Goal: Task Accomplishment & Management: Manage account settings

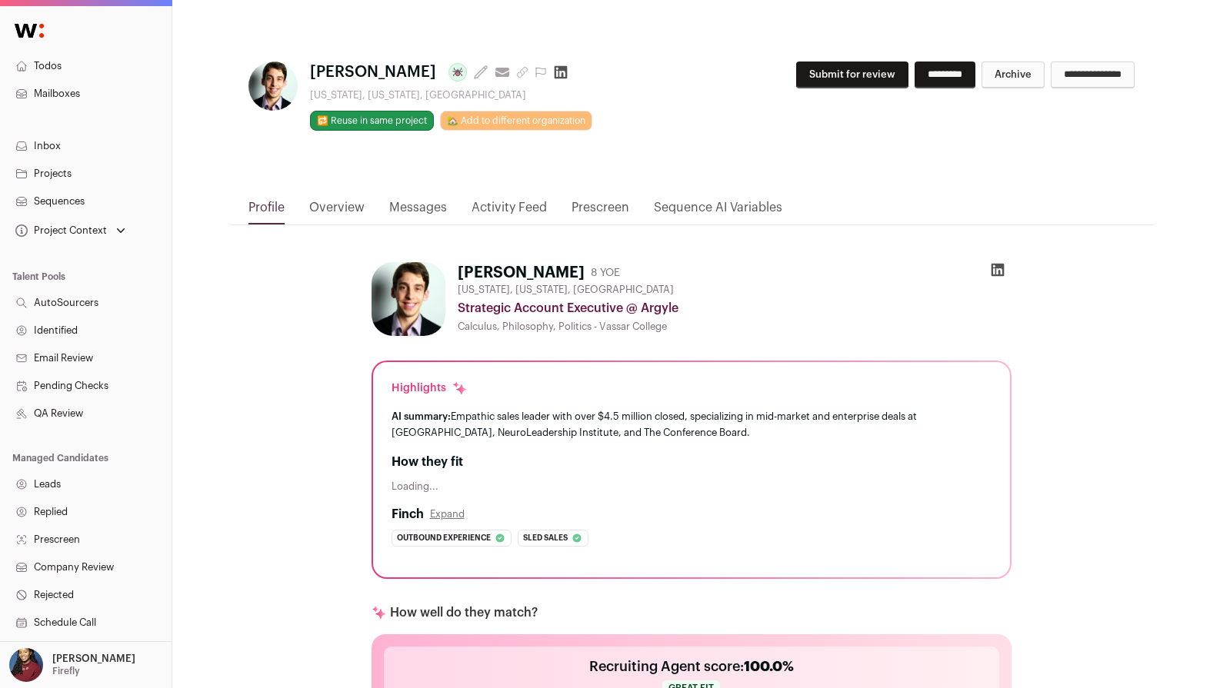
scroll to position [842, 0]
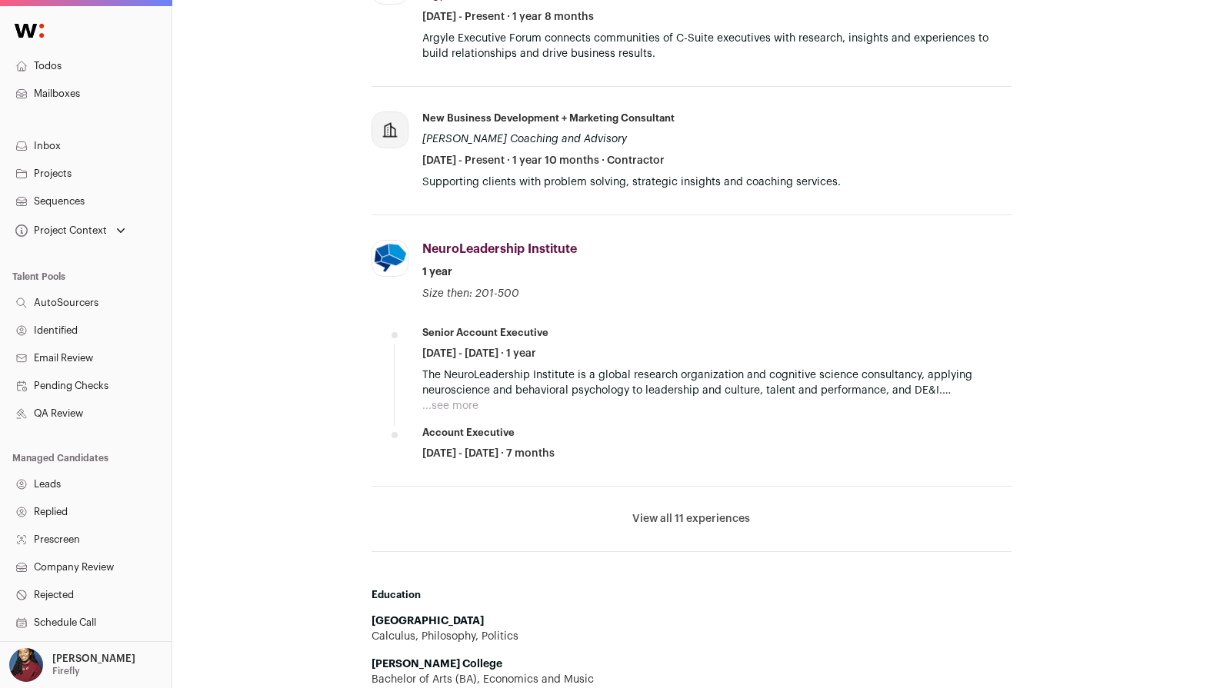
click at [678, 527] on li "View all 11 experiences View less" at bounding box center [691, 519] width 640 height 65
click at [677, 509] on li "View all 11 experiences View less" at bounding box center [691, 519] width 640 height 65
click at [681, 515] on button "View all 11 experiences" at bounding box center [691, 518] width 118 height 15
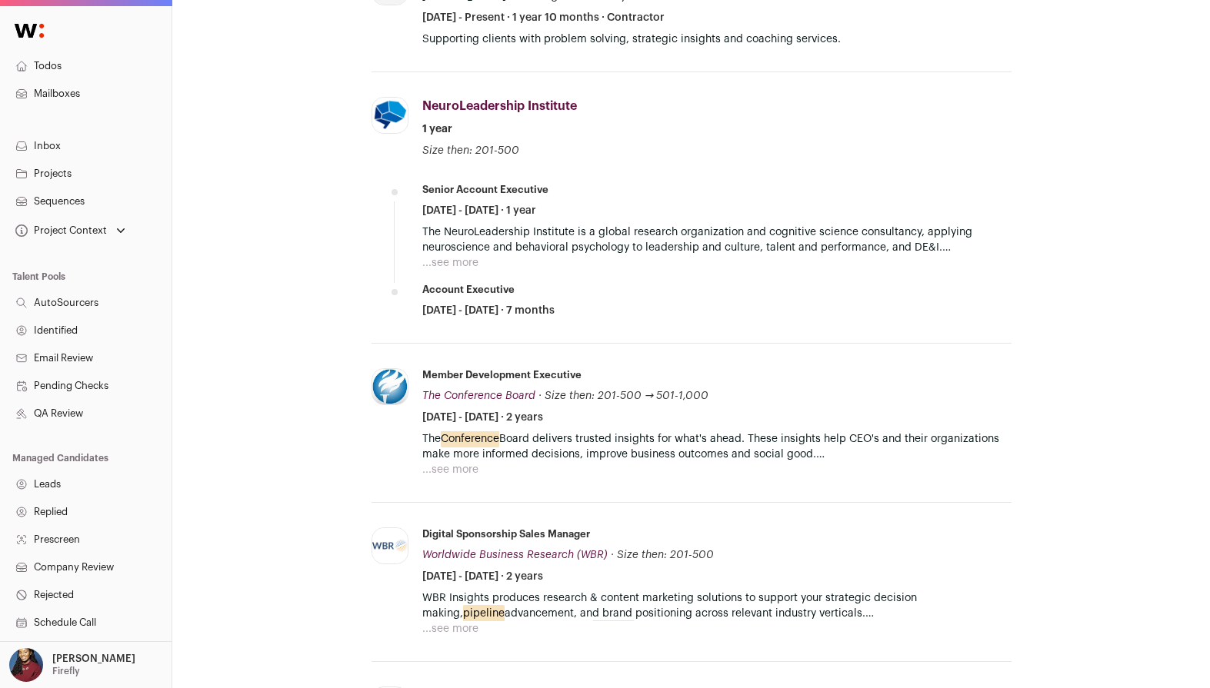
scroll to position [1184, 0]
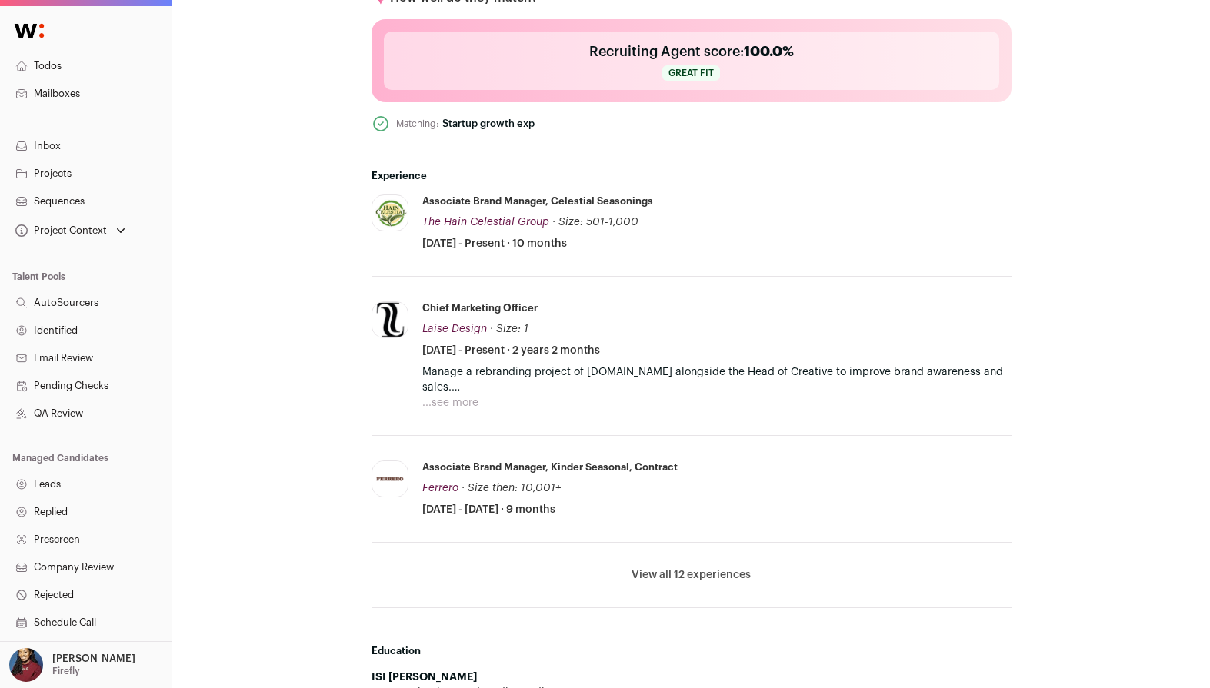
scroll to position [640, 0]
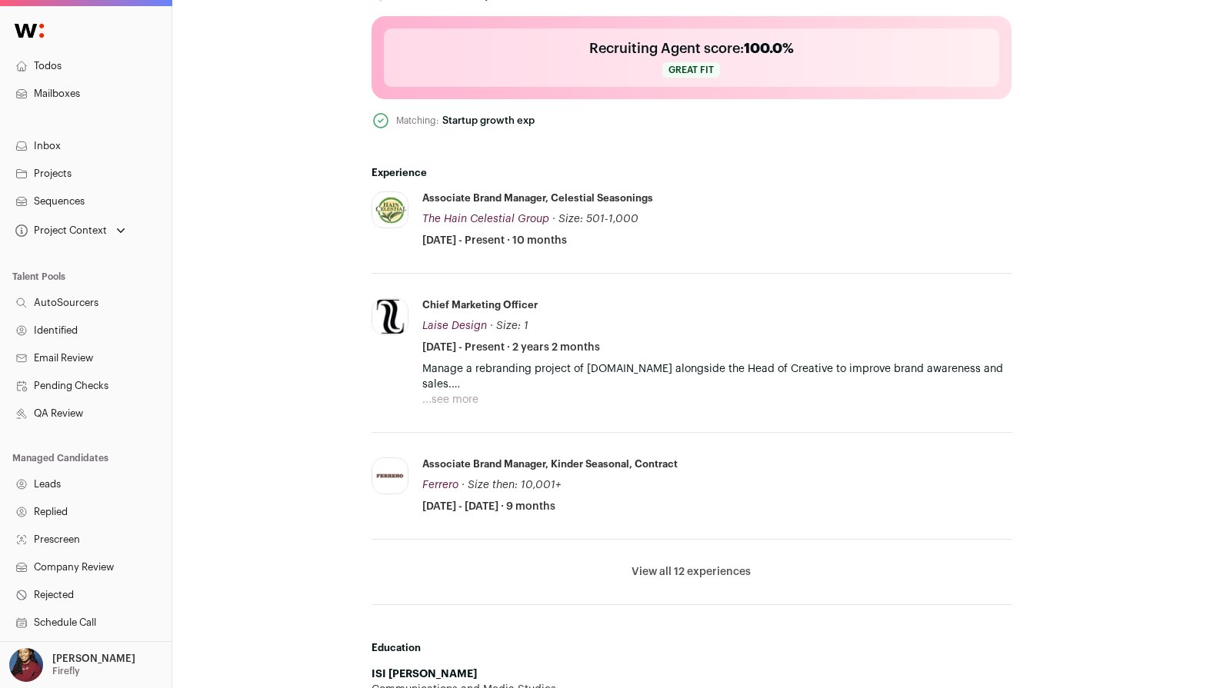
click at [684, 577] on button "View all 12 experiences" at bounding box center [690, 571] width 119 height 15
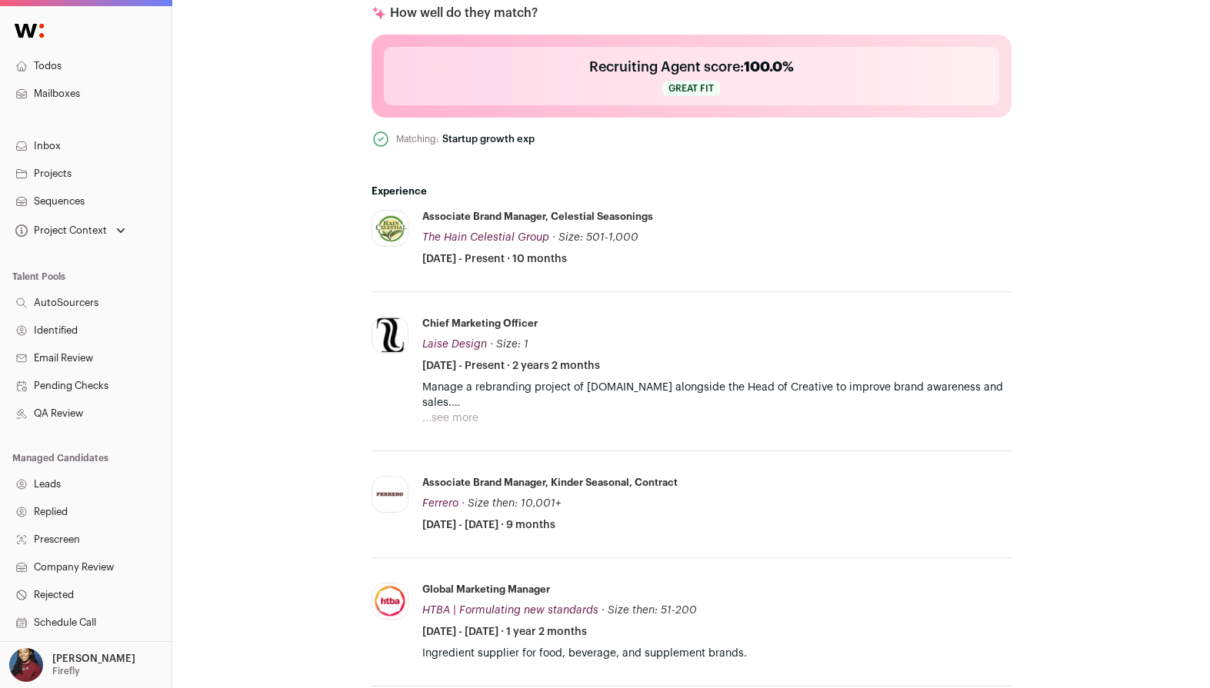
scroll to position [770, 0]
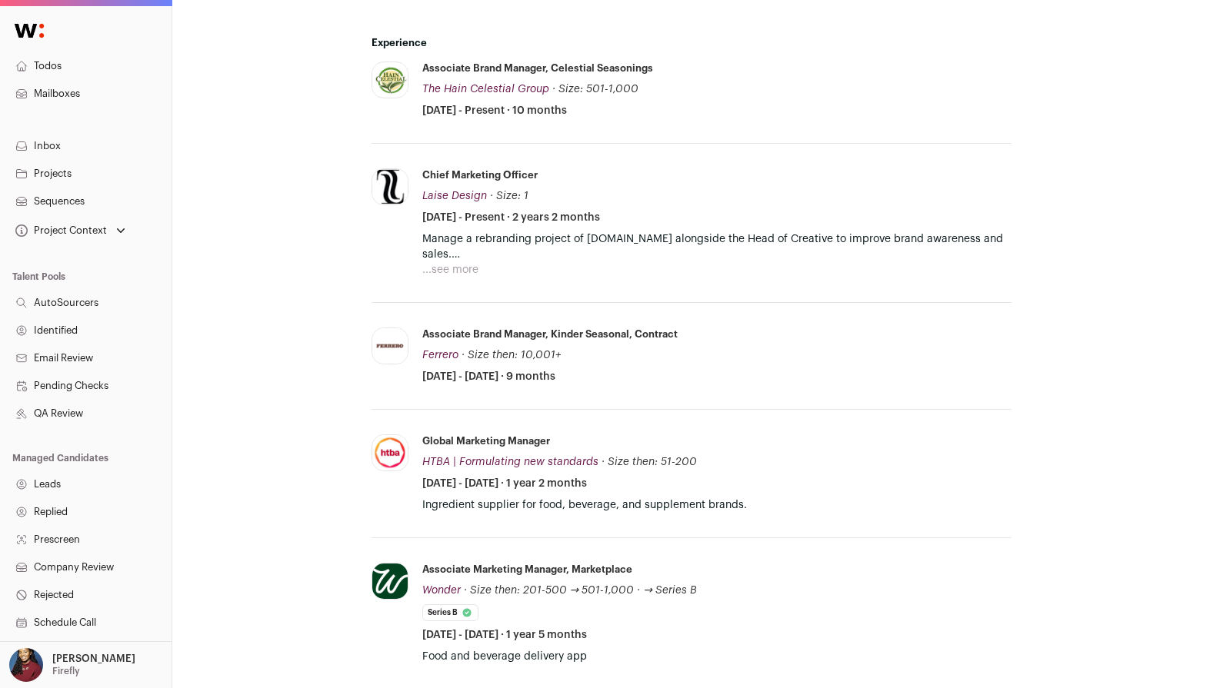
click at [460, 268] on button "...see more" at bounding box center [450, 269] width 56 height 15
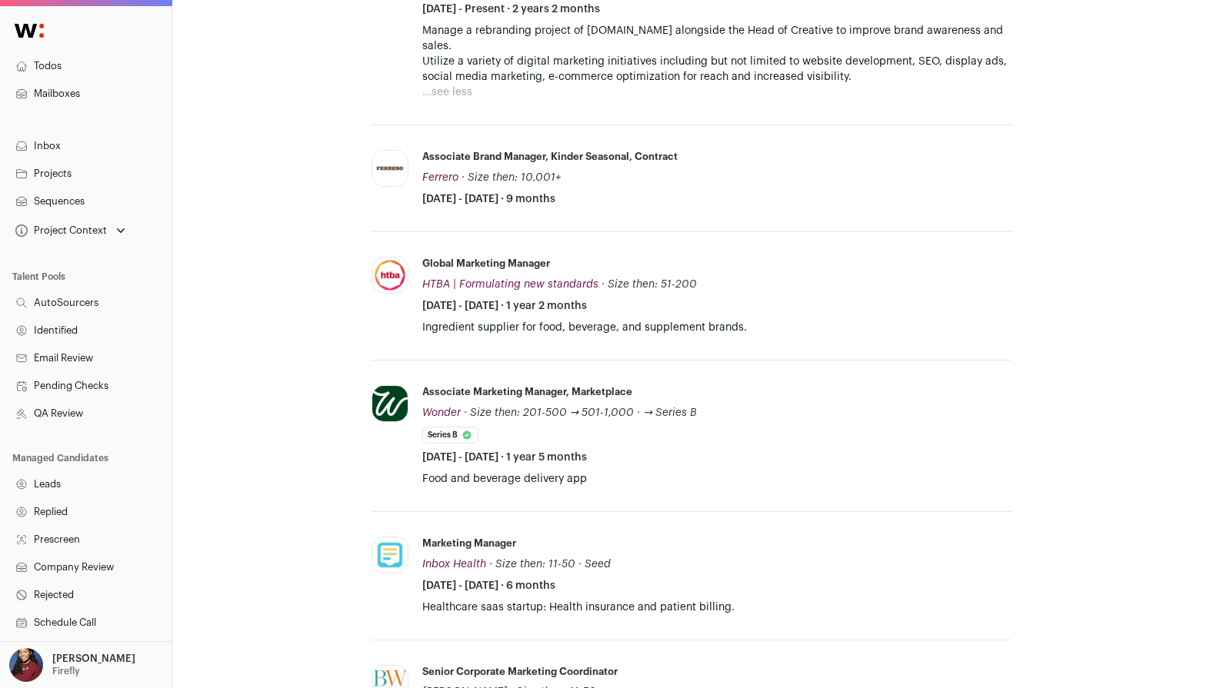
scroll to position [1189, 0]
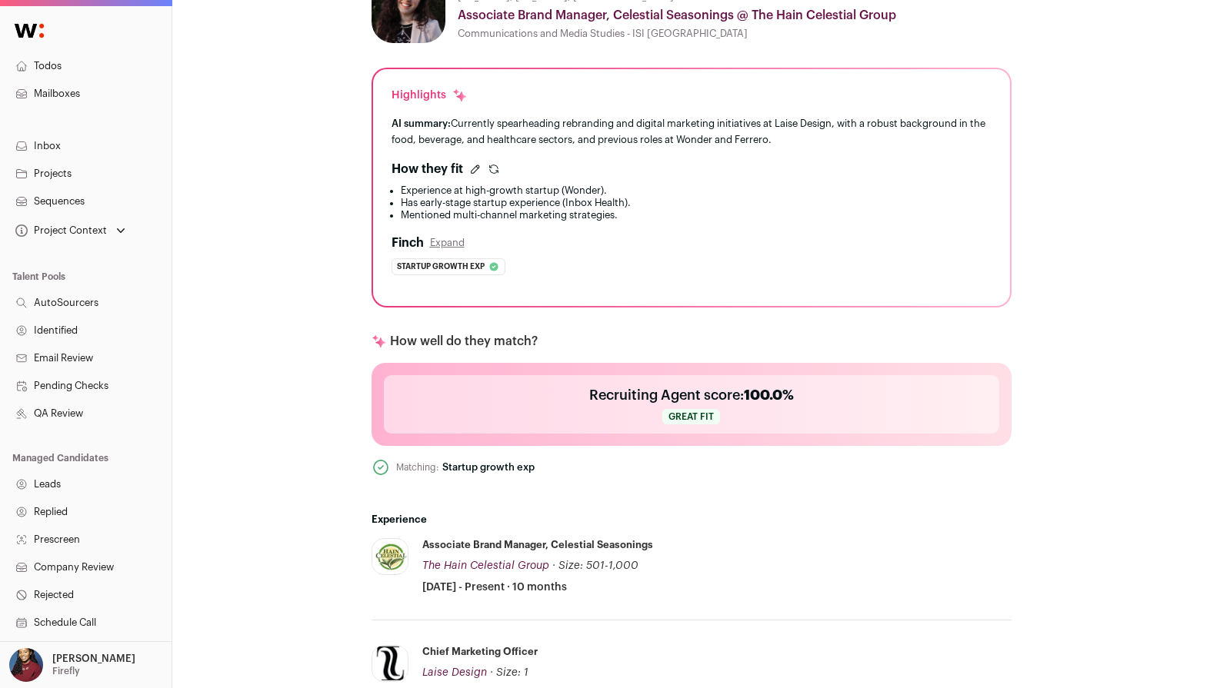
scroll to position [259, 0]
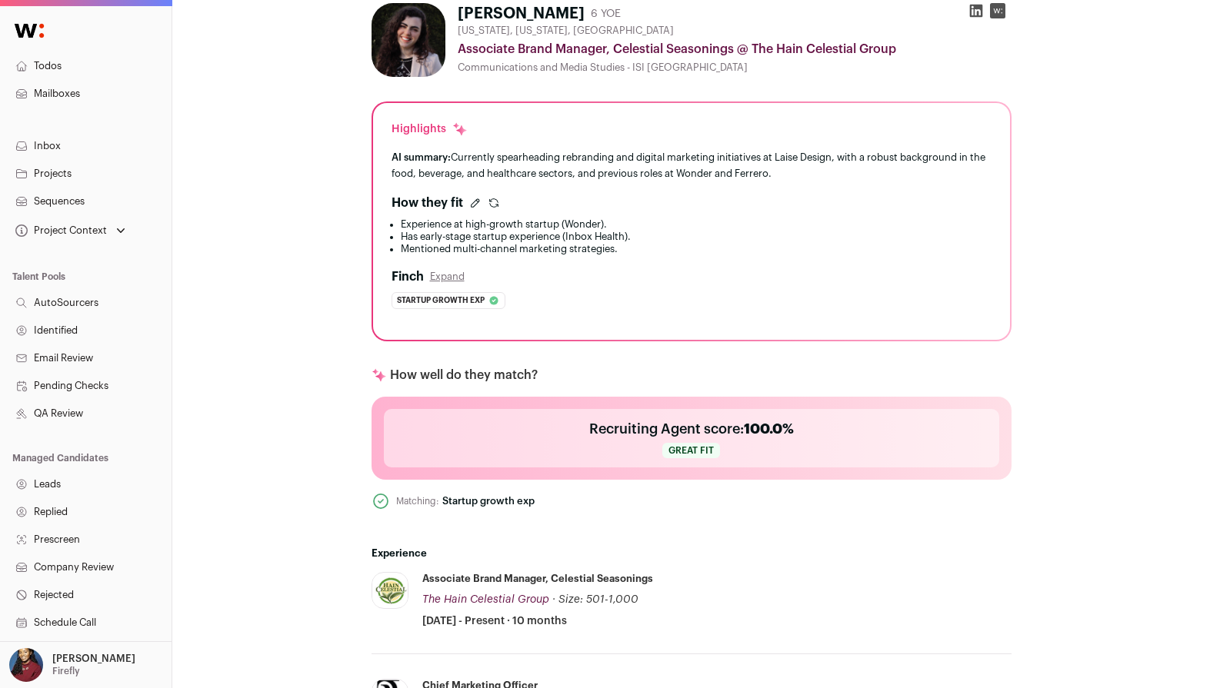
click at [491, 201] on icon "submit" at bounding box center [493, 201] width 8 height 4
click at [492, 202] on icon "submit" at bounding box center [494, 203] width 12 height 12
click at [489, 202] on icon "submit" at bounding box center [494, 203] width 12 height 12
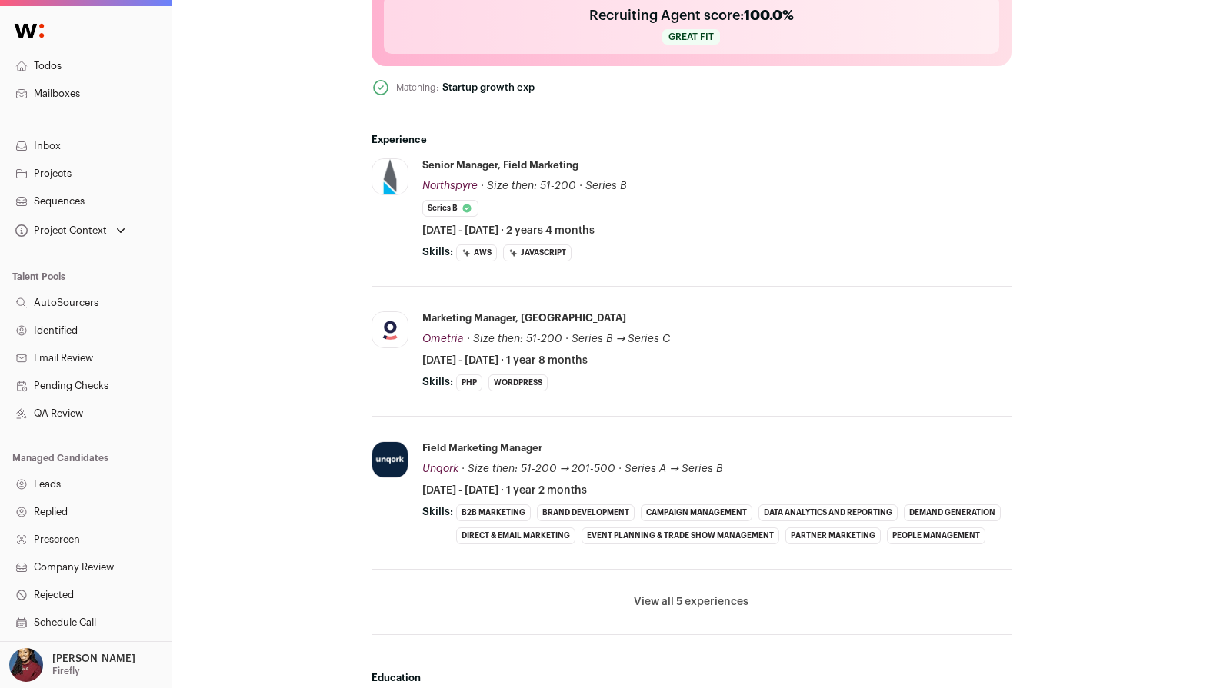
scroll to position [703, 0]
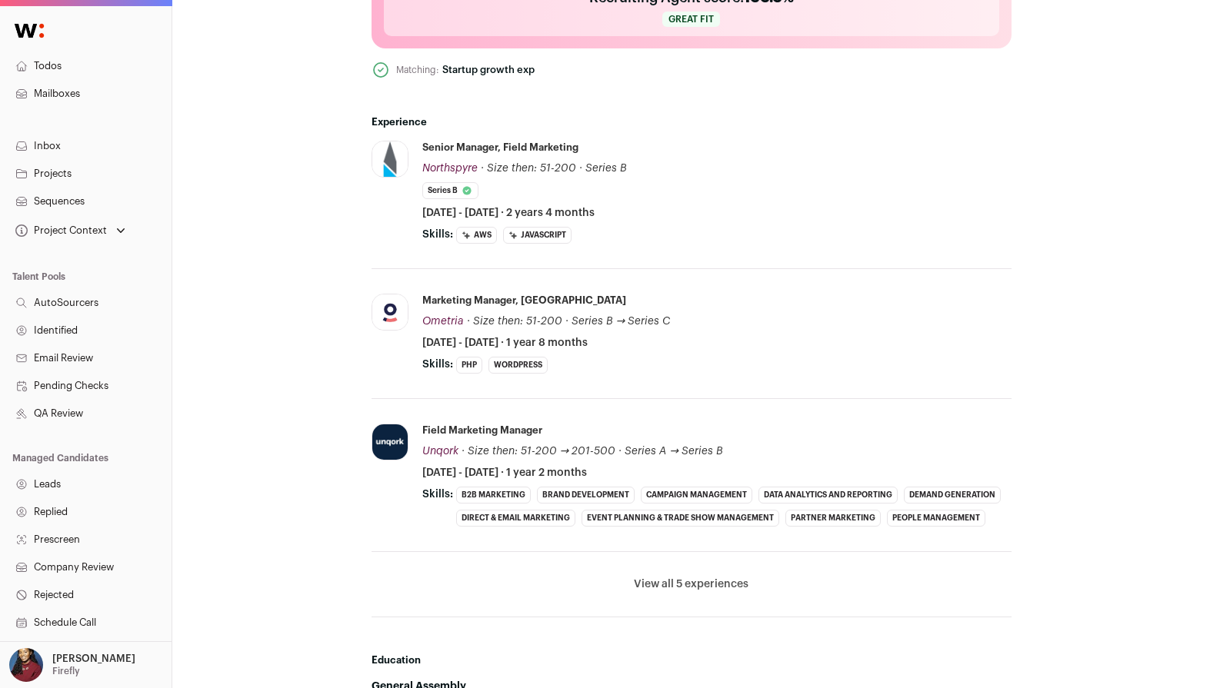
click at [683, 599] on li "View all 5 experiences View less" at bounding box center [691, 584] width 640 height 65
click at [714, 596] on li "View all 5 experiences View less" at bounding box center [691, 584] width 640 height 65
click at [710, 590] on button "View all 5 experiences" at bounding box center [691, 584] width 115 height 15
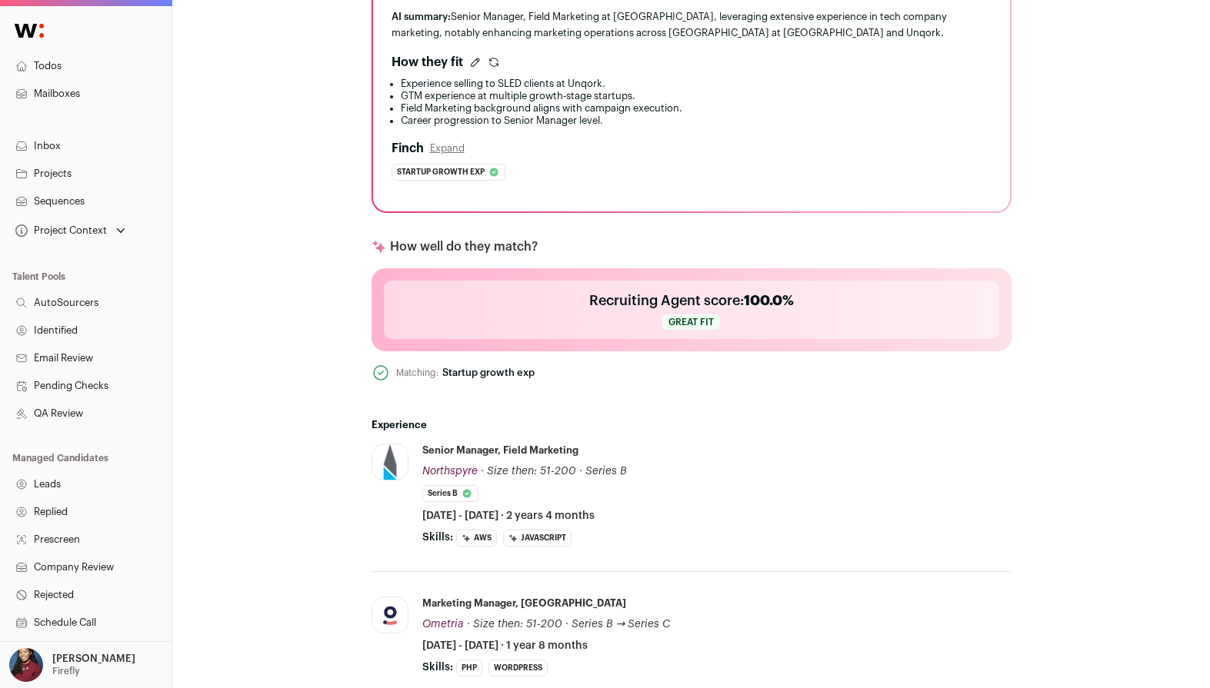
scroll to position [231, 0]
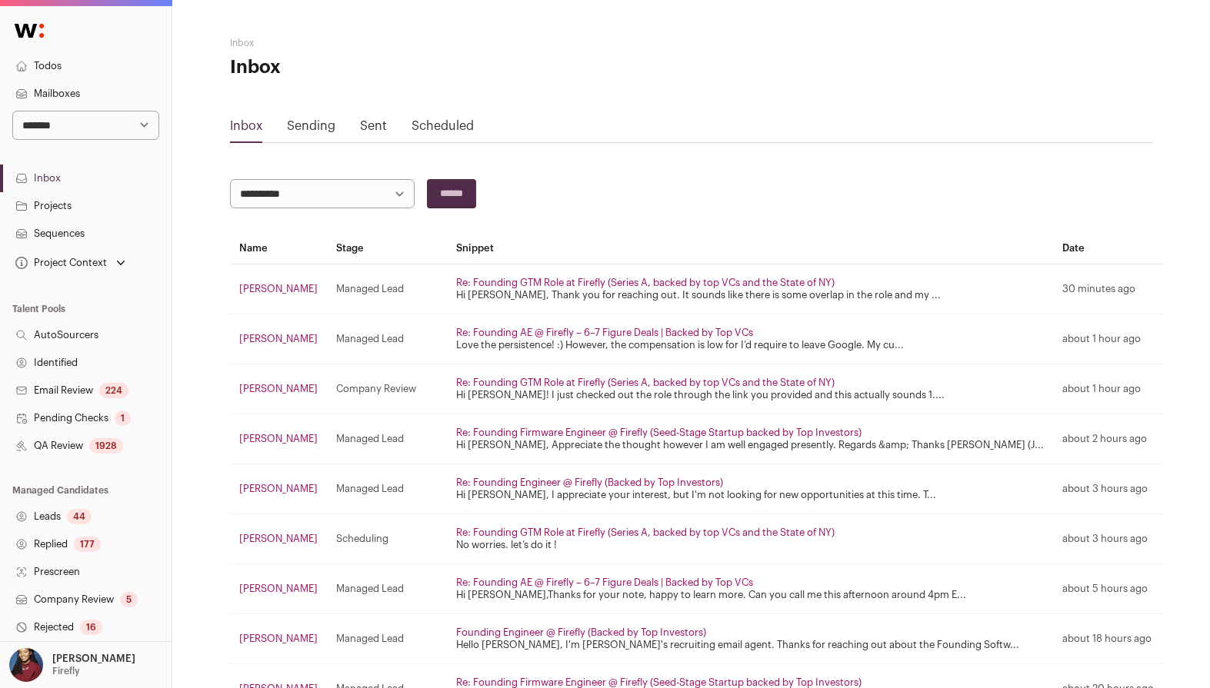
click at [58, 206] on link "Projects" at bounding box center [86, 206] width 172 height 28
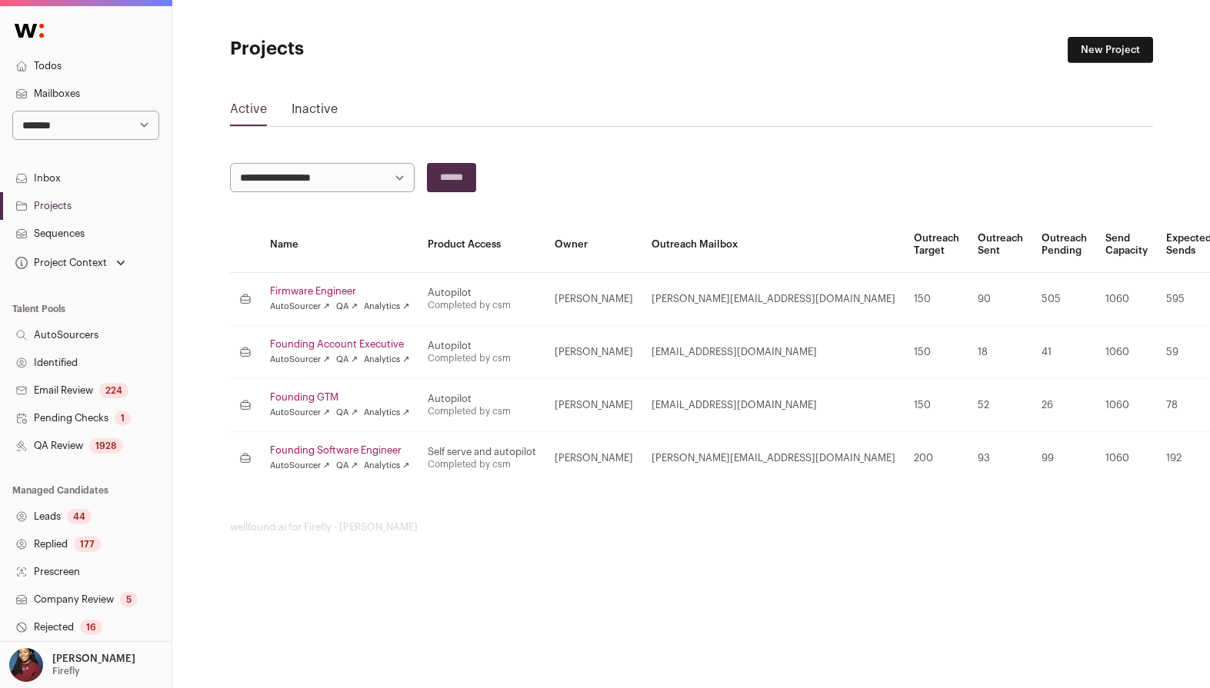
click at [318, 392] on link "Founding GTM" at bounding box center [340, 397] width 140 height 12
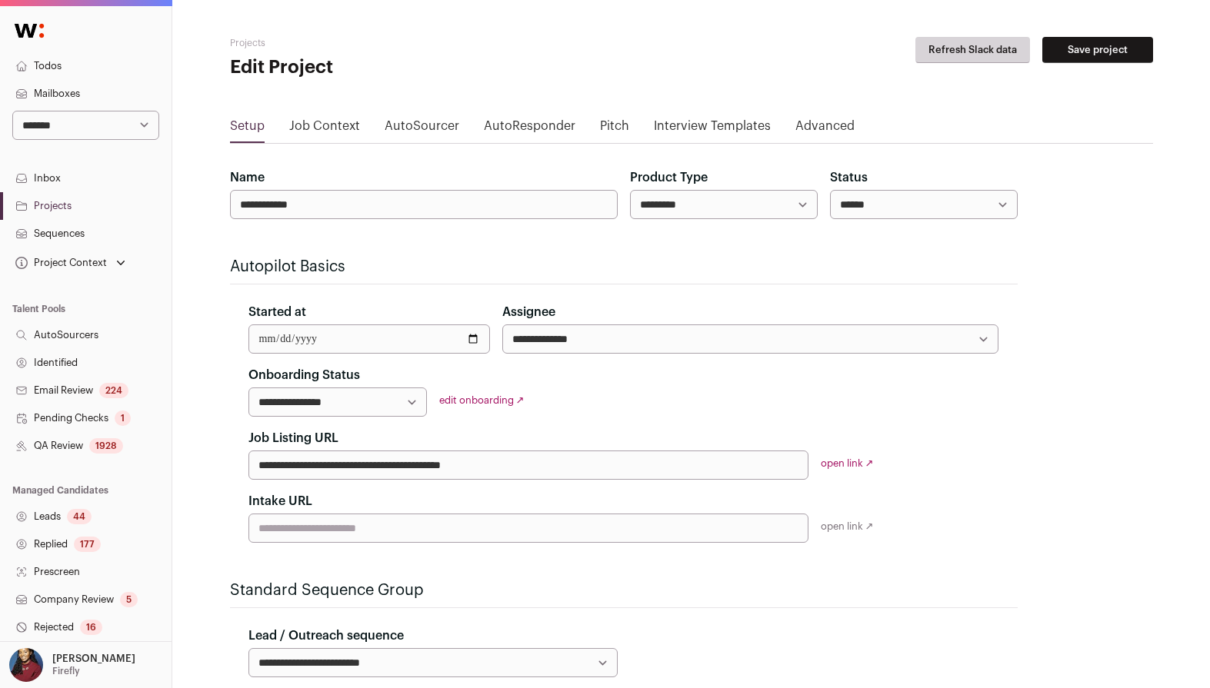
click at [345, 131] on link "Job Context" at bounding box center [324, 129] width 71 height 25
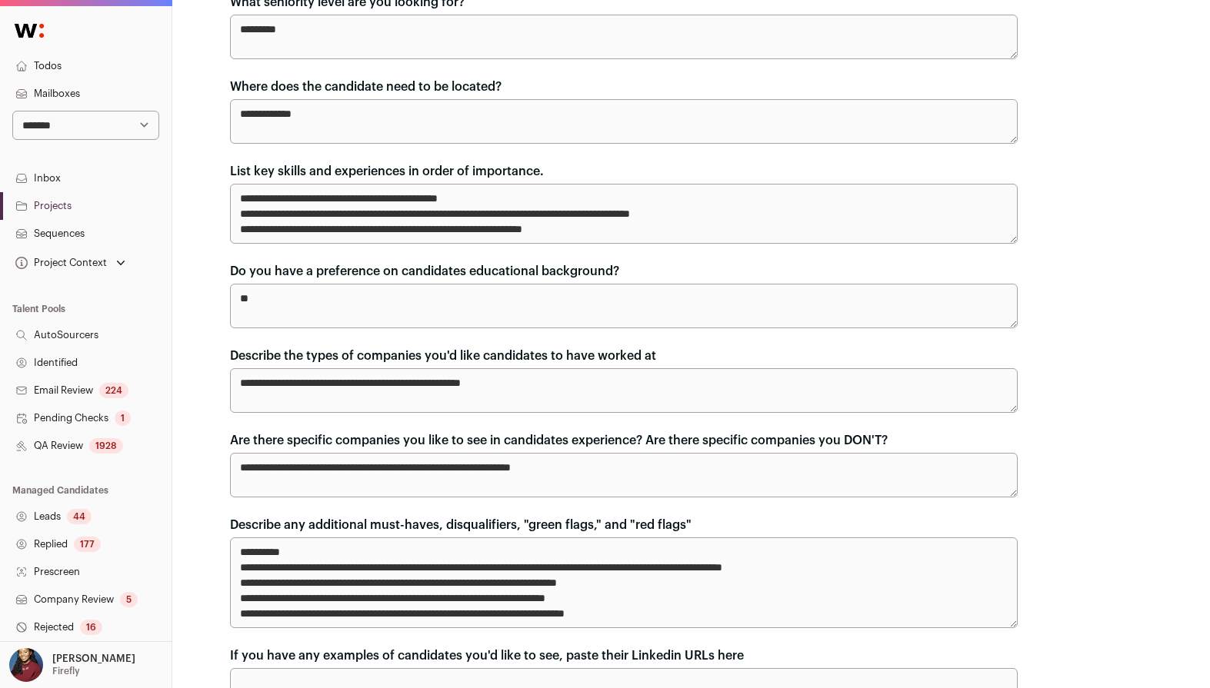
scroll to position [290, 0]
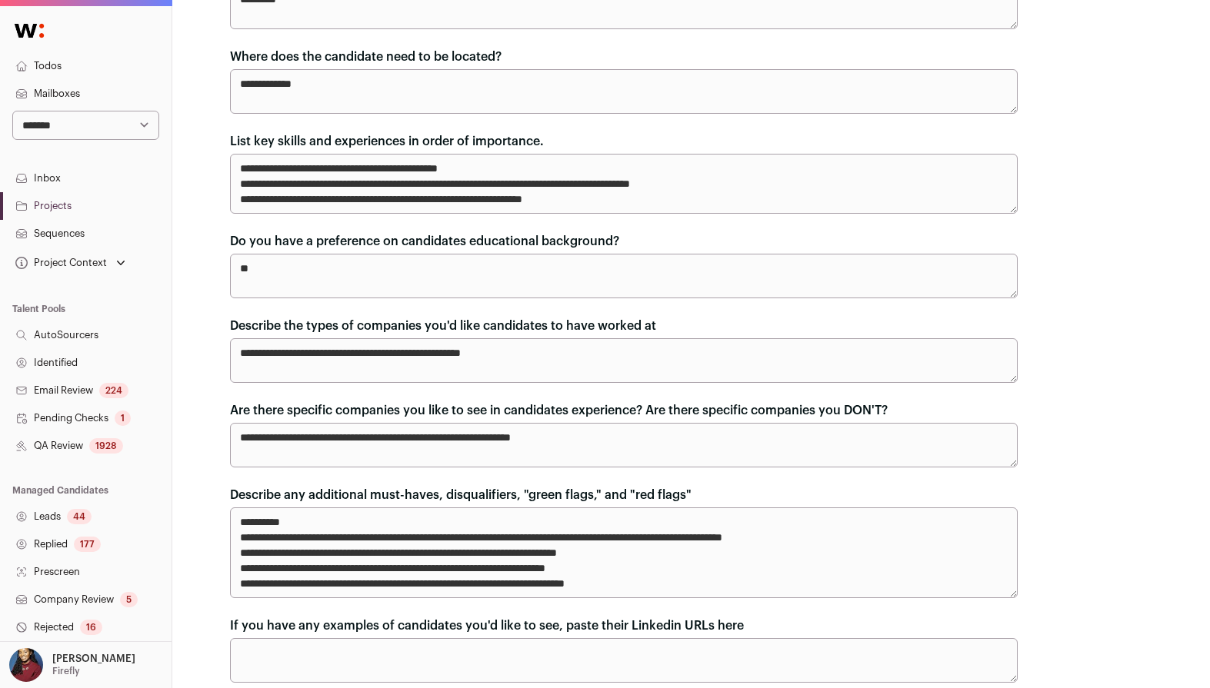
click at [108, 113] on select "**********" at bounding box center [85, 125] width 147 height 29
click at [83, 658] on p "[PERSON_NAME]" at bounding box center [93, 659] width 83 height 12
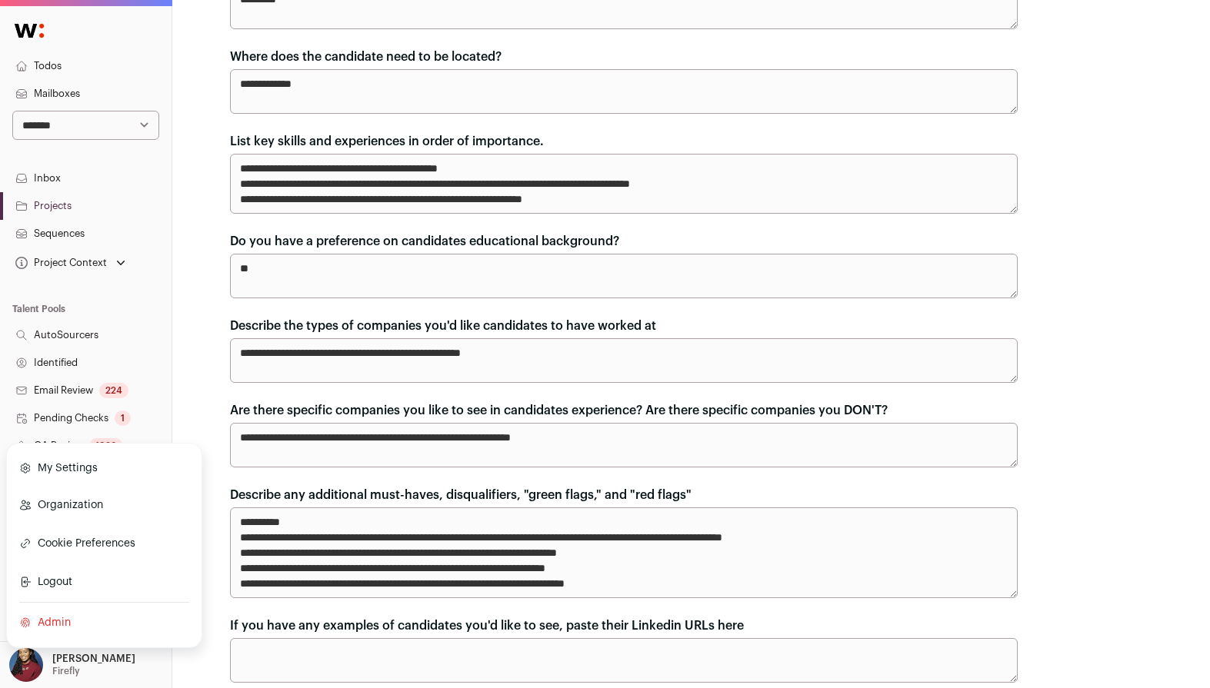
click at [68, 616] on link "Admin" at bounding box center [104, 623] width 170 height 34
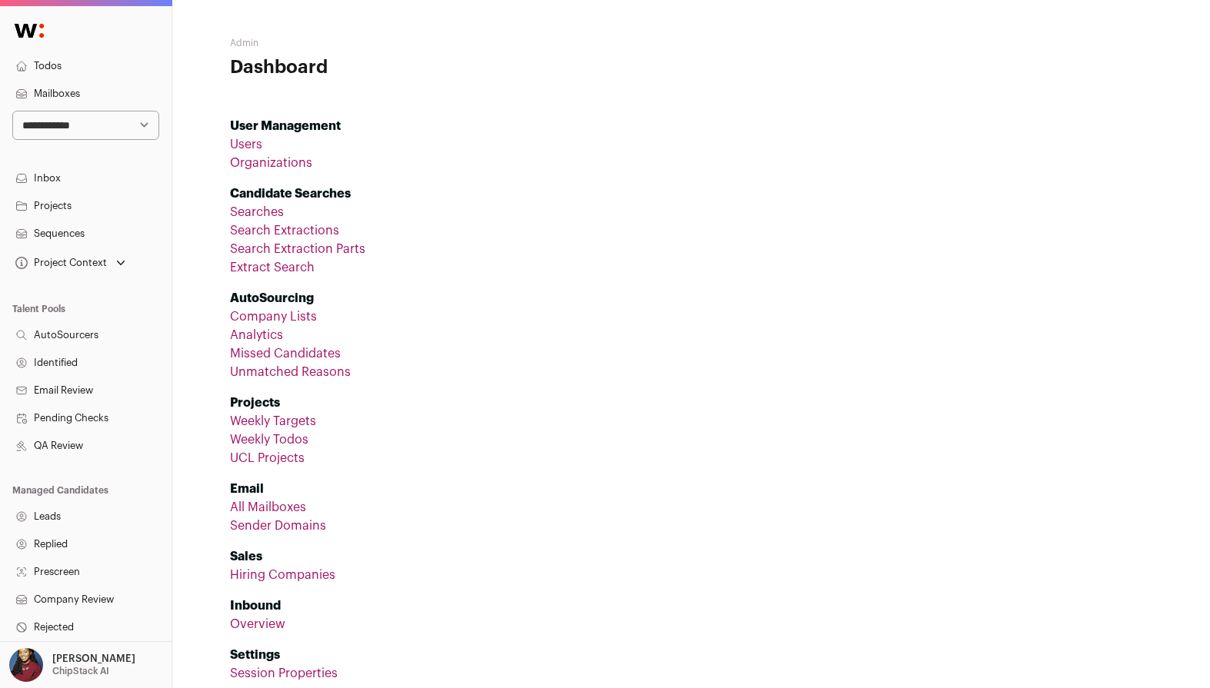
click at [274, 165] on link "Organizations" at bounding box center [271, 163] width 82 height 12
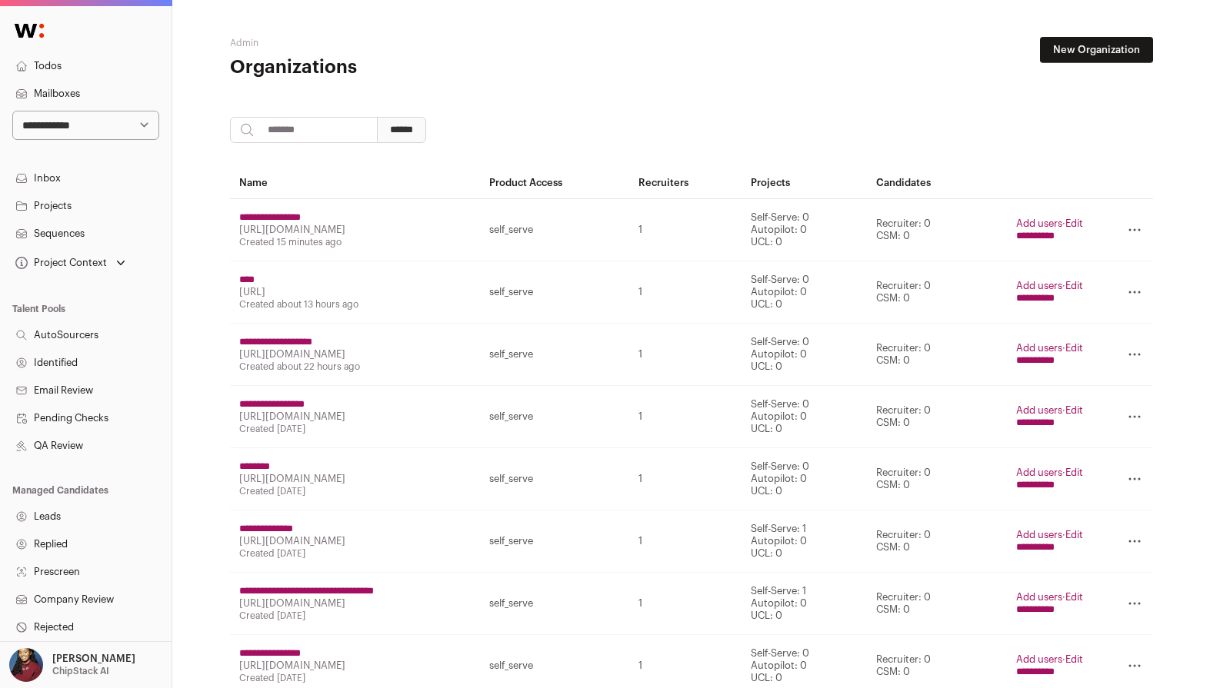
click at [291, 134] on input "search" at bounding box center [304, 130] width 148 height 26
type input "********"
click at [377, 117] on input "******" at bounding box center [401, 130] width 49 height 26
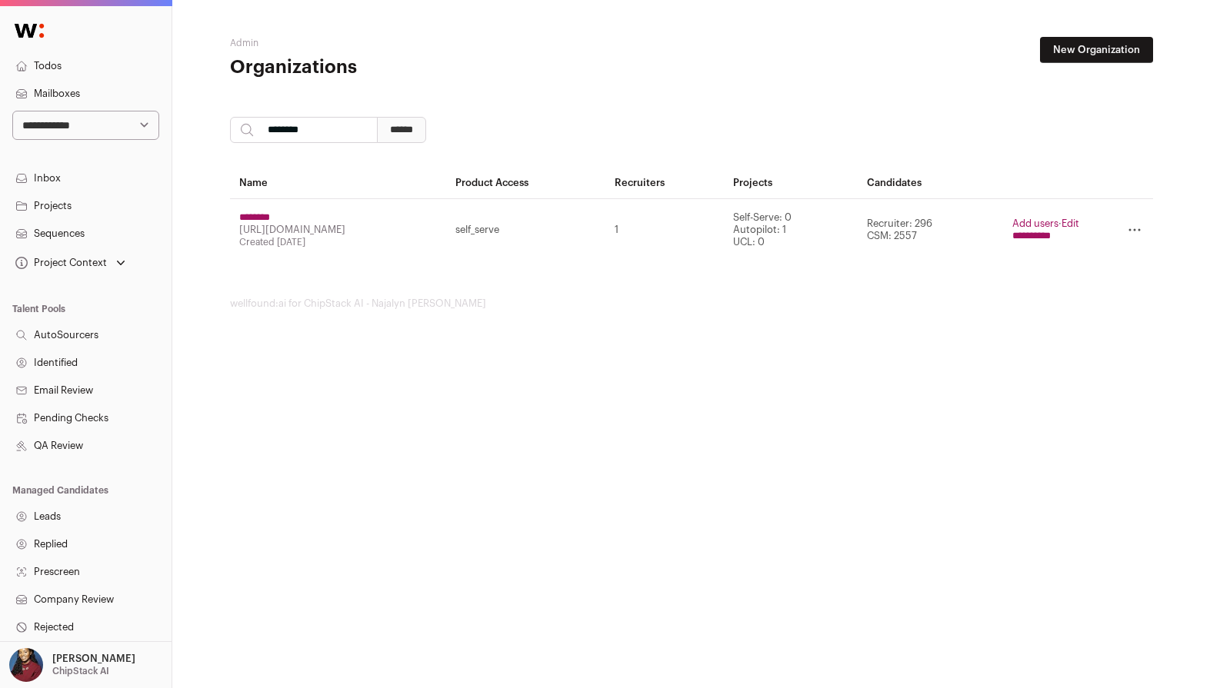
click at [258, 214] on input "********" at bounding box center [254, 217] width 31 height 12
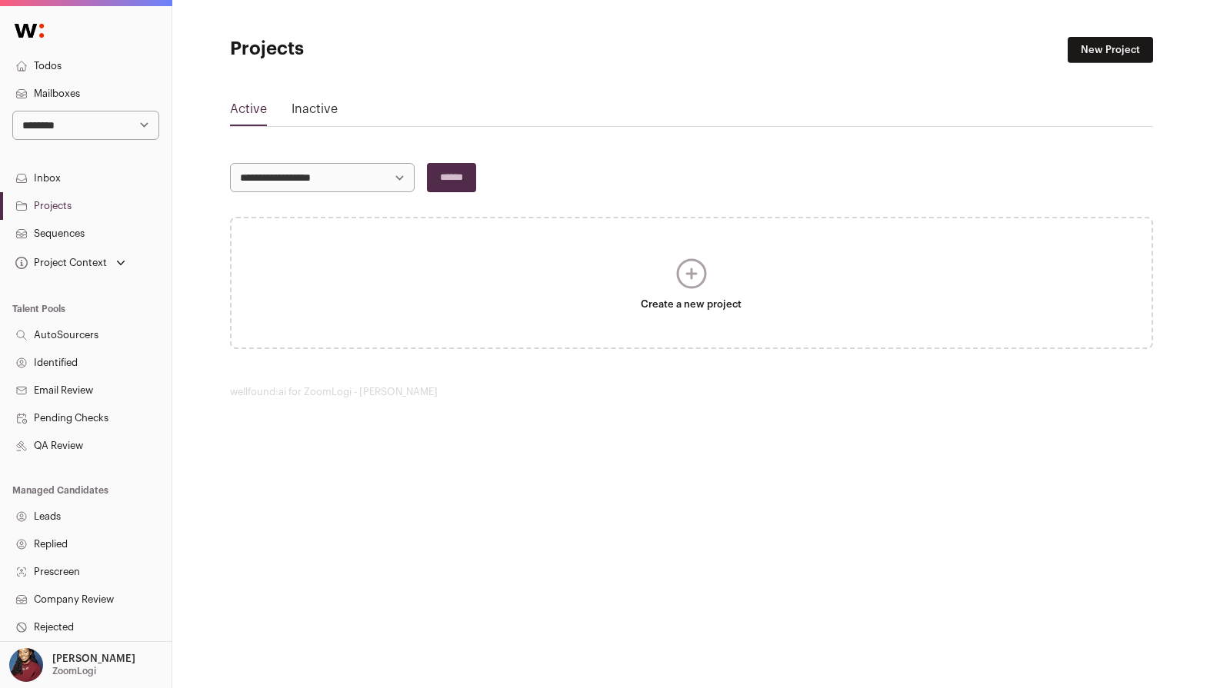
click at [57, 201] on link "Projects" at bounding box center [86, 206] width 172 height 28
click at [49, 205] on link "Projects" at bounding box center [86, 206] width 172 height 28
click at [57, 201] on link "Projects" at bounding box center [86, 206] width 172 height 28
click at [78, 235] on link "Sequences" at bounding box center [86, 234] width 172 height 28
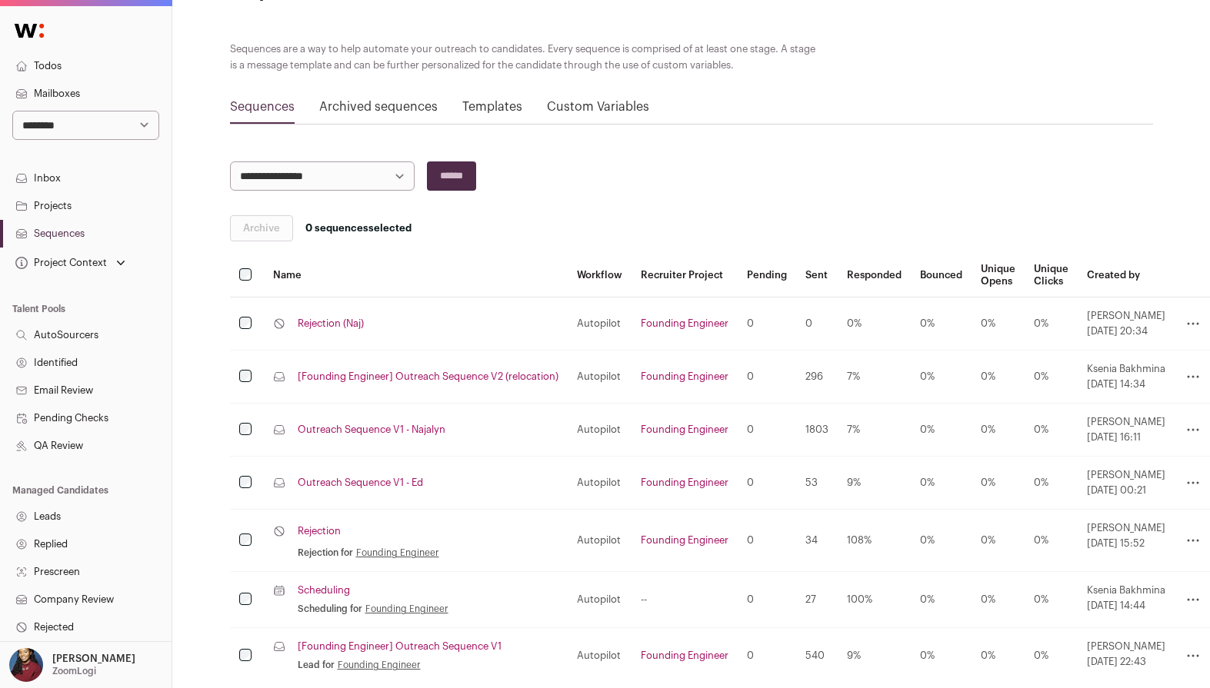
scroll to position [158, 0]
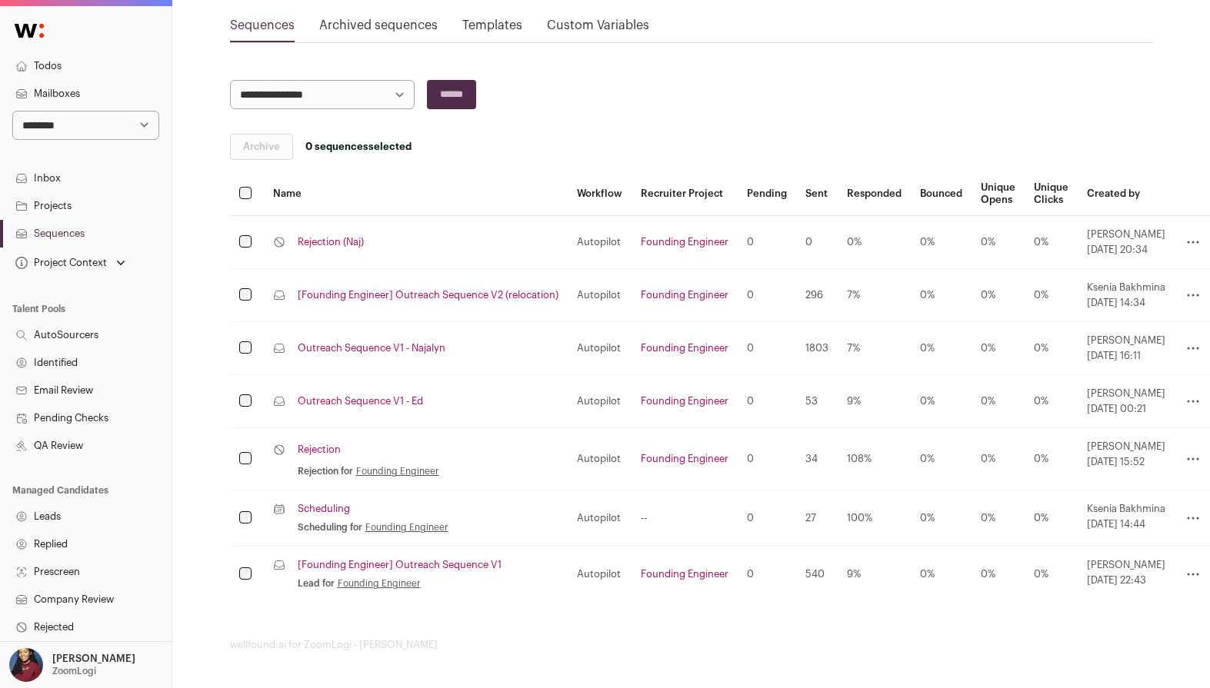
click at [65, 228] on link "Sequences" at bounding box center [86, 234] width 172 height 28
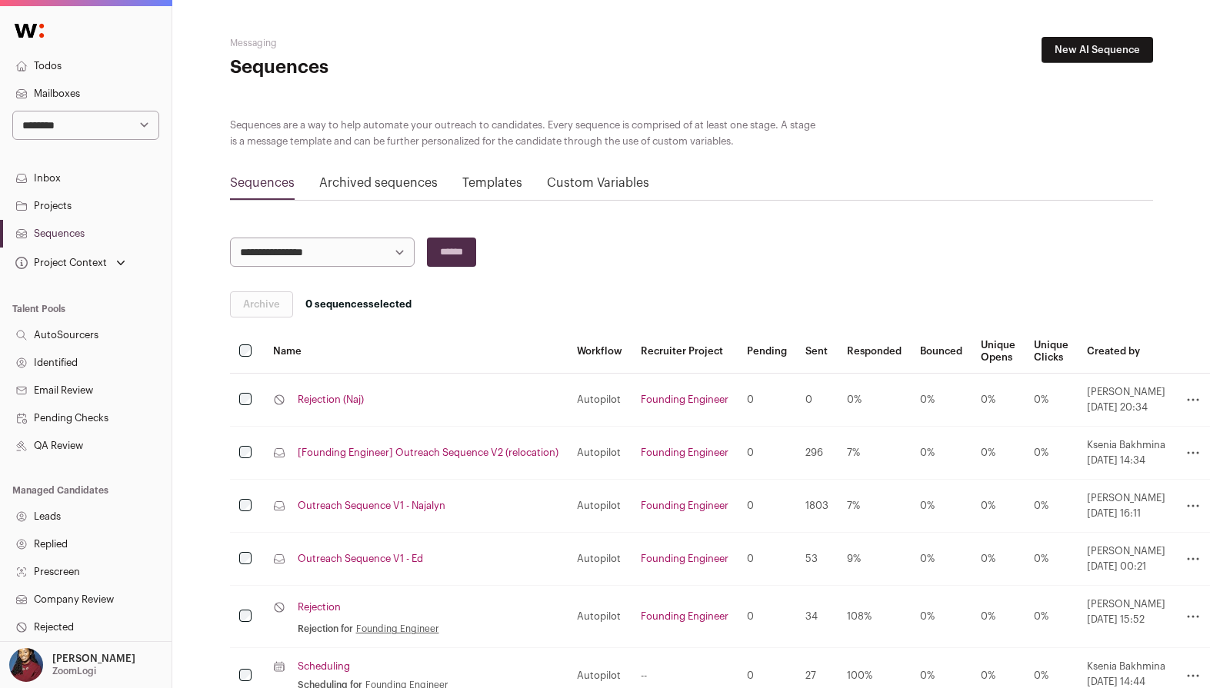
scroll to position [84, 0]
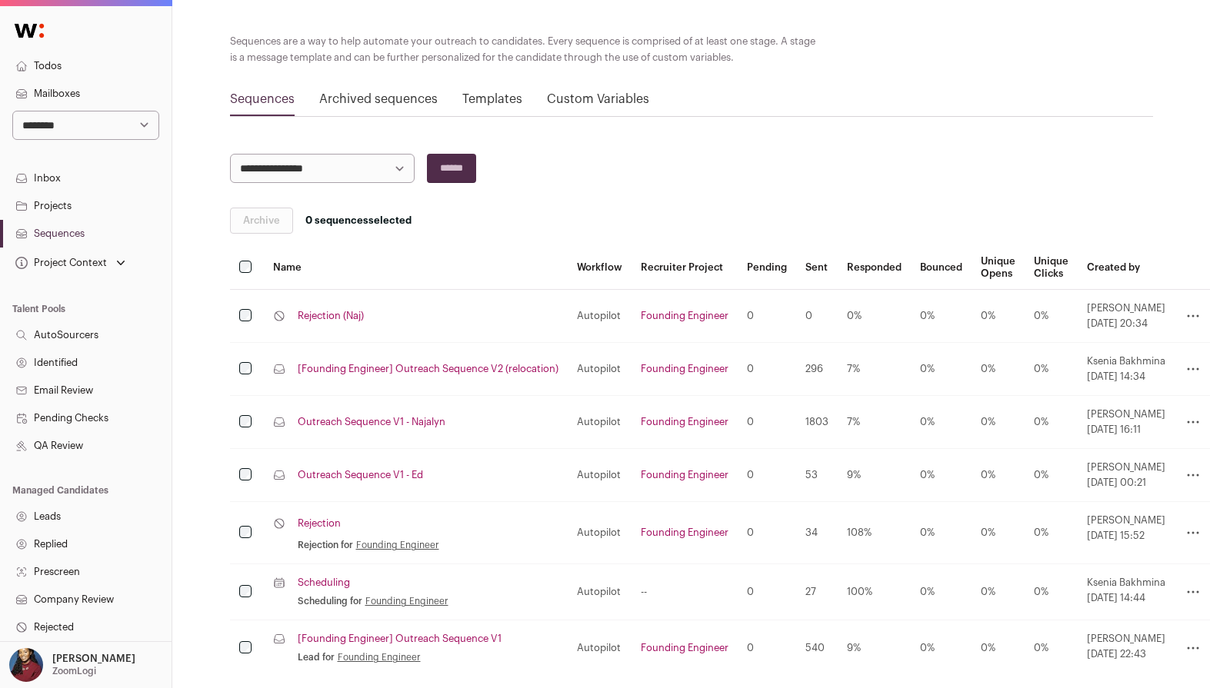
click at [395, 368] on link "[Founding Engineer] Outreach Sequence V2 (relocation)" at bounding box center [428, 369] width 261 height 12
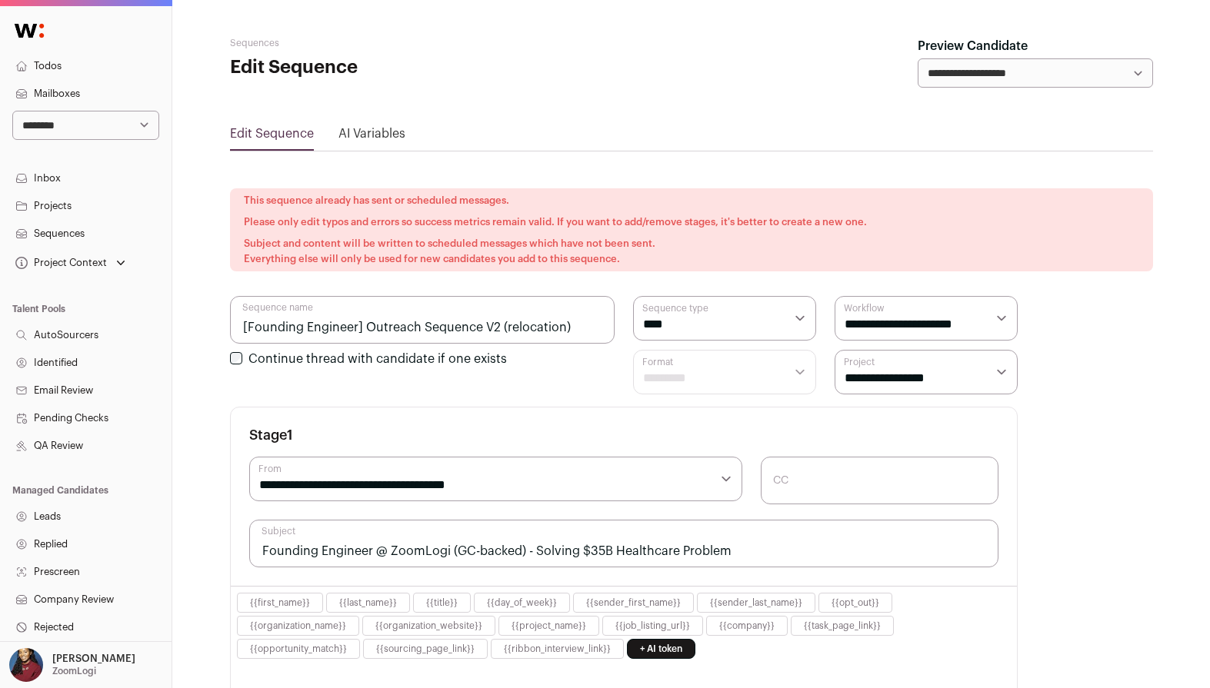
select select "****"
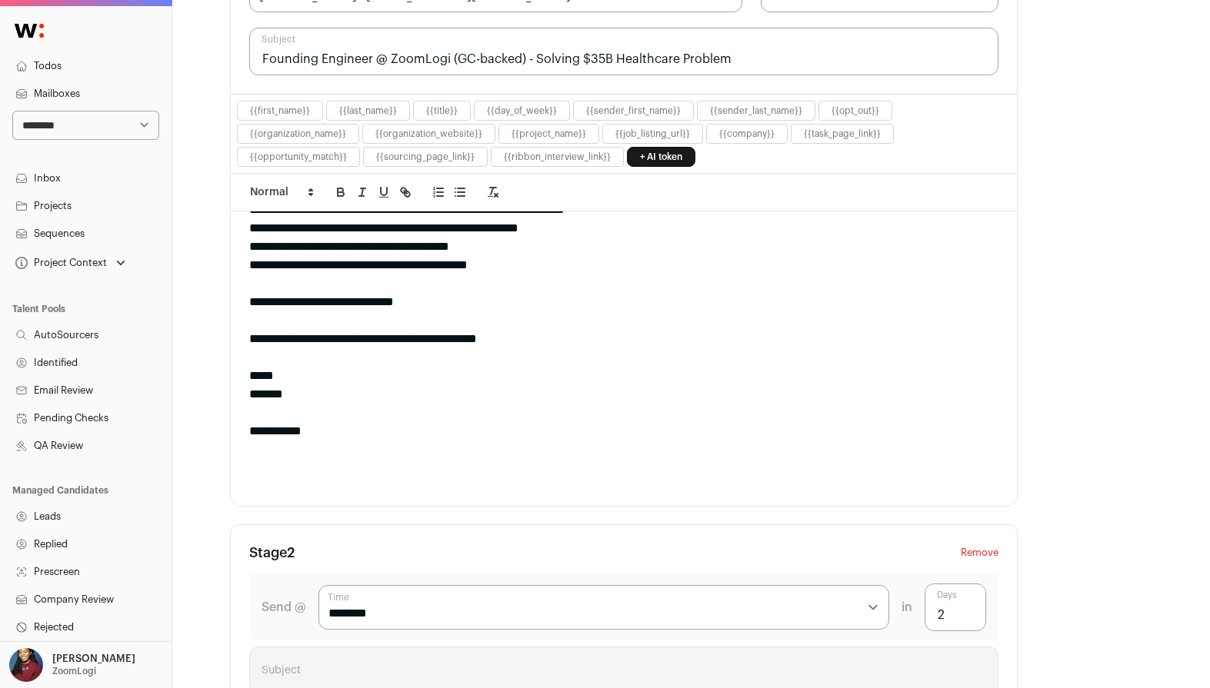
scroll to position [259, 0]
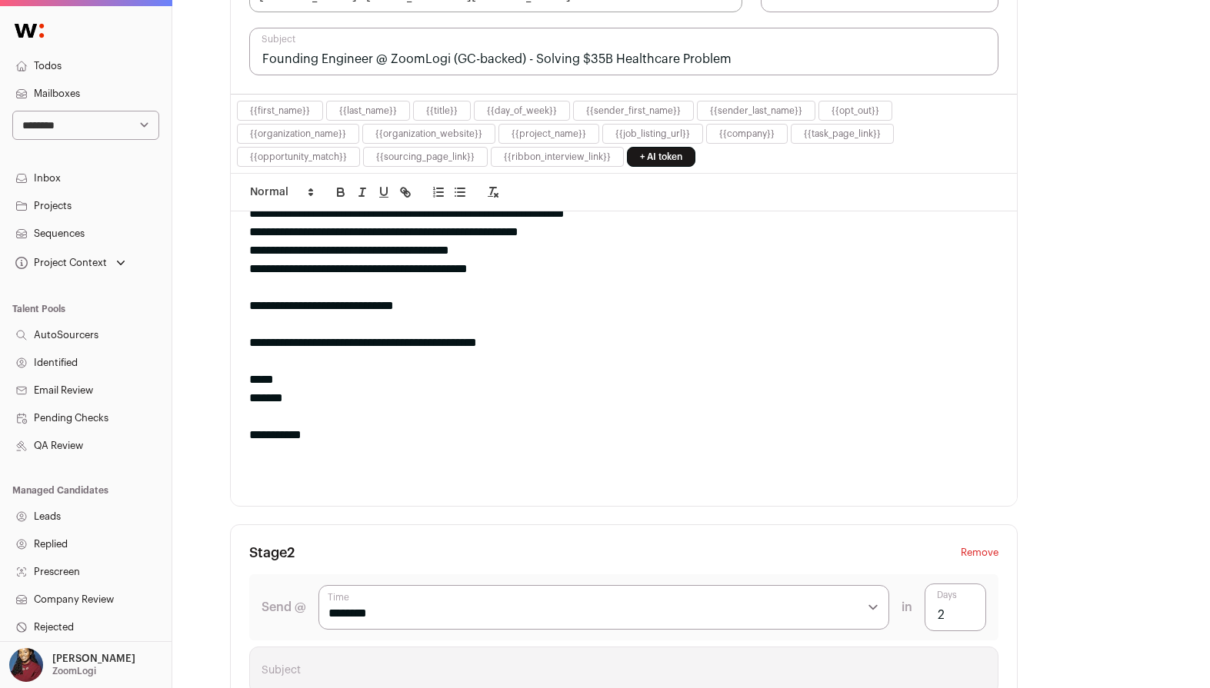
click at [373, 301] on div "**********" at bounding box center [623, 306] width 749 height 18
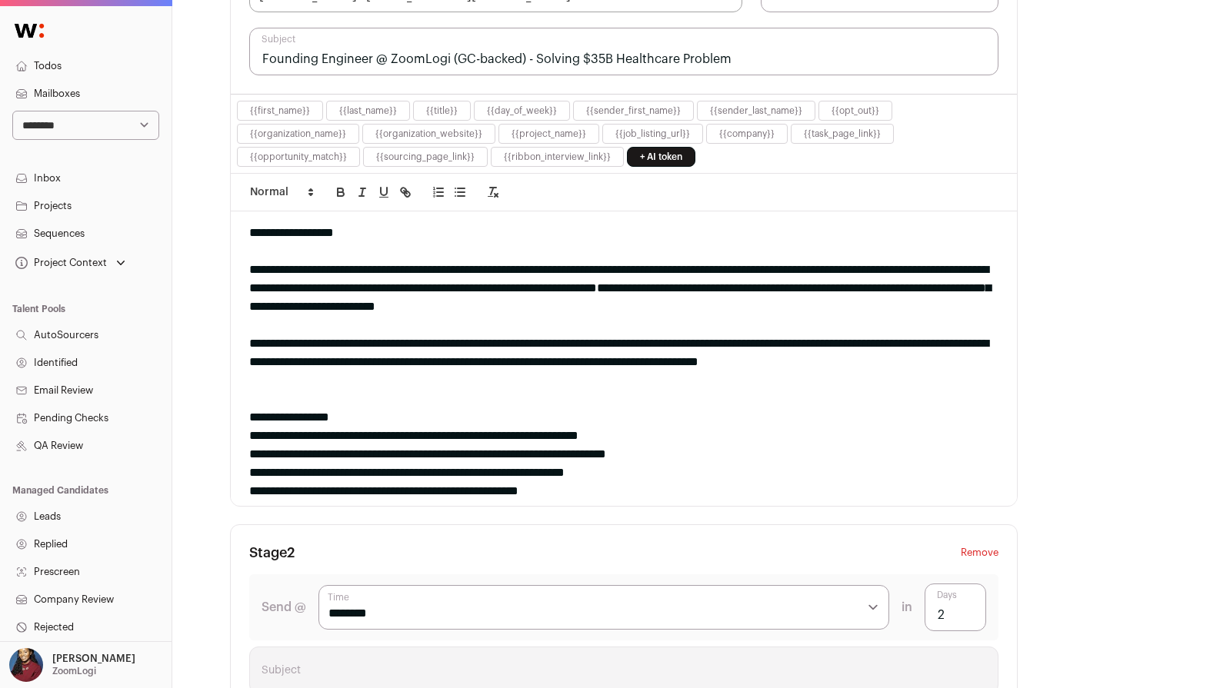
scroll to position [481, 0]
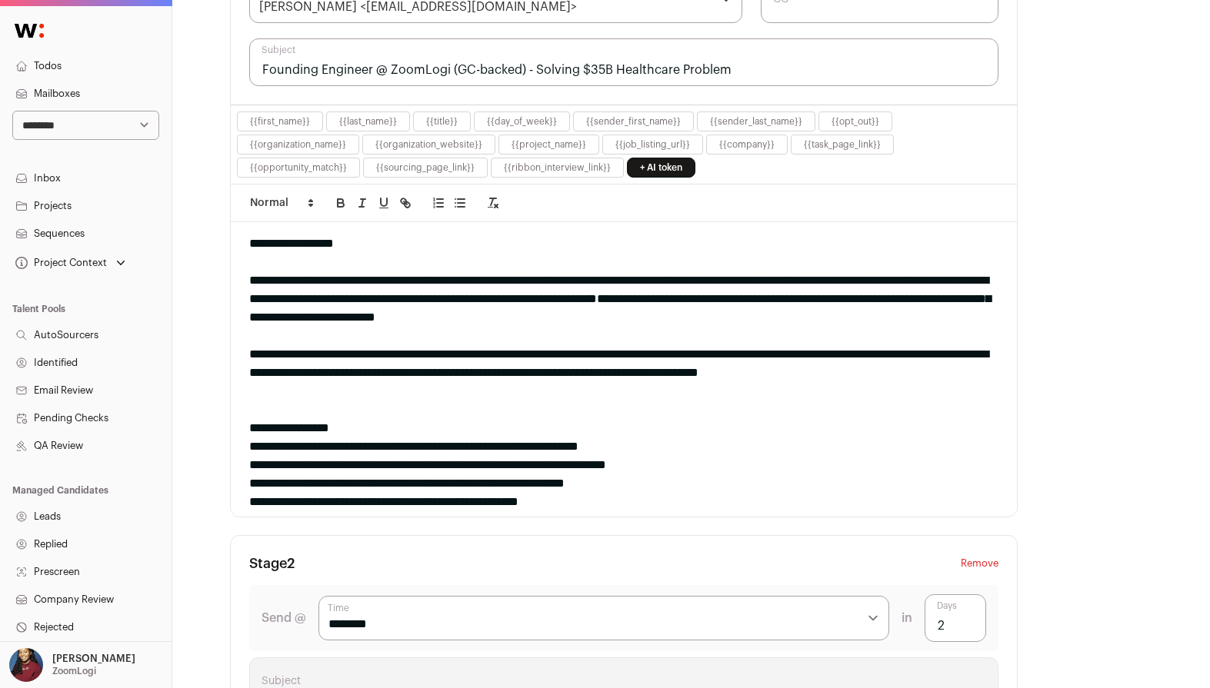
click at [604, 354] on div "**********" at bounding box center [623, 372] width 749 height 55
click at [594, 350] on div "**********" at bounding box center [623, 372] width 749 height 55
click at [598, 351] on div "**********" at bounding box center [623, 372] width 749 height 55
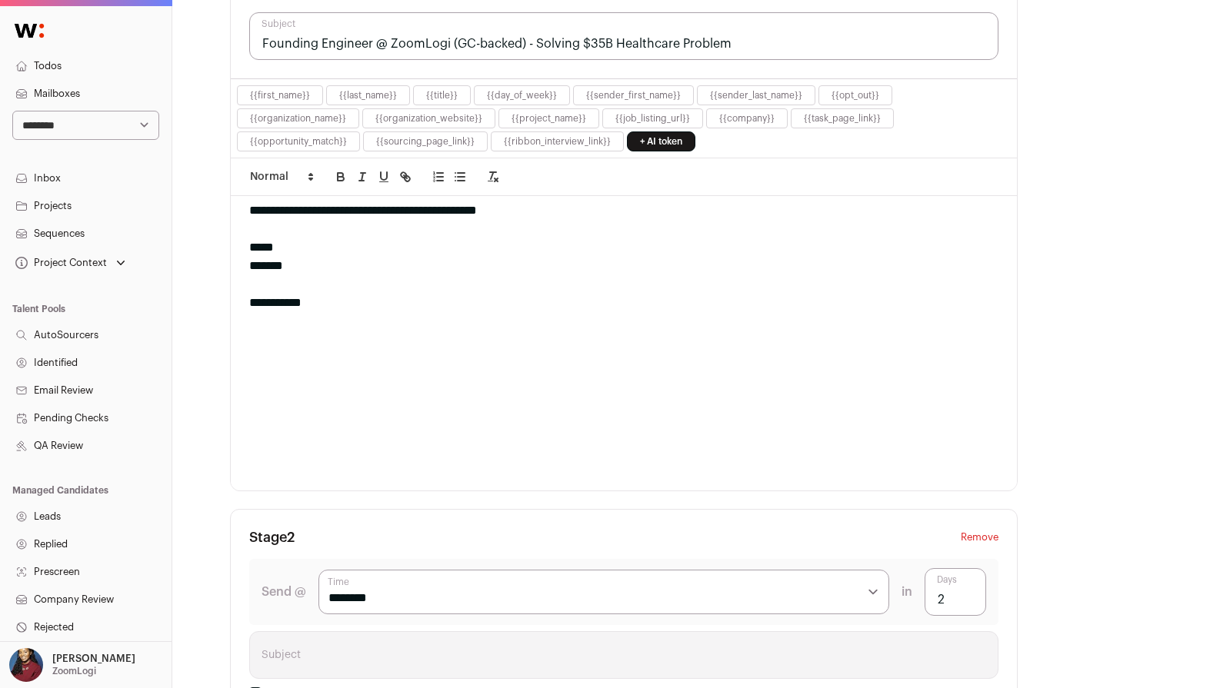
scroll to position [163, 0]
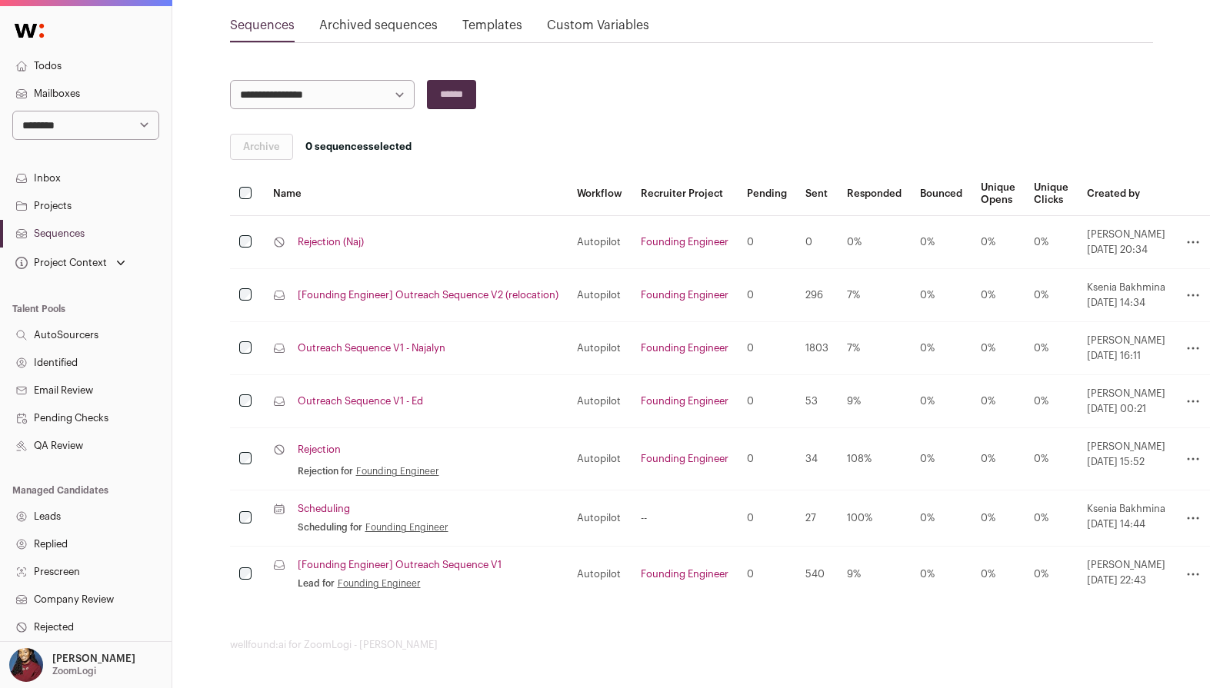
scroll to position [84, 0]
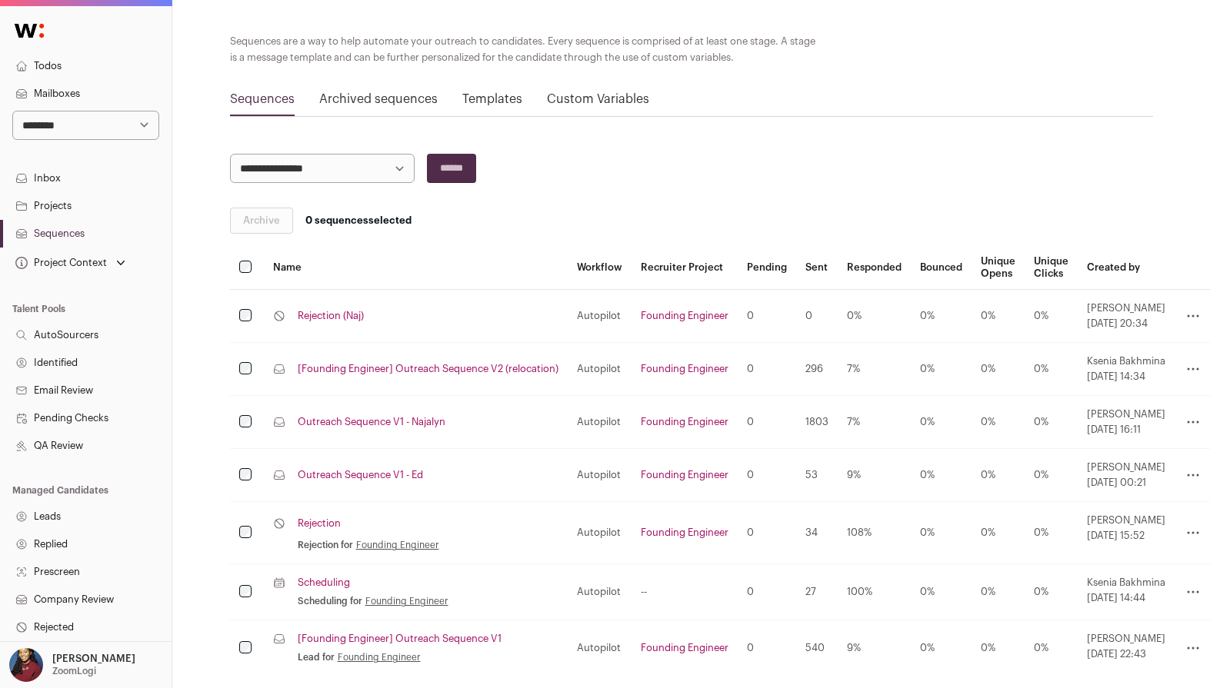
click at [456, 372] on link "[Founding Engineer] Outreach Sequence V2 (relocation)" at bounding box center [428, 369] width 261 height 12
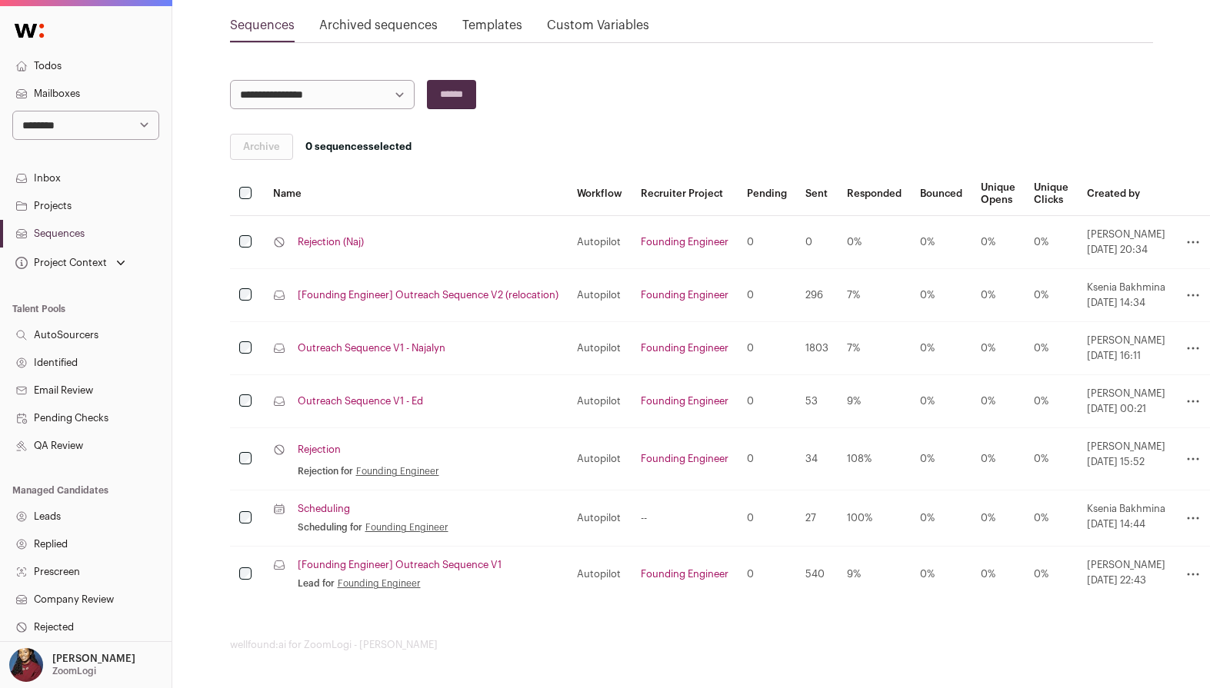
click at [475, 564] on link "[Founding Engineer] Outreach Sequence V1" at bounding box center [400, 565] width 204 height 12
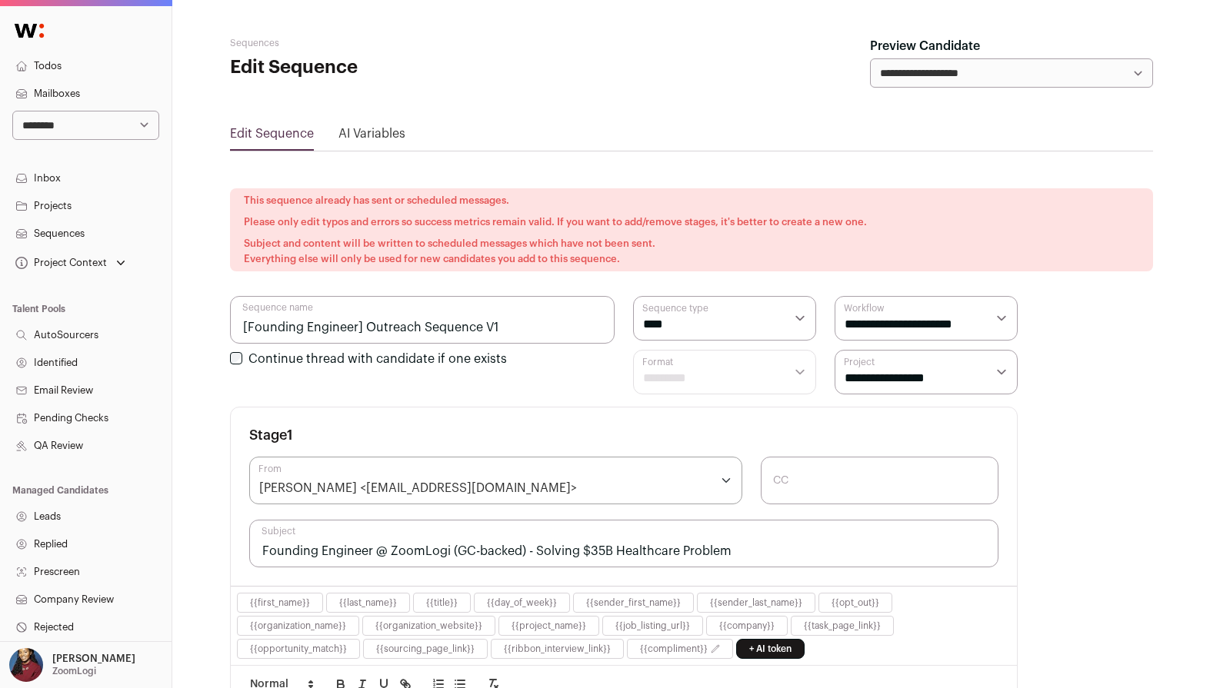
click at [470, 564] on input "Founding Engineer @ ZoomLogi (GC-backed) - Solving $35B Healthcare Problem" at bounding box center [623, 544] width 749 height 48
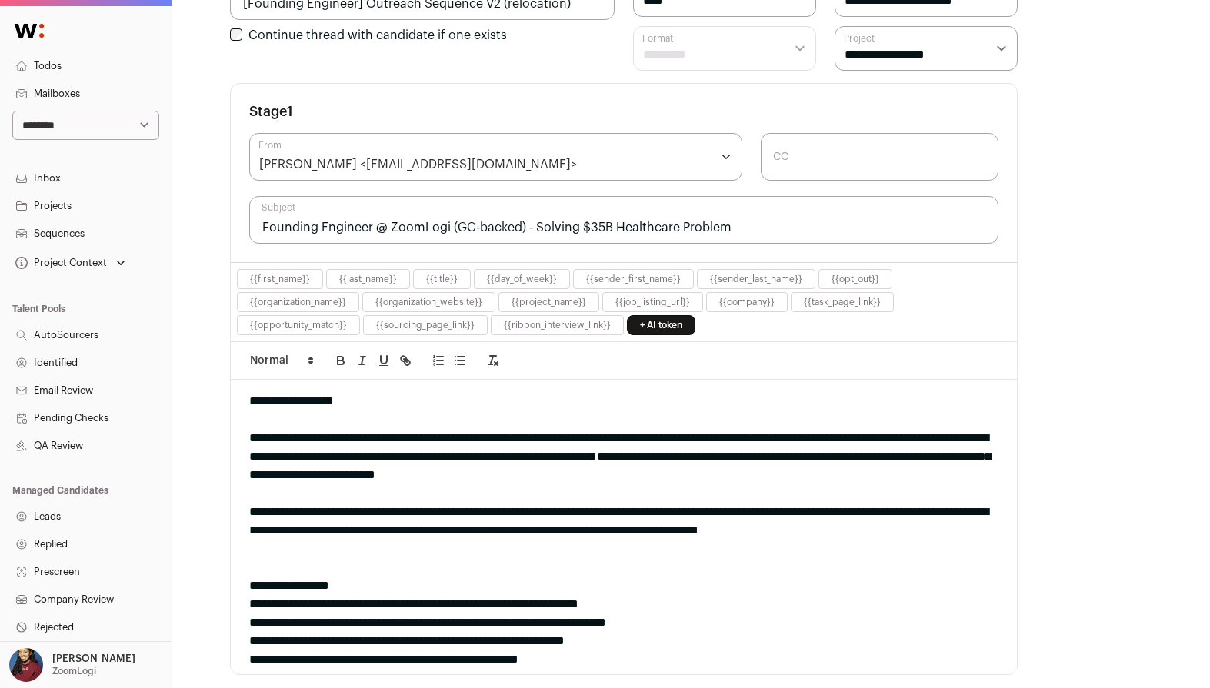
scroll to position [473, 0]
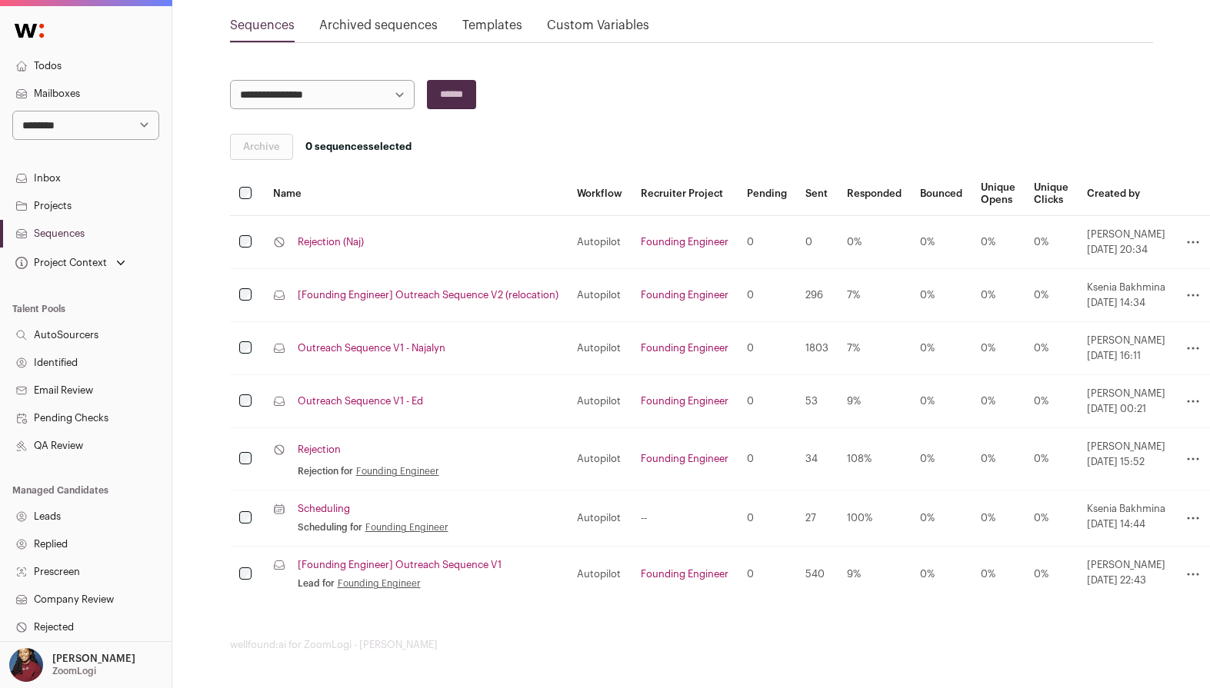
scroll to position [158, 0]
click at [1195, 578] on icon at bounding box center [1193, 574] width 18 height 18
click at [1115, 596] on link "Clone" at bounding box center [1128, 596] width 146 height 25
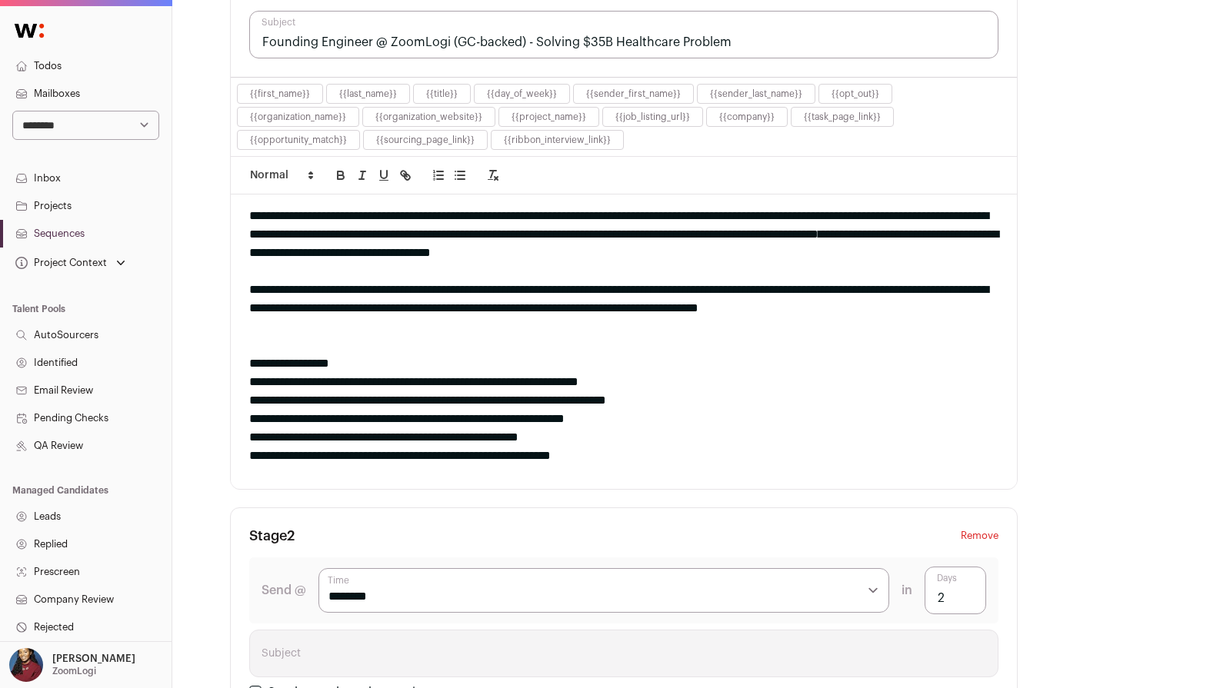
scroll to position [457, 0]
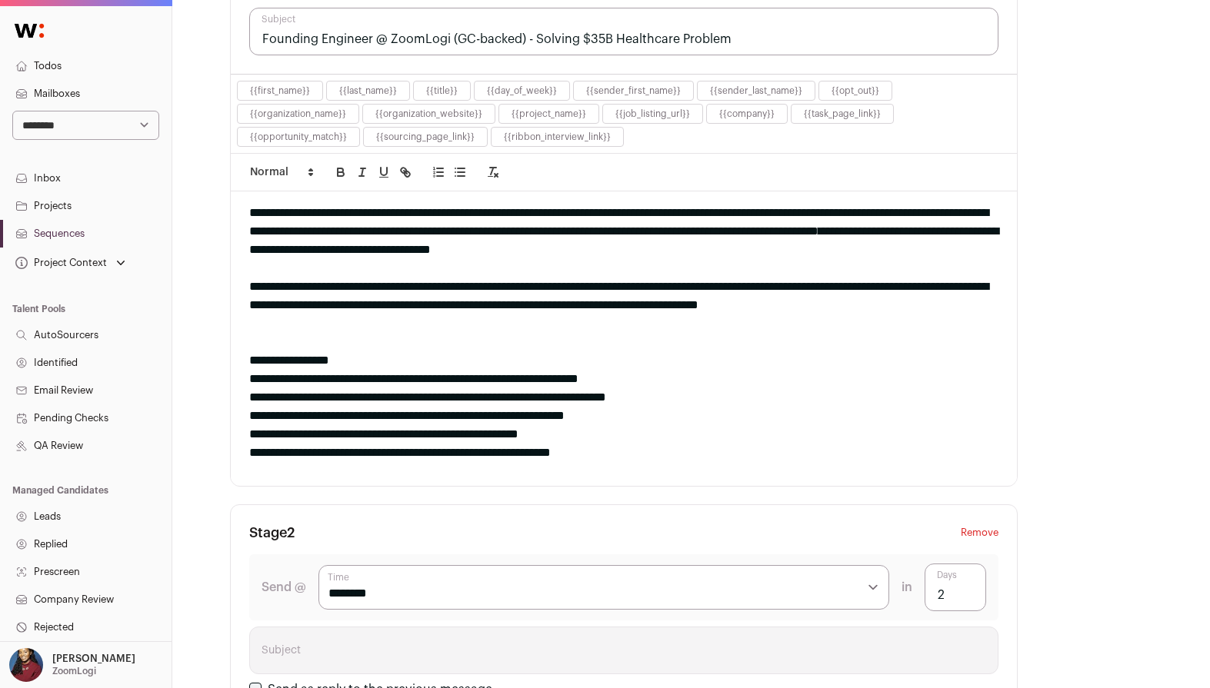
click at [594, 281] on div "**********" at bounding box center [623, 305] width 749 height 55
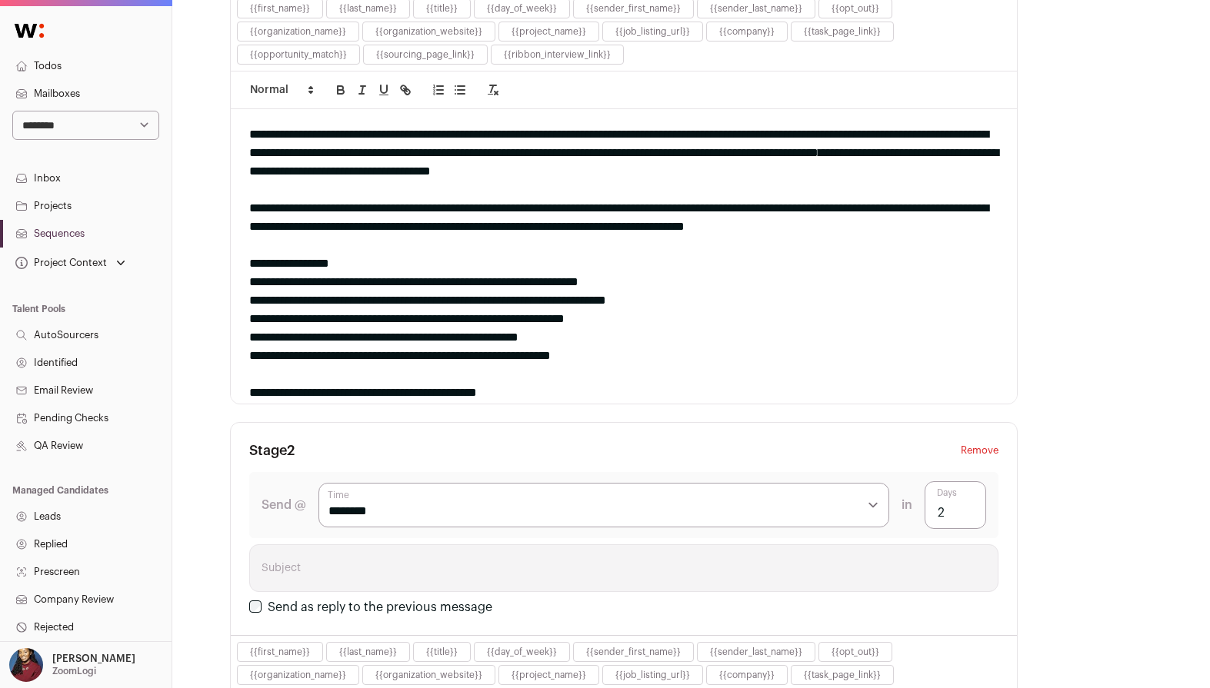
scroll to position [0, 0]
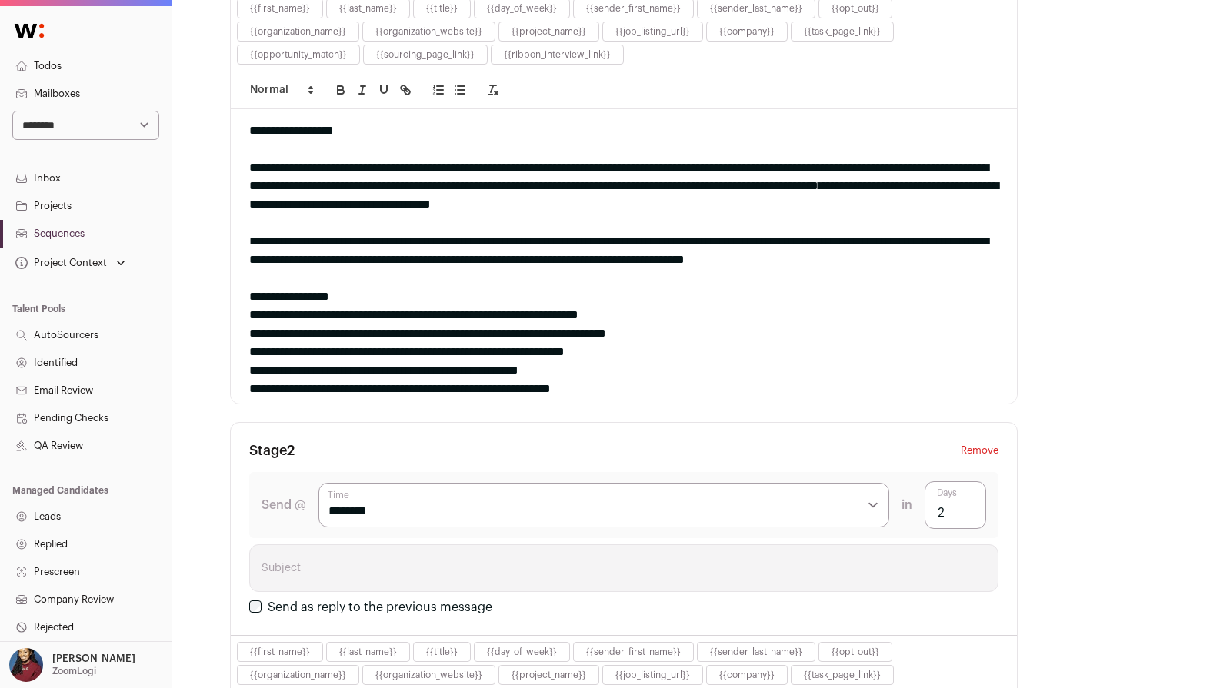
click at [481, 352] on div "**********" at bounding box center [623, 352] width 749 height 18
click at [421, 345] on div "**********" at bounding box center [623, 352] width 749 height 18
click at [505, 340] on div "**********" at bounding box center [623, 334] width 749 height 18
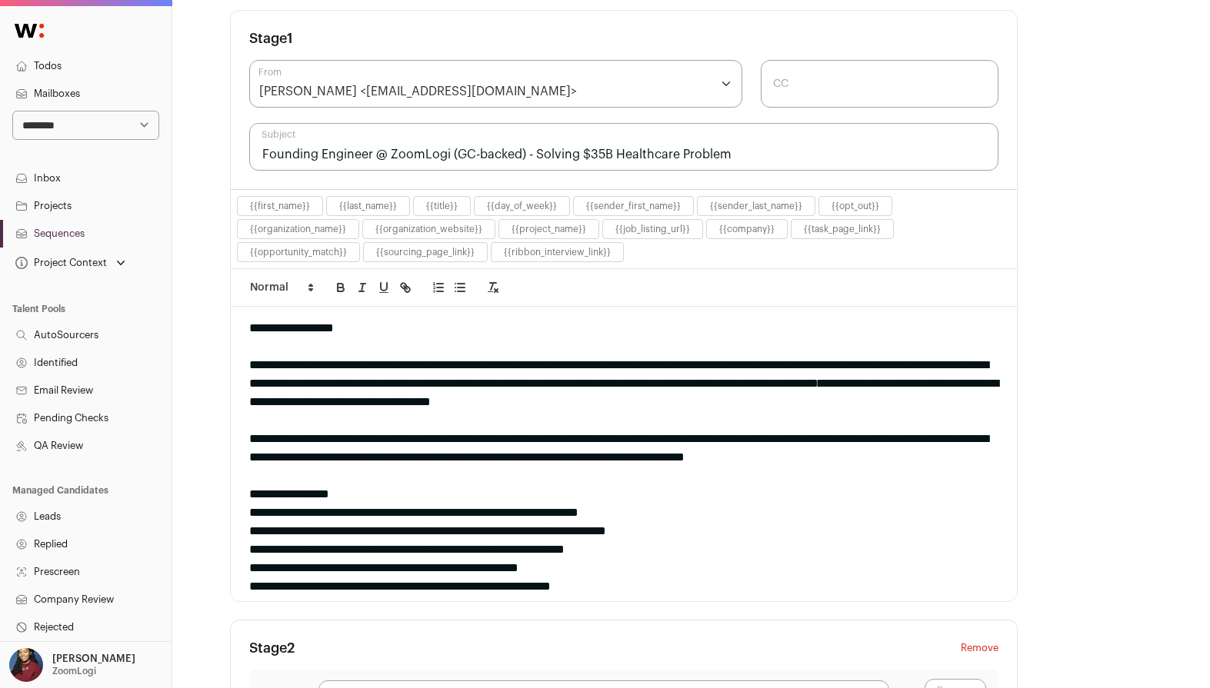
click at [810, 441] on div "**********" at bounding box center [623, 448] width 749 height 37
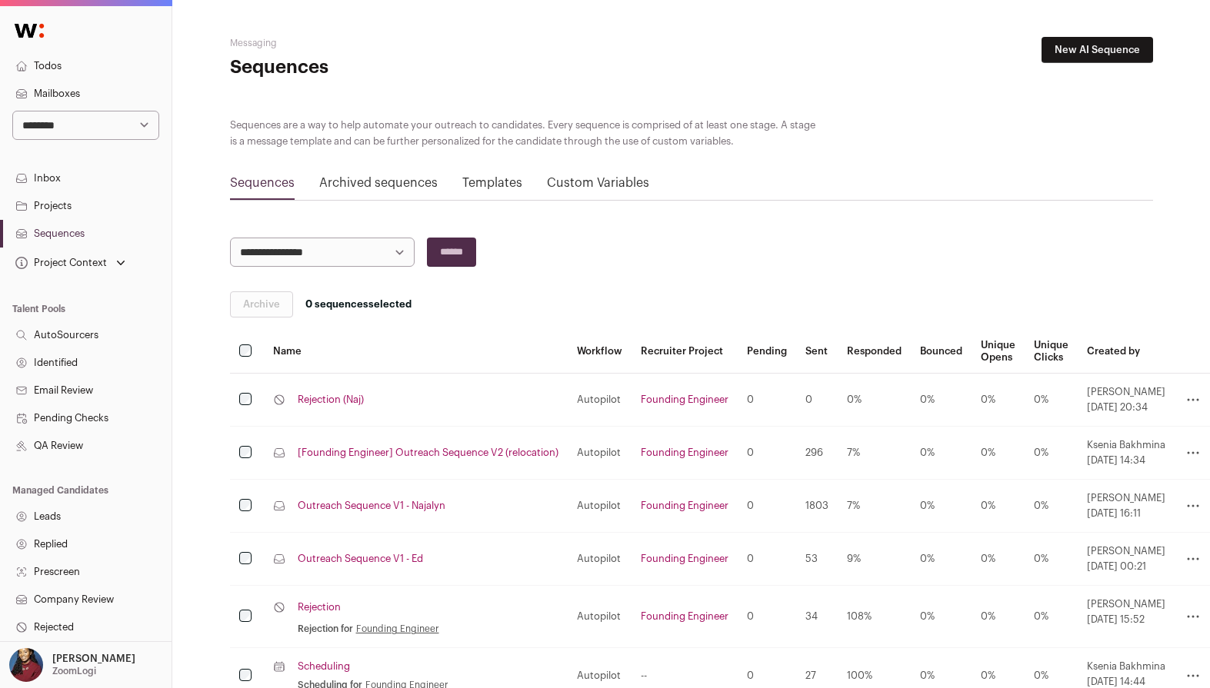
scroll to position [158, 0]
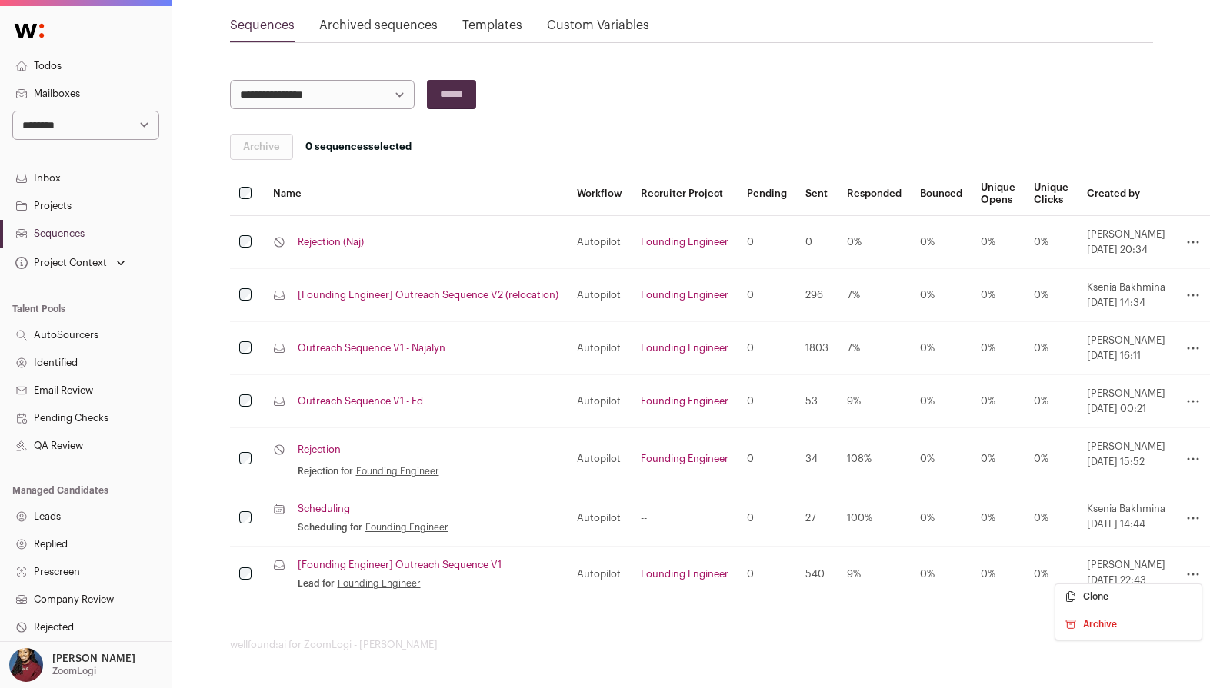
click at [62, 231] on link "Sequences" at bounding box center [86, 234] width 172 height 28
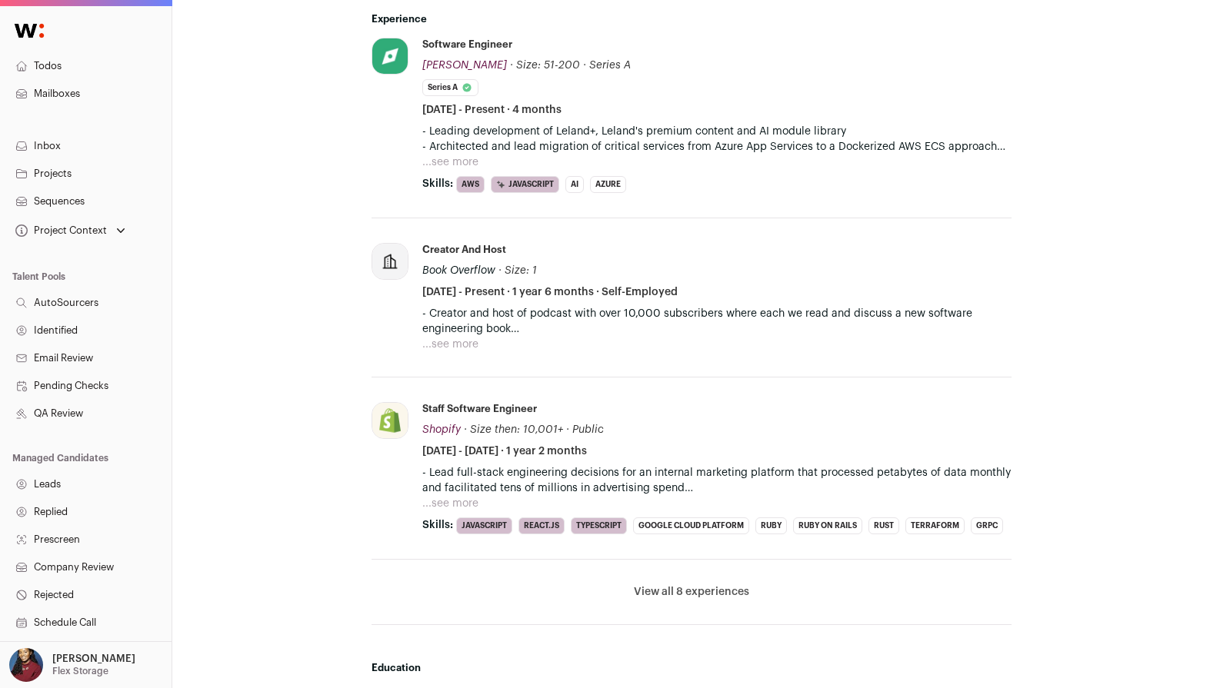
scroll to position [791, 0]
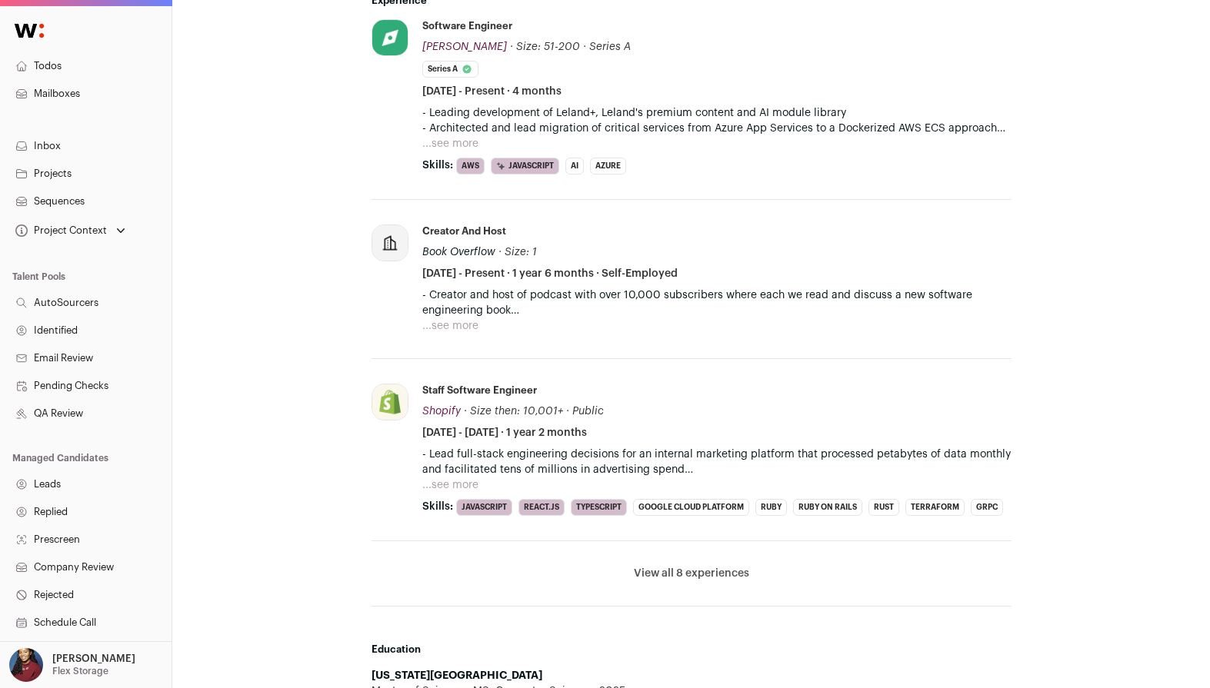
click at [675, 571] on button "View all 8 experiences" at bounding box center [691, 573] width 115 height 15
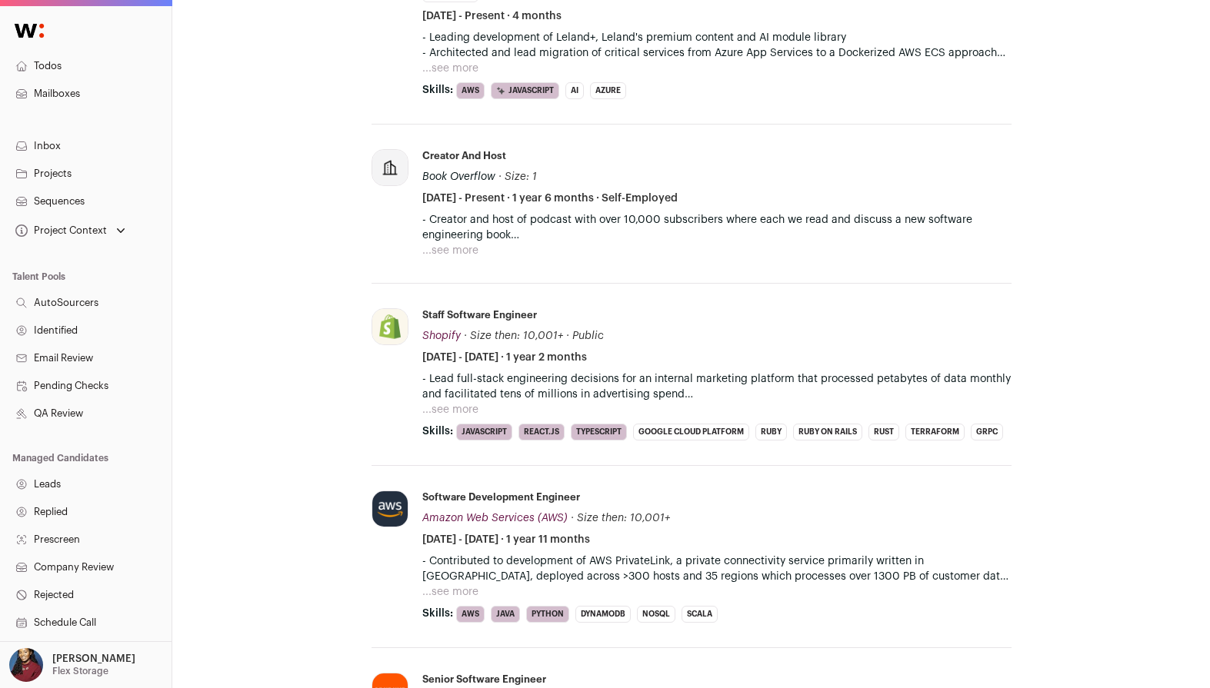
scroll to position [784, 0]
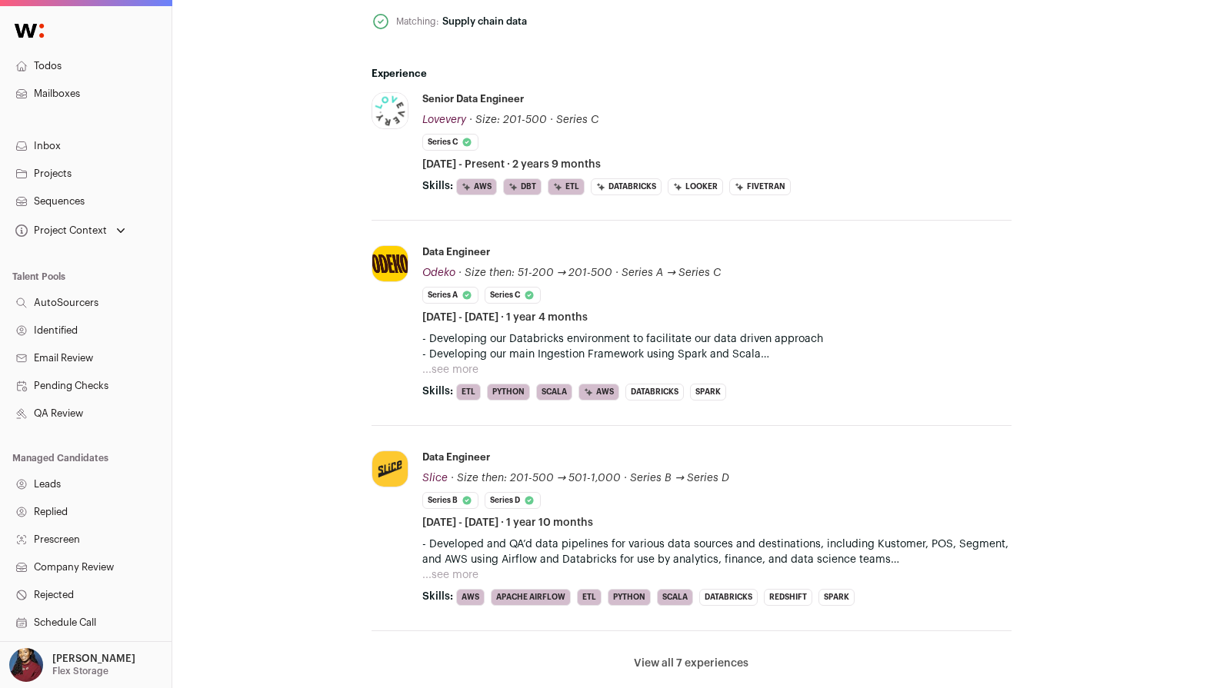
scroll to position [919, 0]
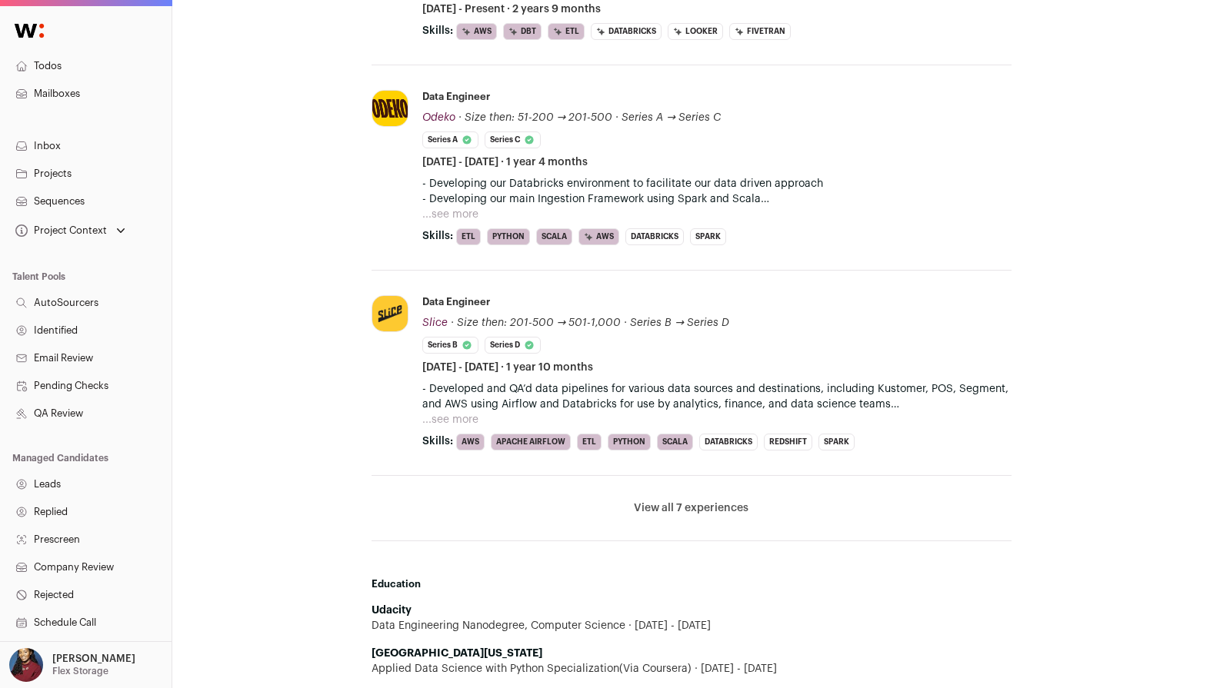
drag, startPoint x: 661, startPoint y: 518, endPoint x: 576, endPoint y: 551, distance: 90.8
click at [580, 551] on section "Experience Lovevery [DOMAIN_NAME] Add to company list Public / Private Private …" at bounding box center [691, 580] width 640 height 1384
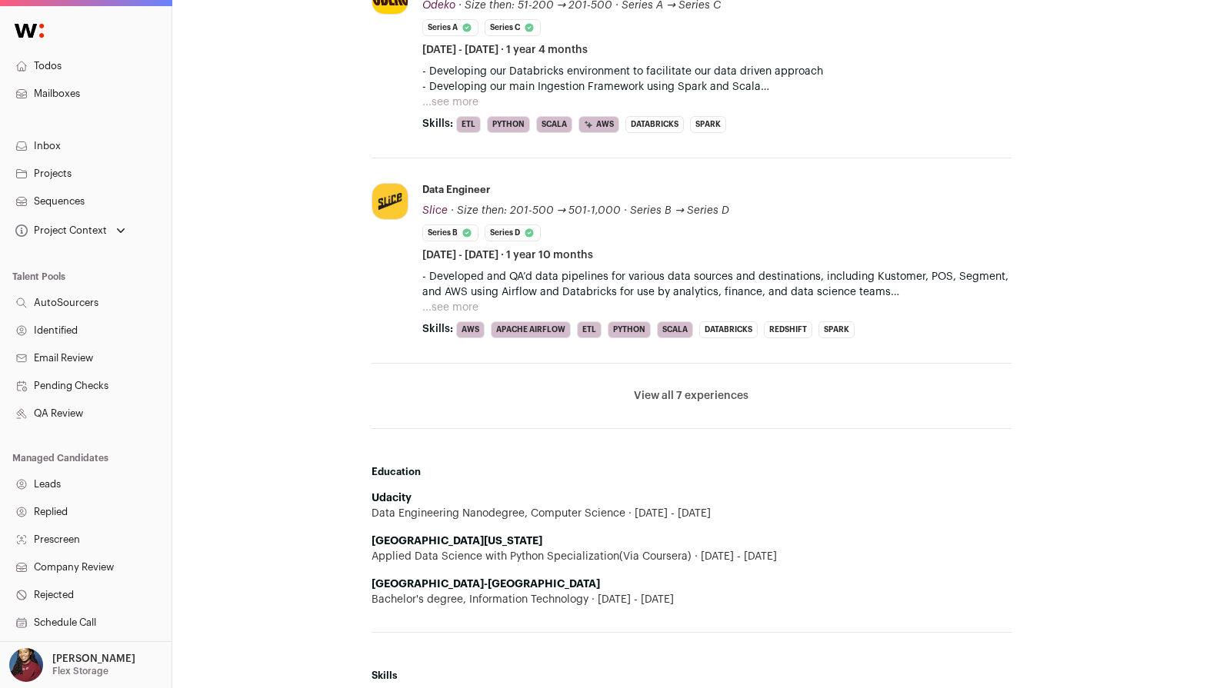
scroll to position [1032, 0]
click at [684, 401] on button "View all 7 experiences" at bounding box center [691, 395] width 115 height 15
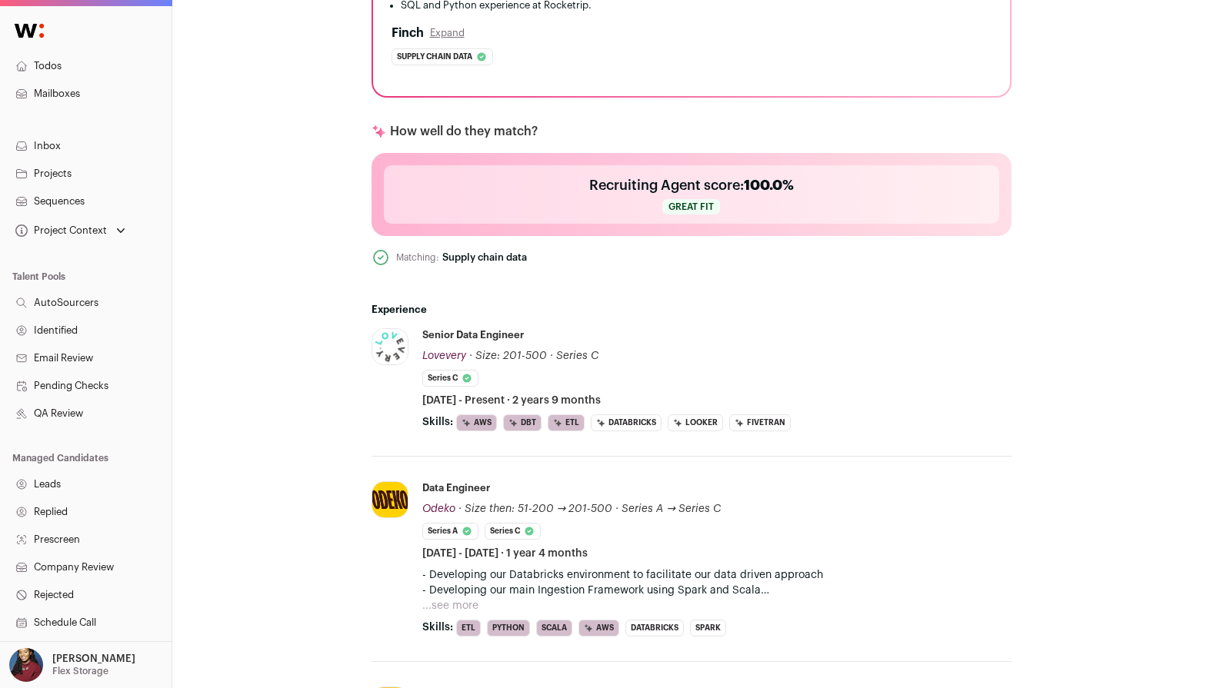
scroll to position [304, 0]
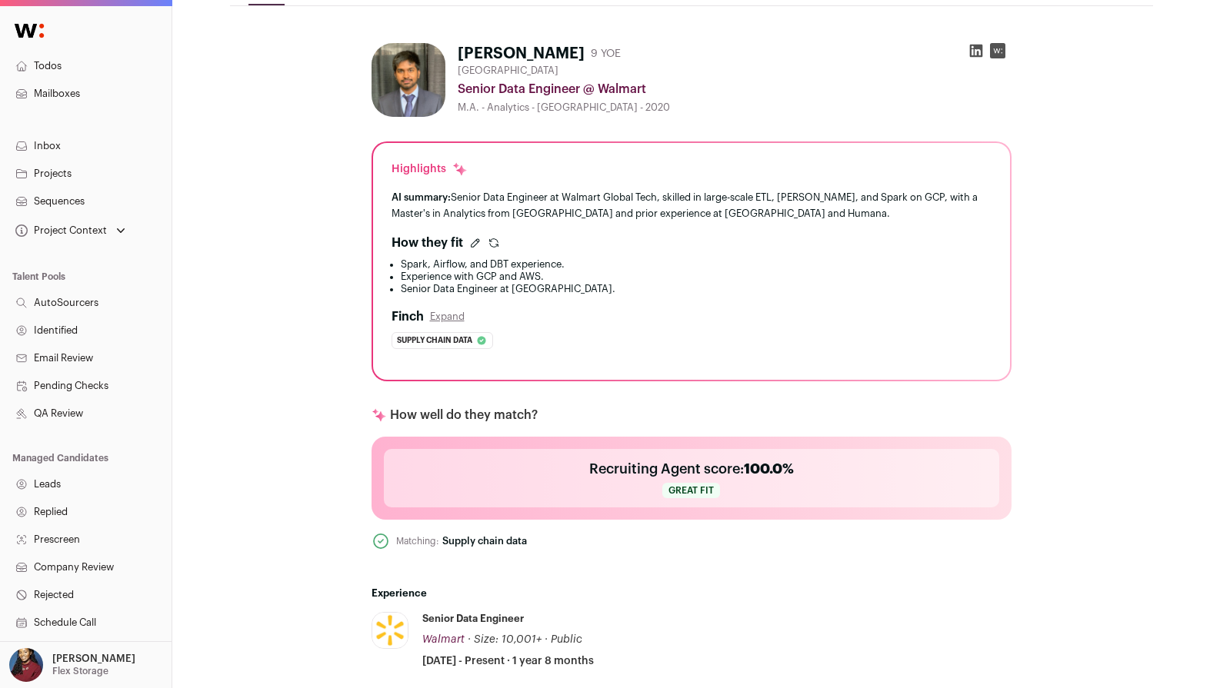
scroll to position [215, 0]
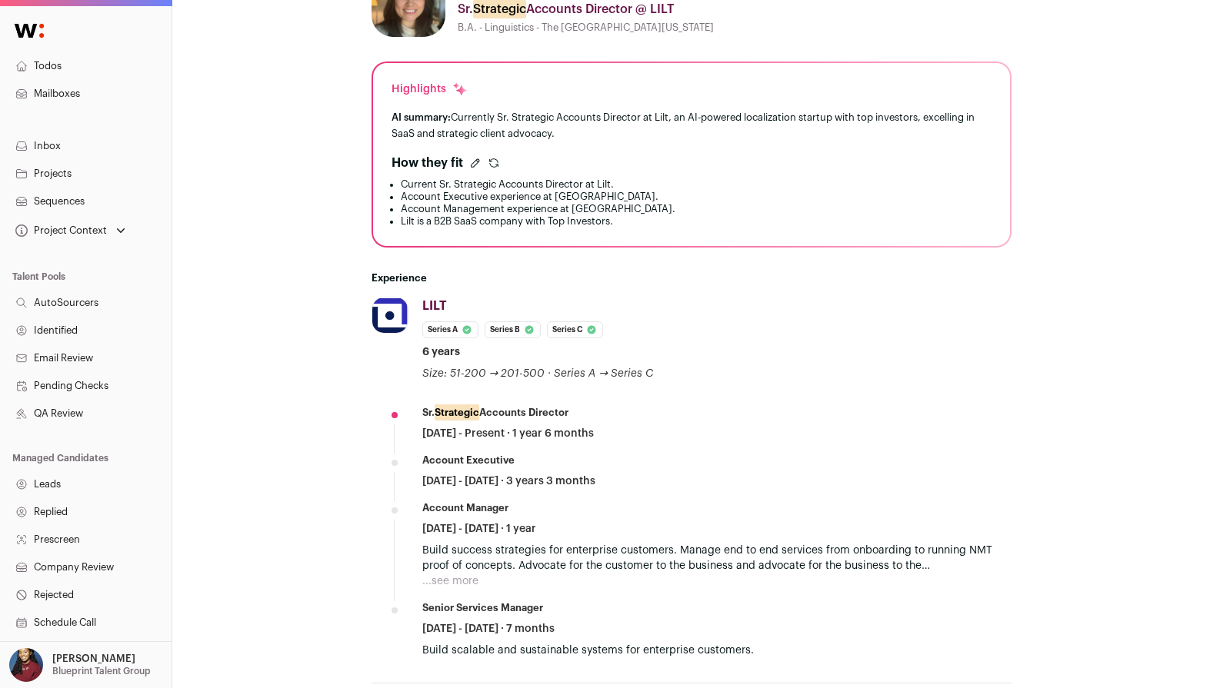
scroll to position [293, 0]
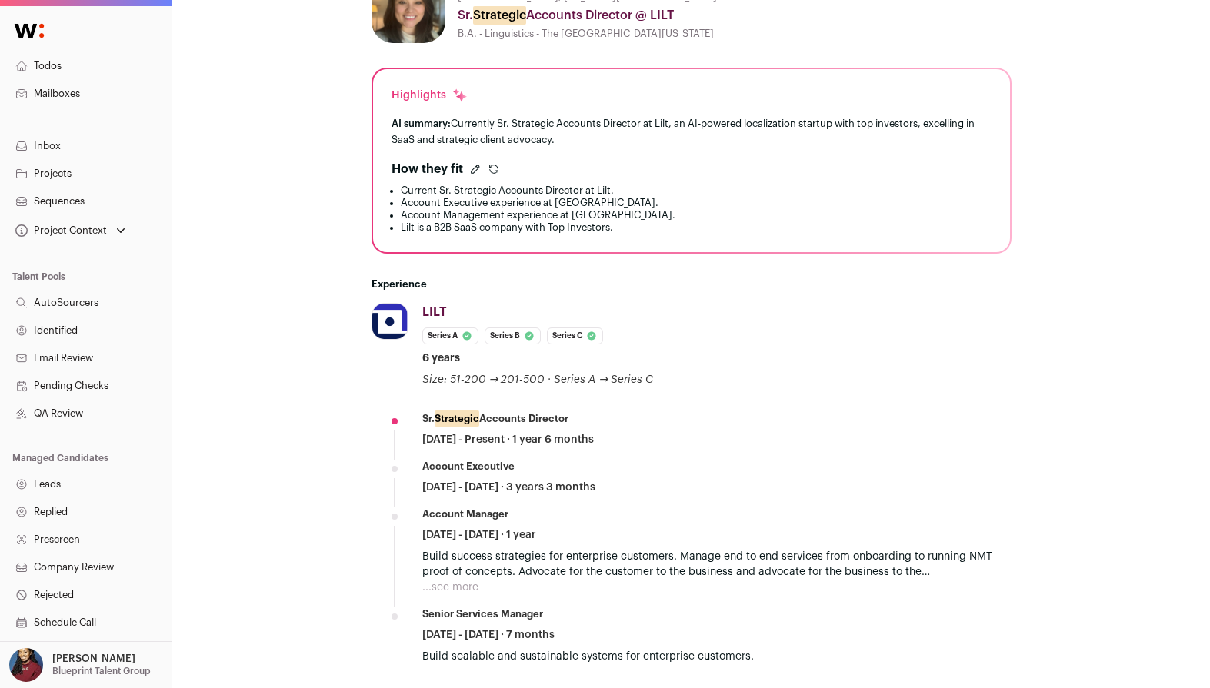
click at [489, 175] on icon "submit" at bounding box center [494, 169] width 12 height 12
click at [493, 168] on icon "submit" at bounding box center [494, 169] width 12 height 12
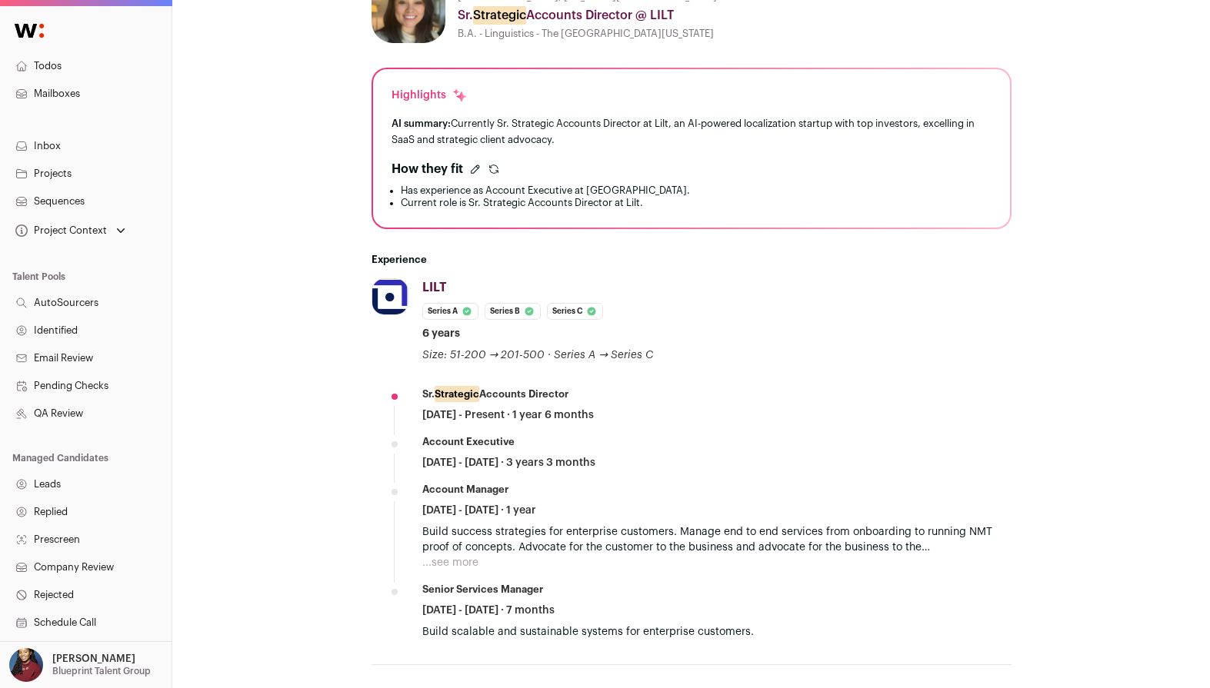
click at [490, 168] on icon "submit" at bounding box center [493, 167] width 8 height 4
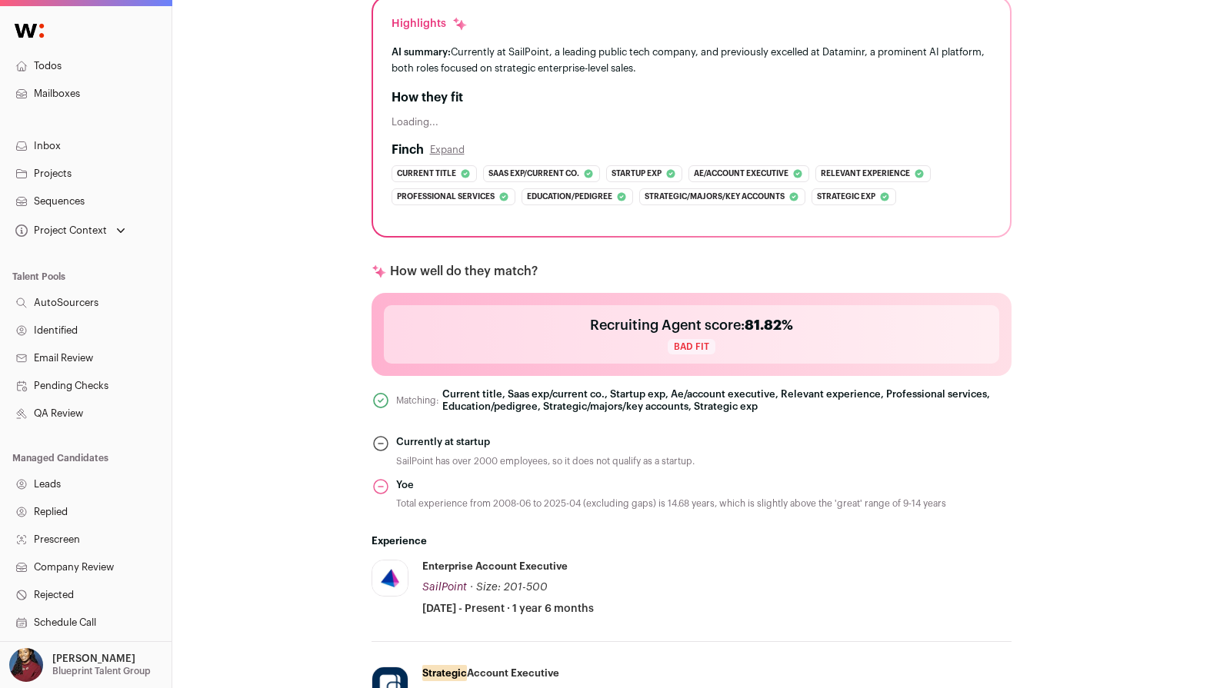
scroll to position [814, 0]
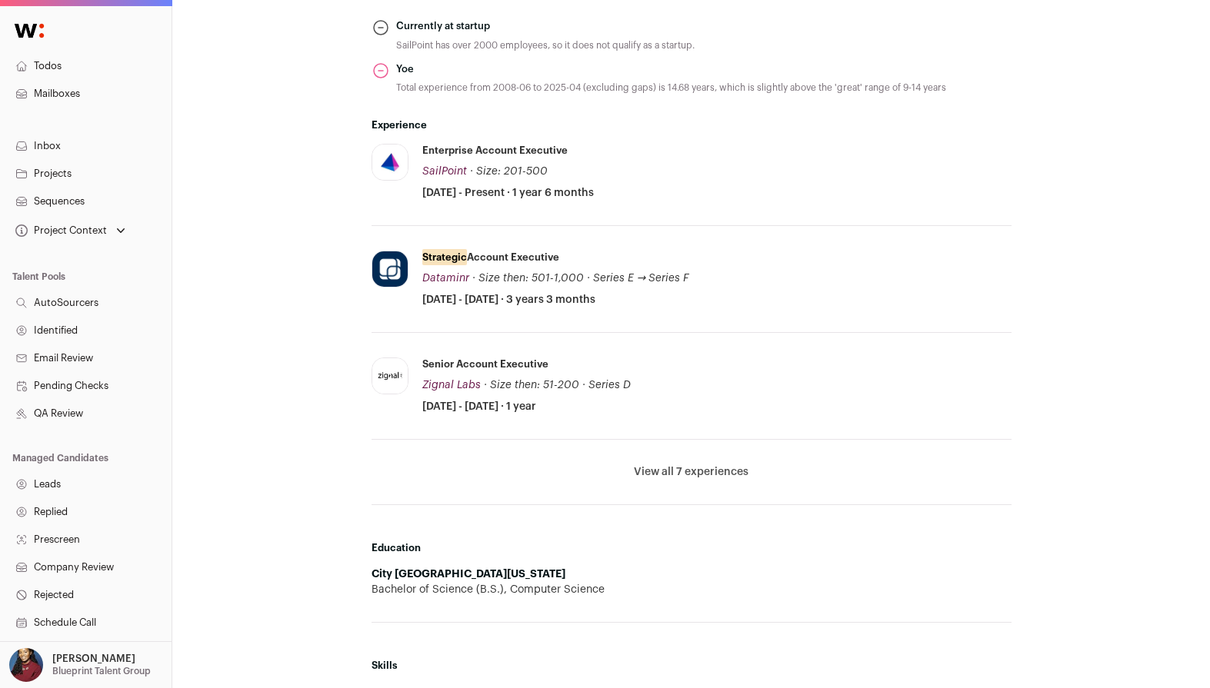
click at [668, 473] on button "View all 7 experiences" at bounding box center [691, 472] width 115 height 15
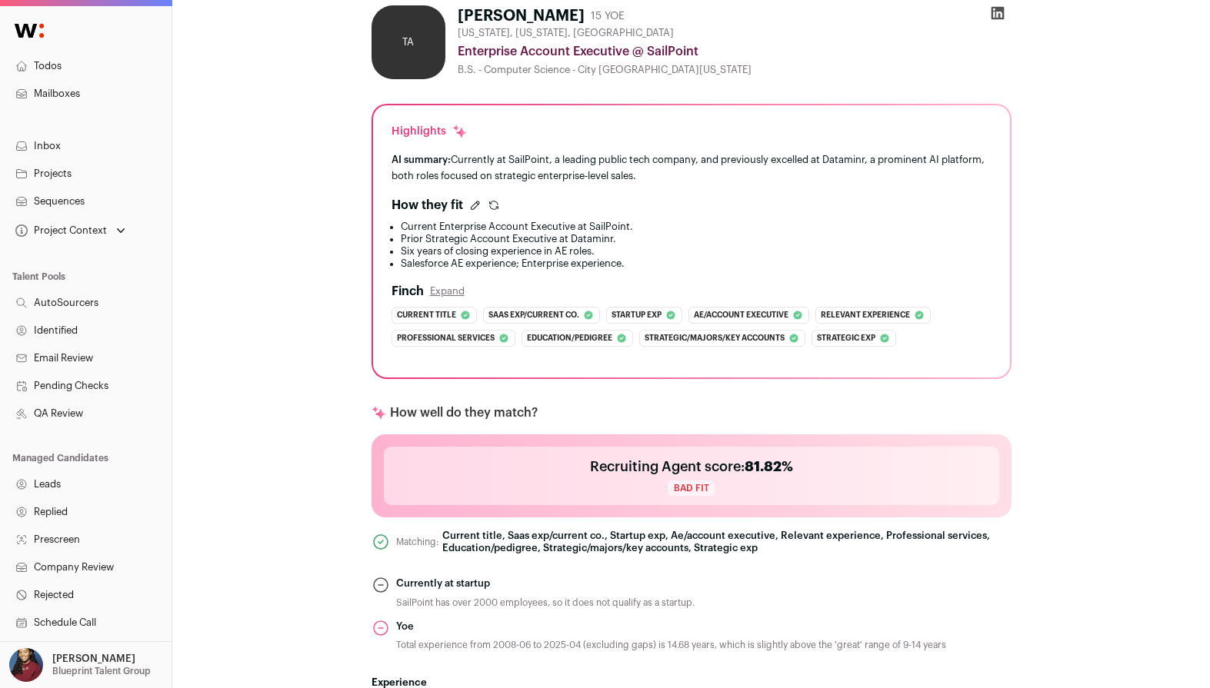
scroll to position [29, 0]
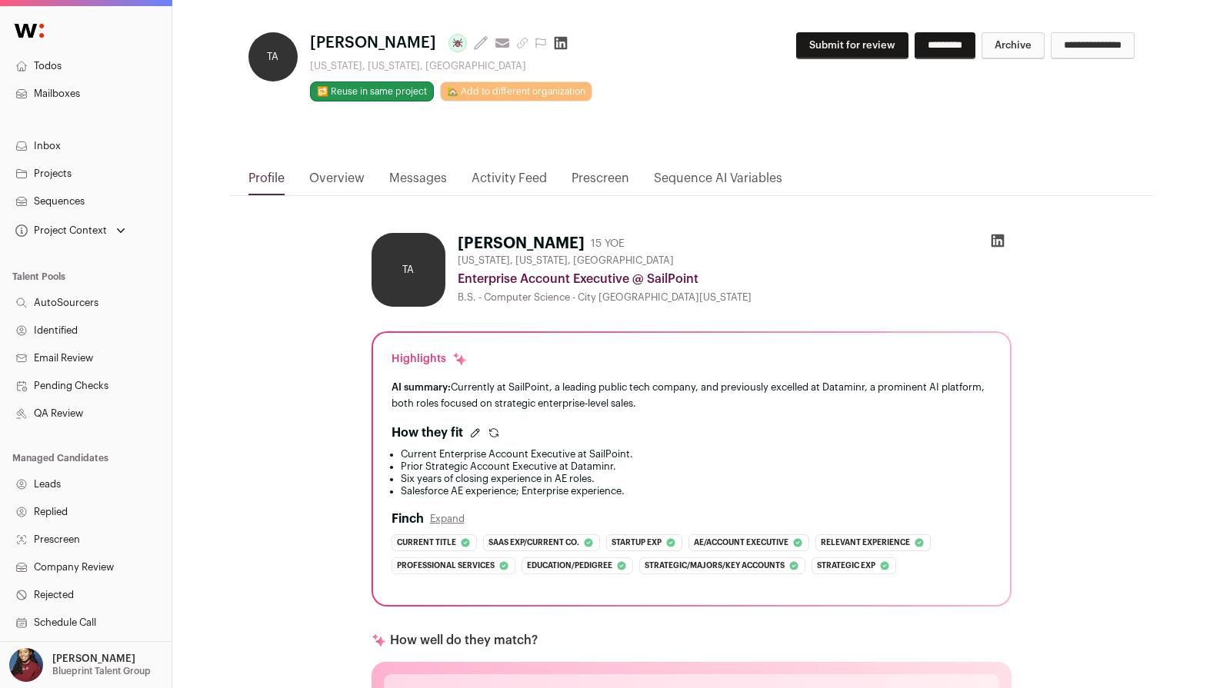
click at [999, 238] on icon at bounding box center [997, 241] width 13 height 13
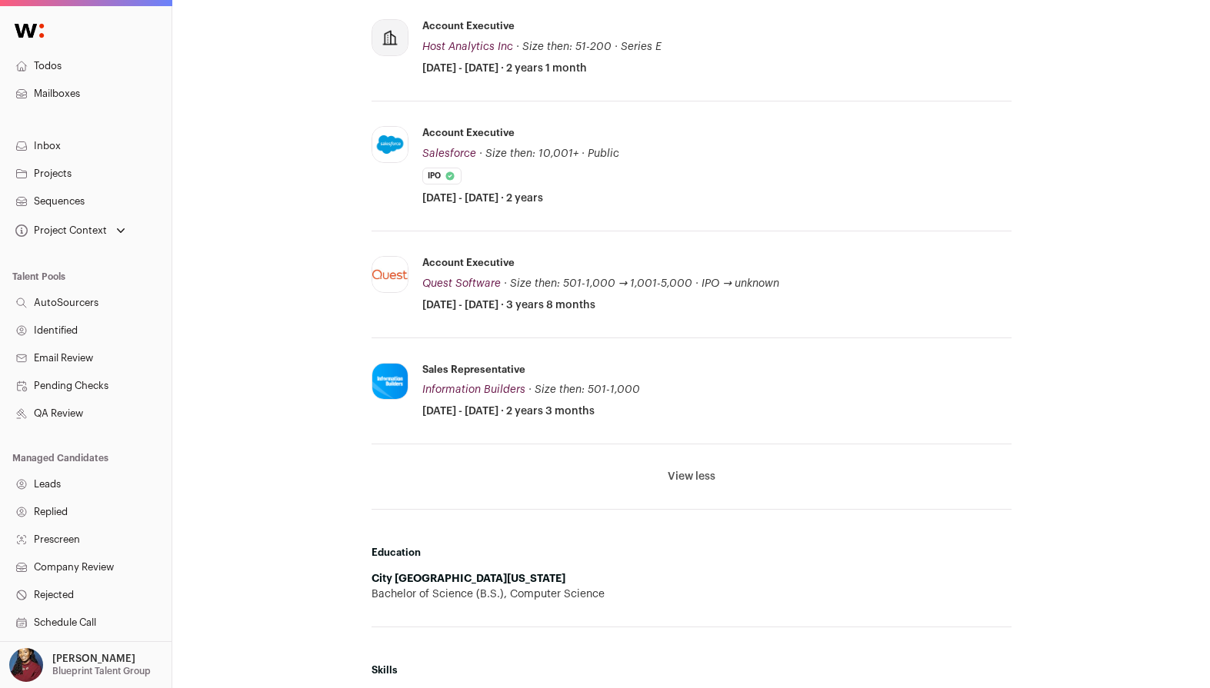
scroll to position [1363, 0]
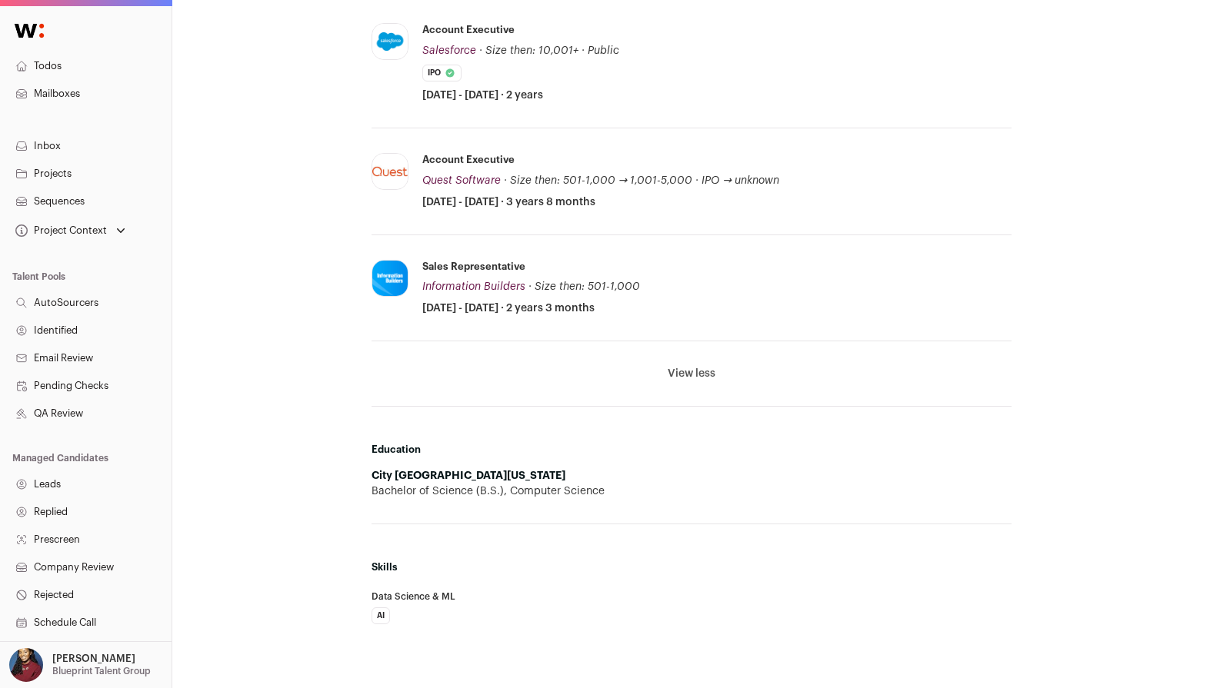
click at [704, 370] on button "View less" at bounding box center [692, 373] width 48 height 15
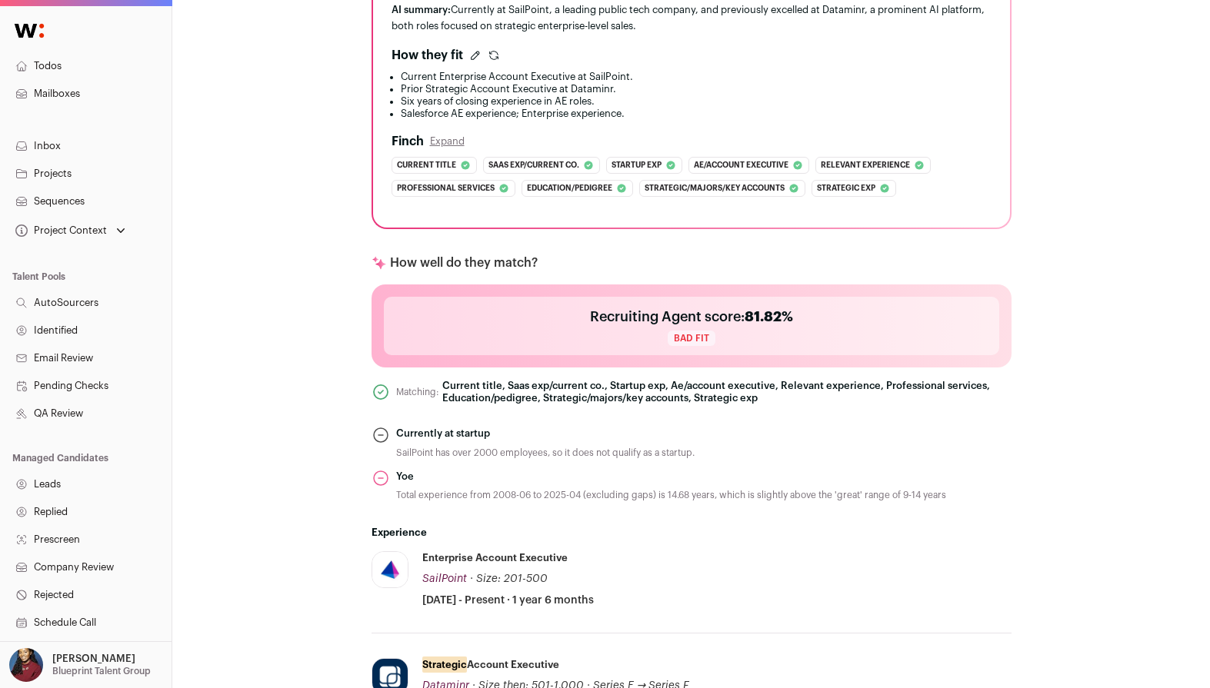
scroll to position [390, 0]
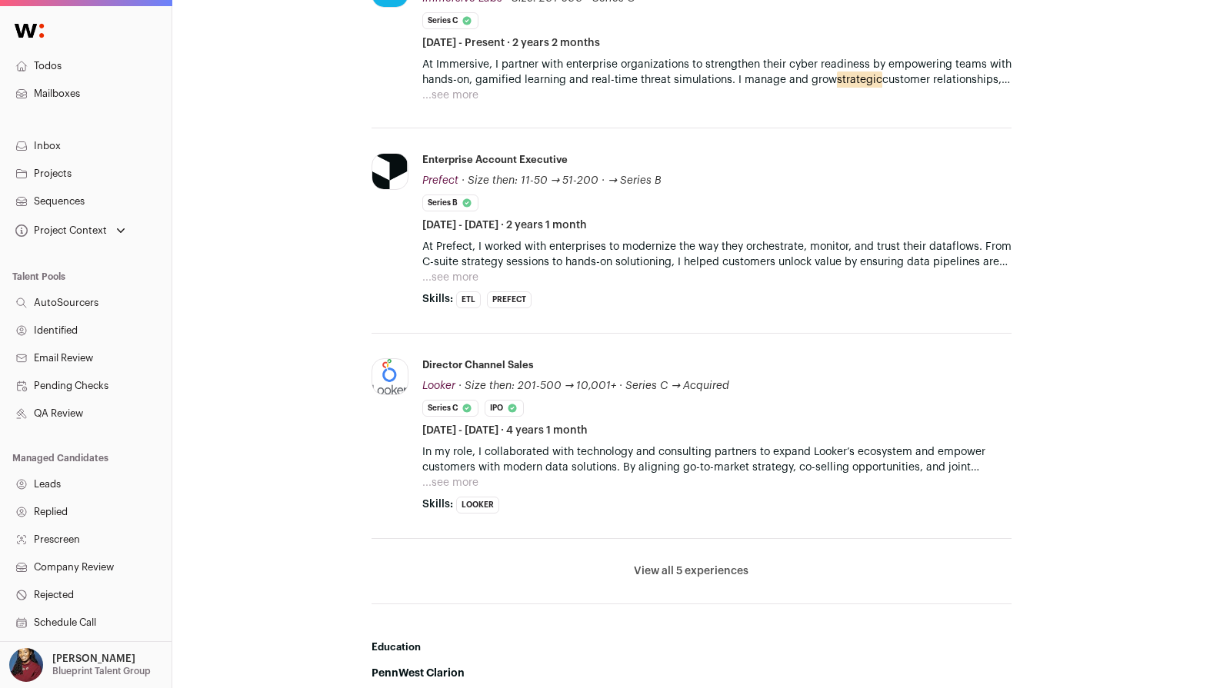
scroll to position [1146, 0]
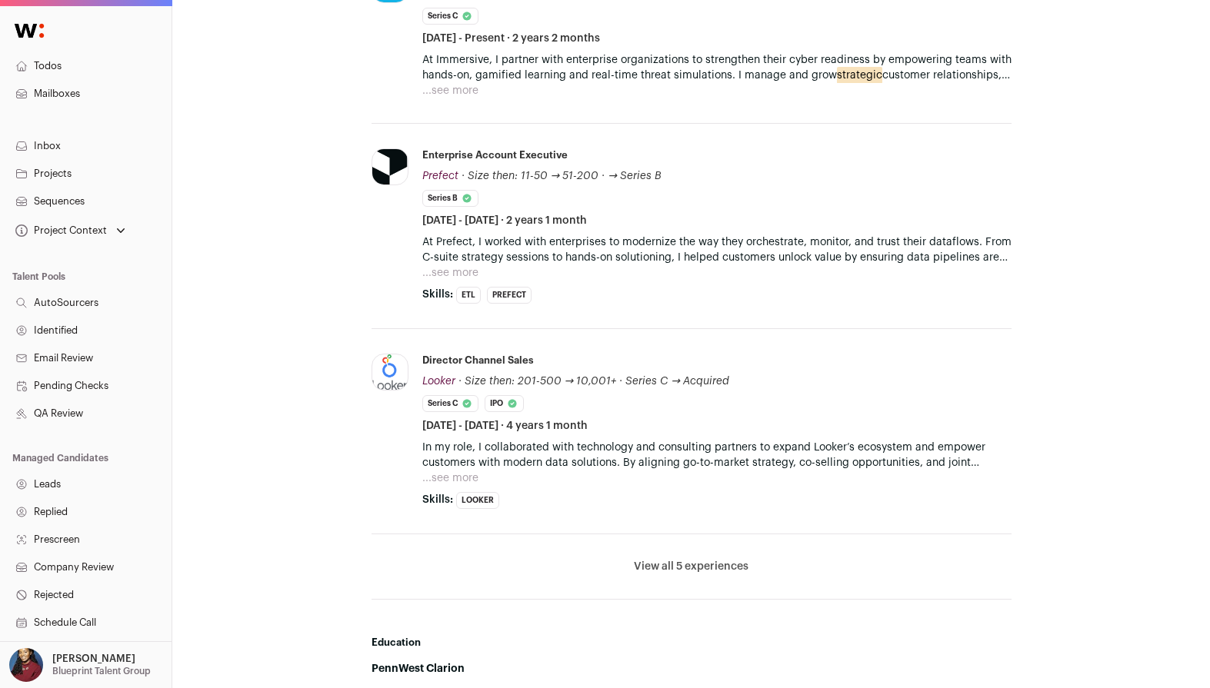
click at [689, 571] on button "View all 5 experiences" at bounding box center [691, 566] width 115 height 15
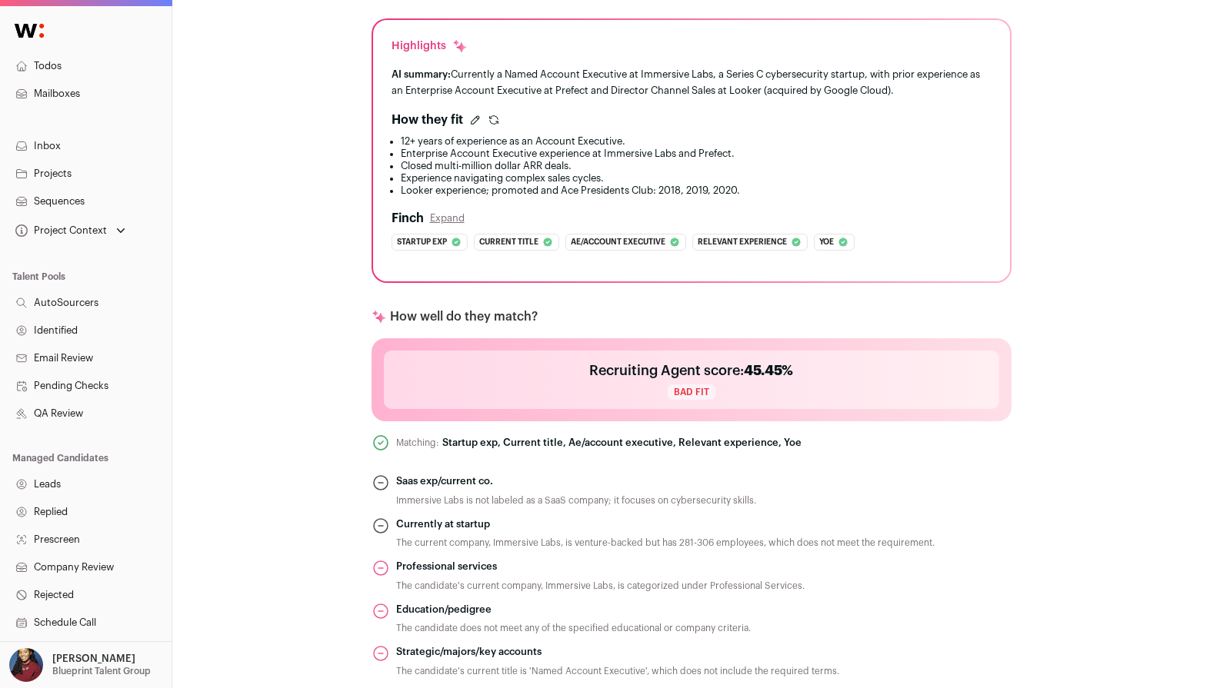
scroll to position [195, 0]
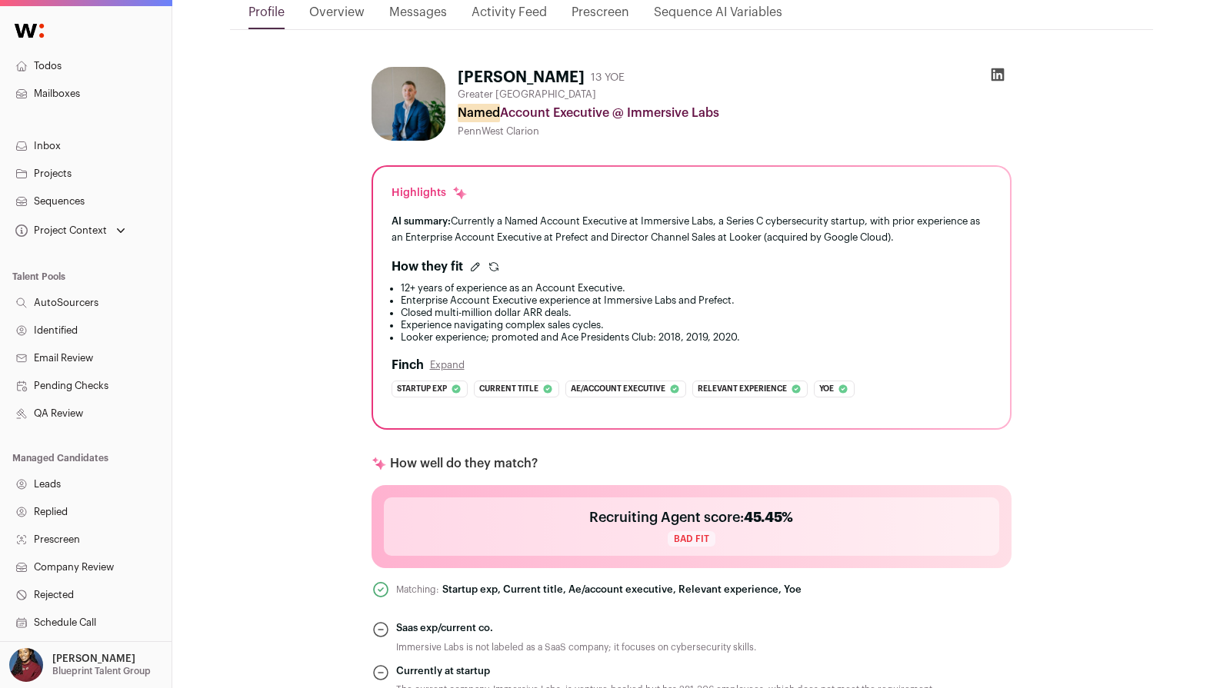
click at [996, 77] on icon at bounding box center [997, 74] width 15 height 15
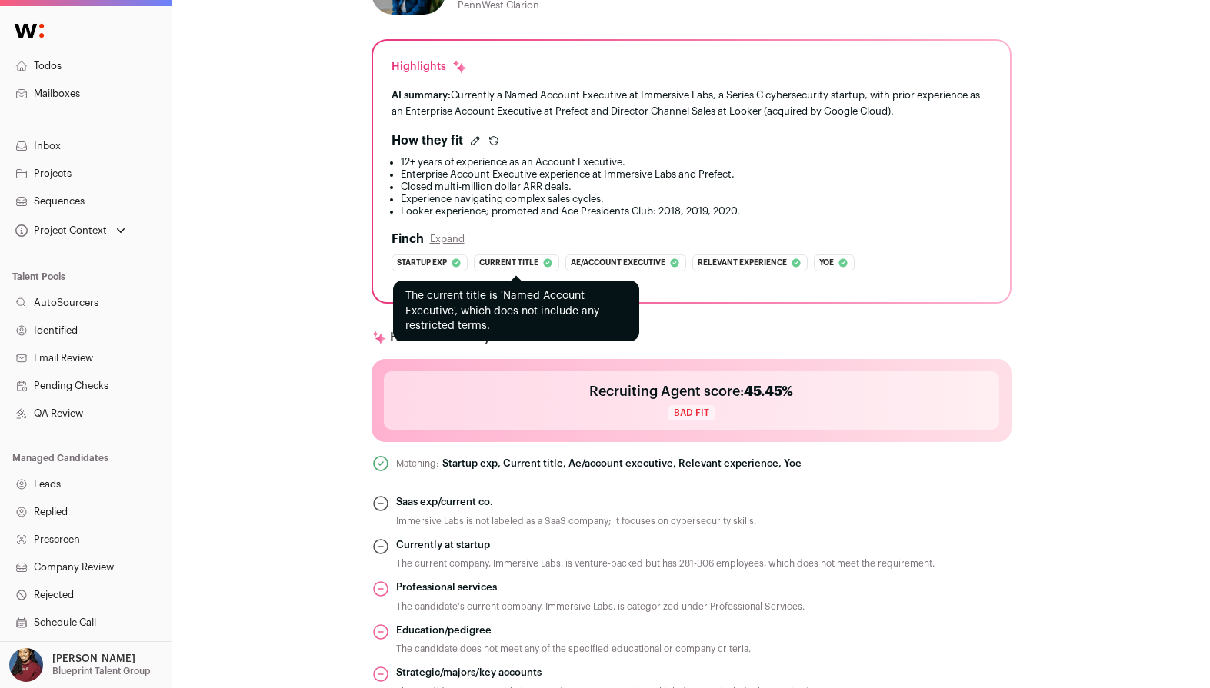
scroll to position [326, 0]
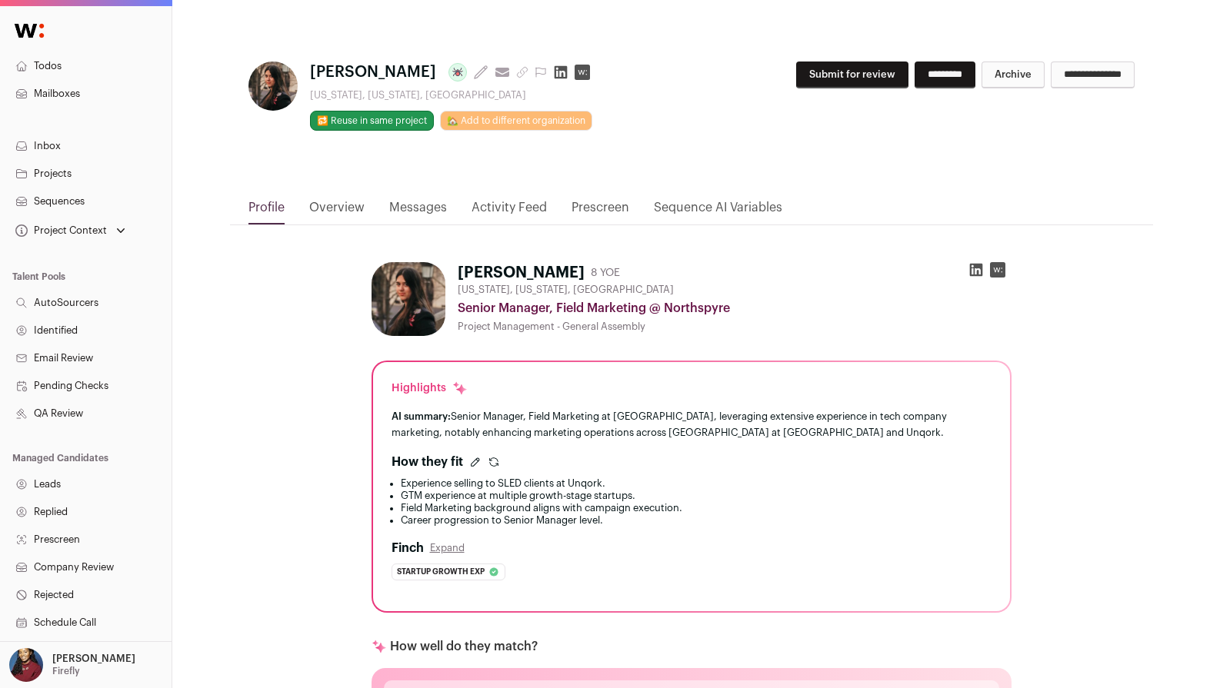
scroll to position [231, 0]
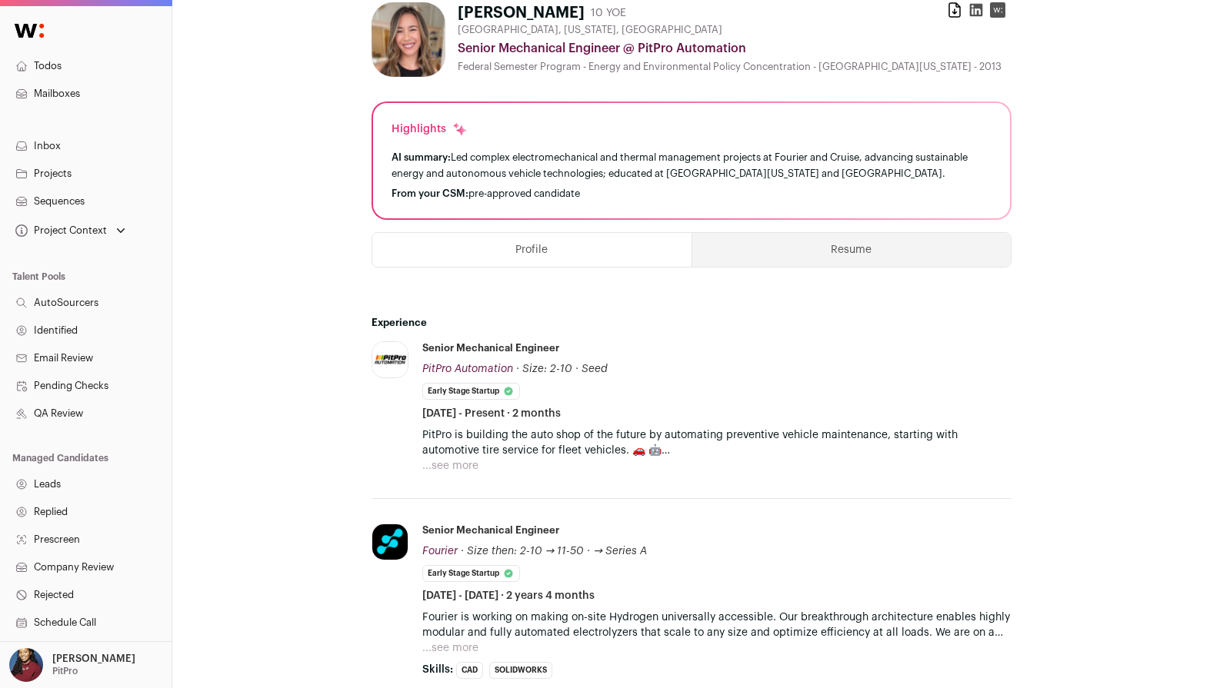
scroll to position [475, 0]
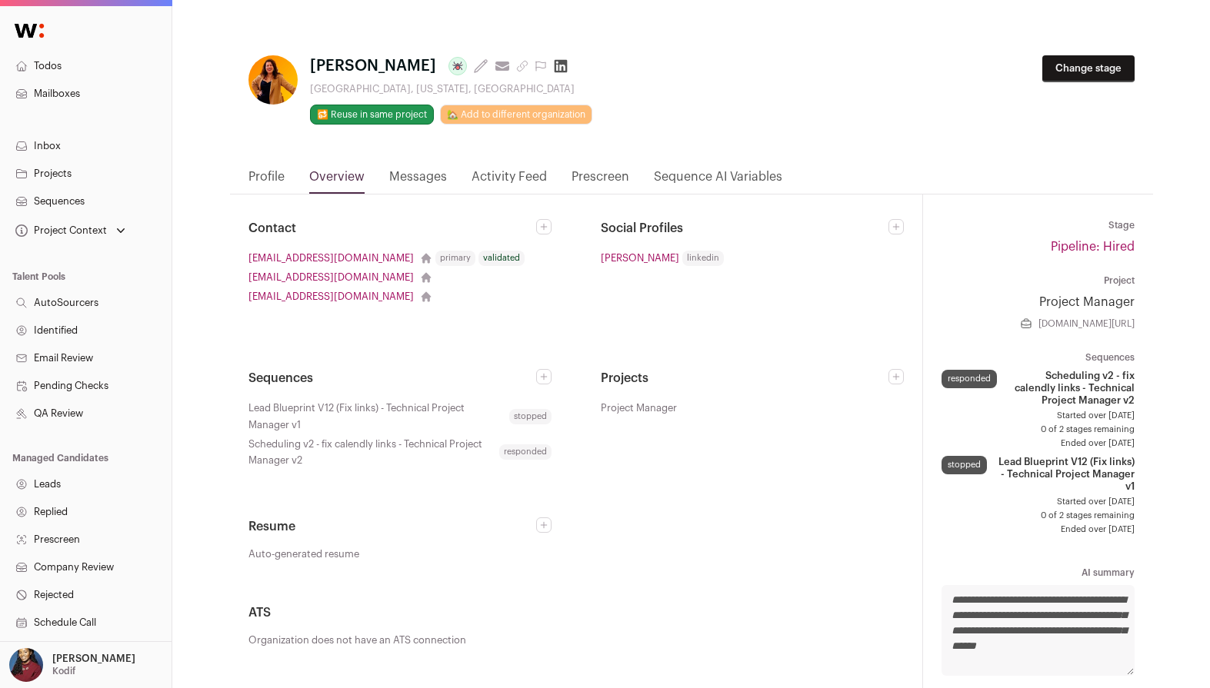
click at [268, 177] on link "Profile" at bounding box center [266, 181] width 36 height 26
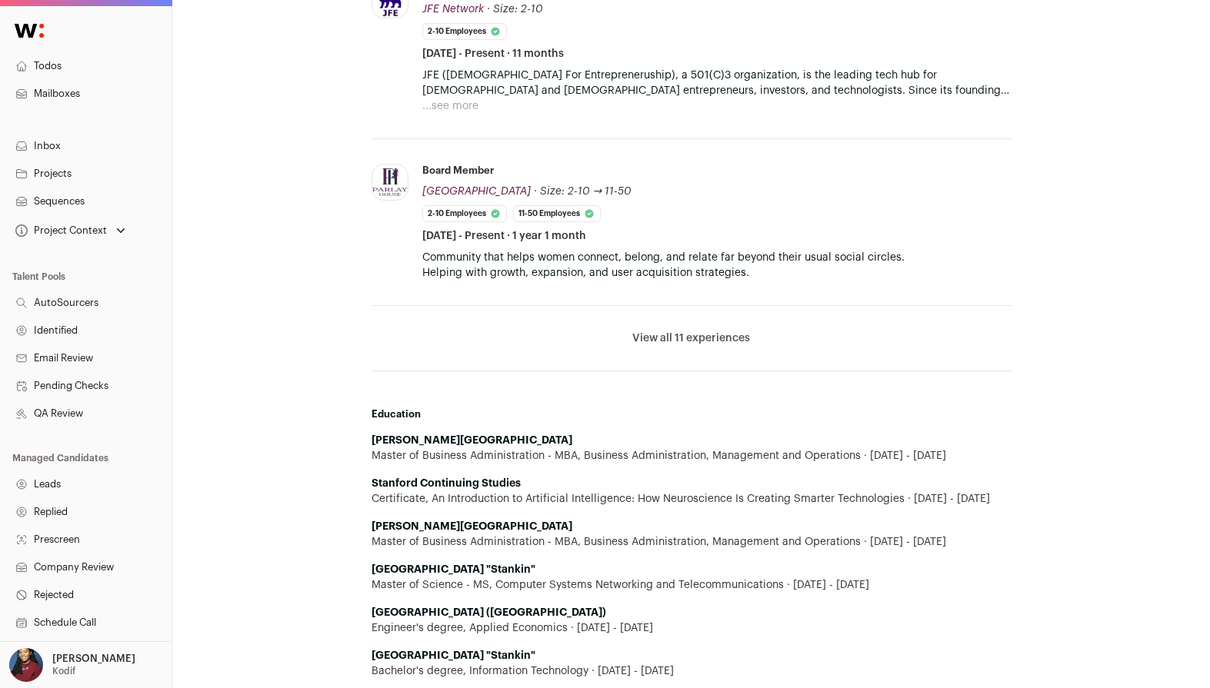
scroll to position [711, 0]
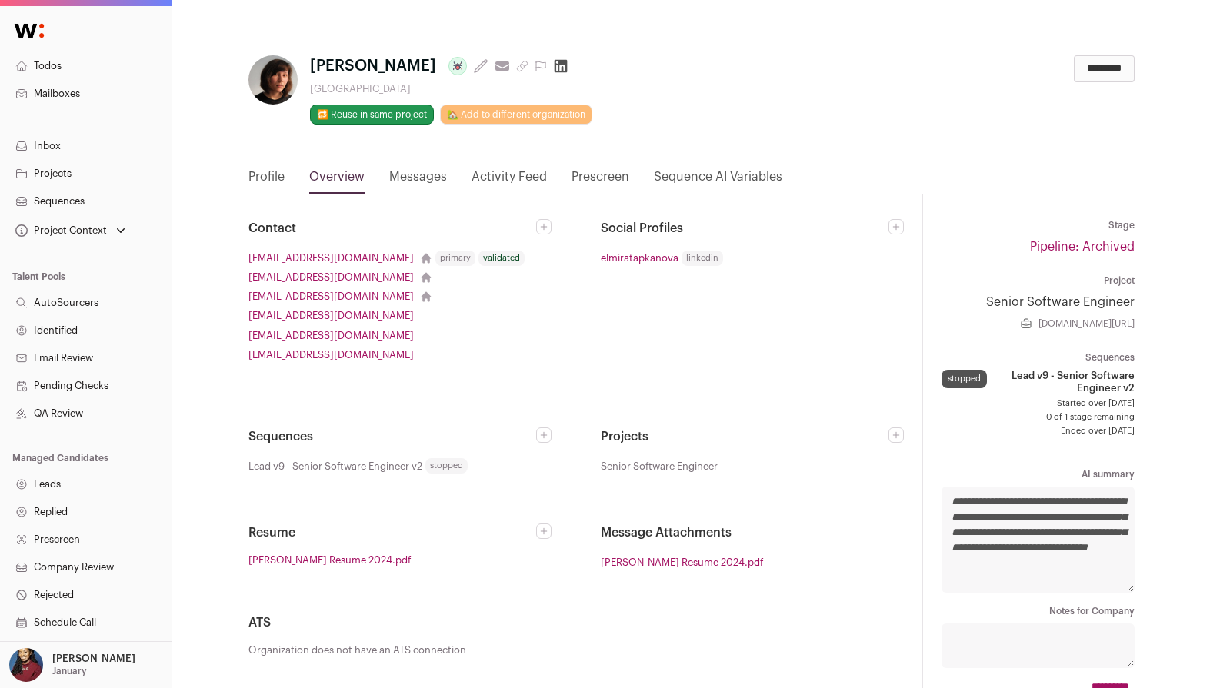
click at [262, 172] on link "Profile" at bounding box center [266, 181] width 36 height 26
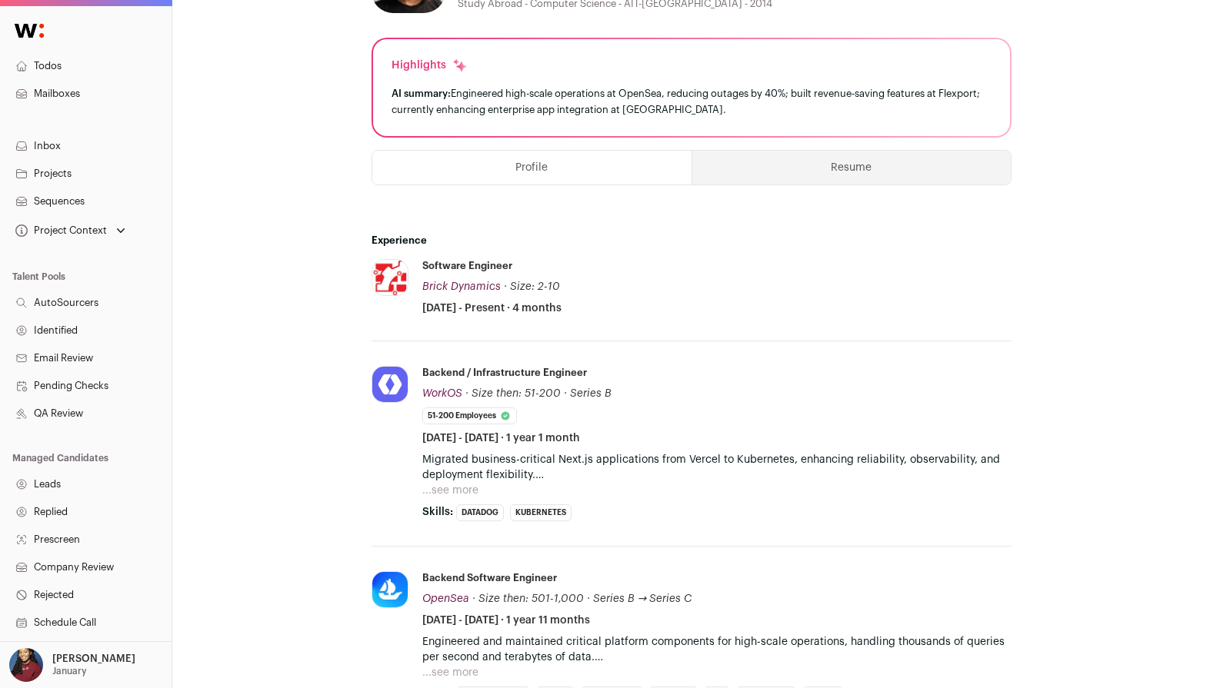
scroll to position [181, 0]
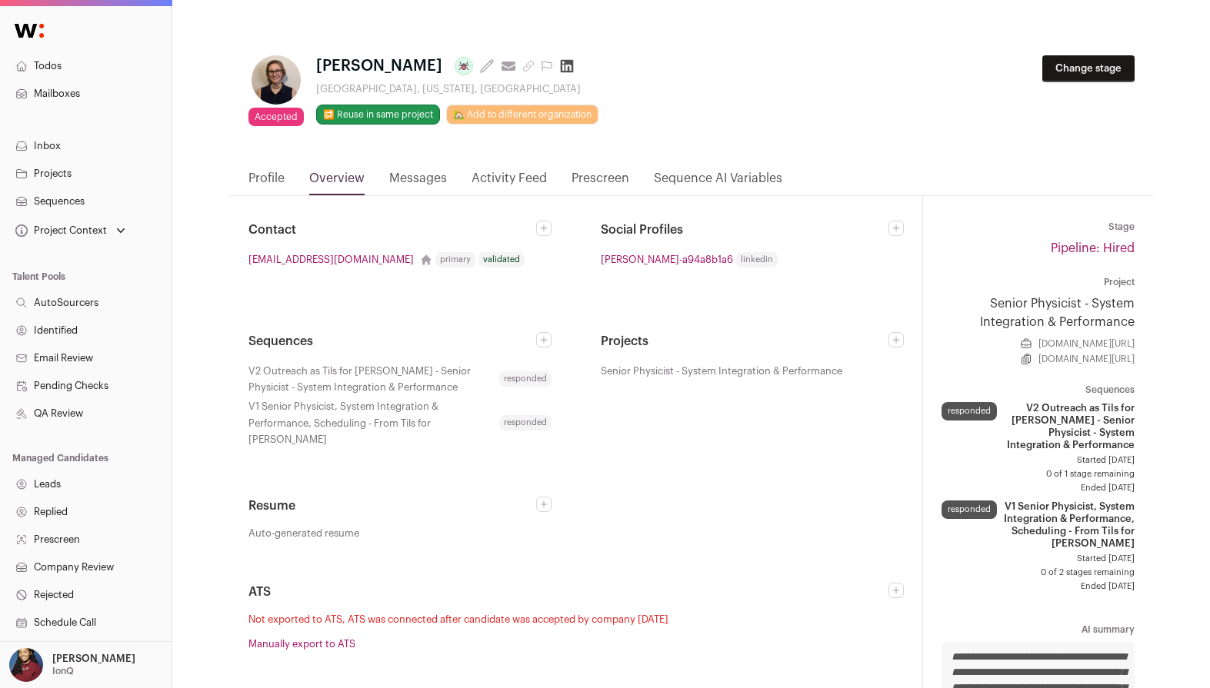
click at [265, 174] on link "Profile" at bounding box center [266, 182] width 36 height 26
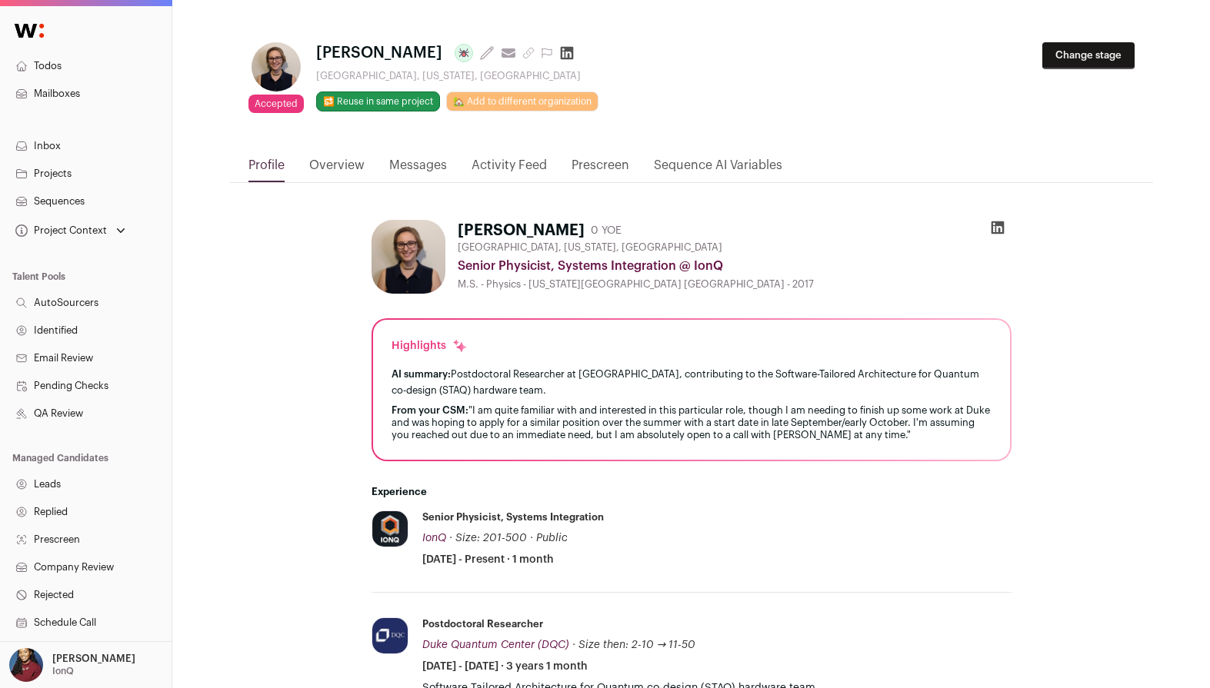
scroll to position [4, 0]
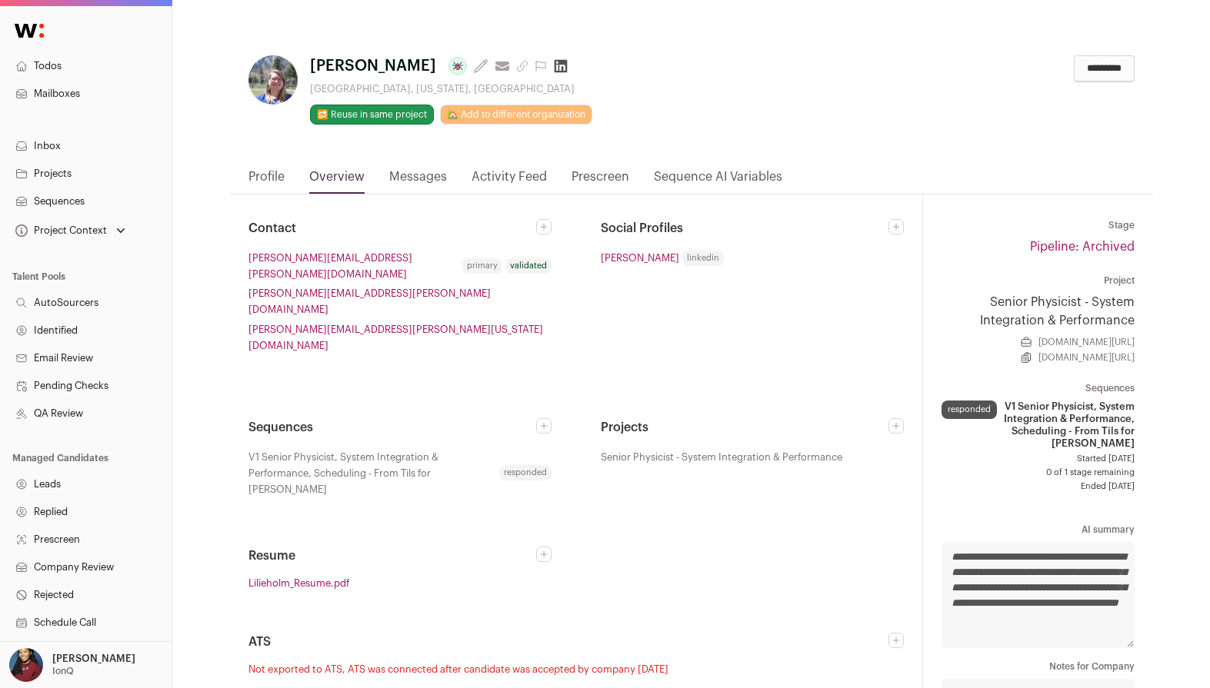
click at [281, 168] on link "Profile" at bounding box center [266, 181] width 36 height 26
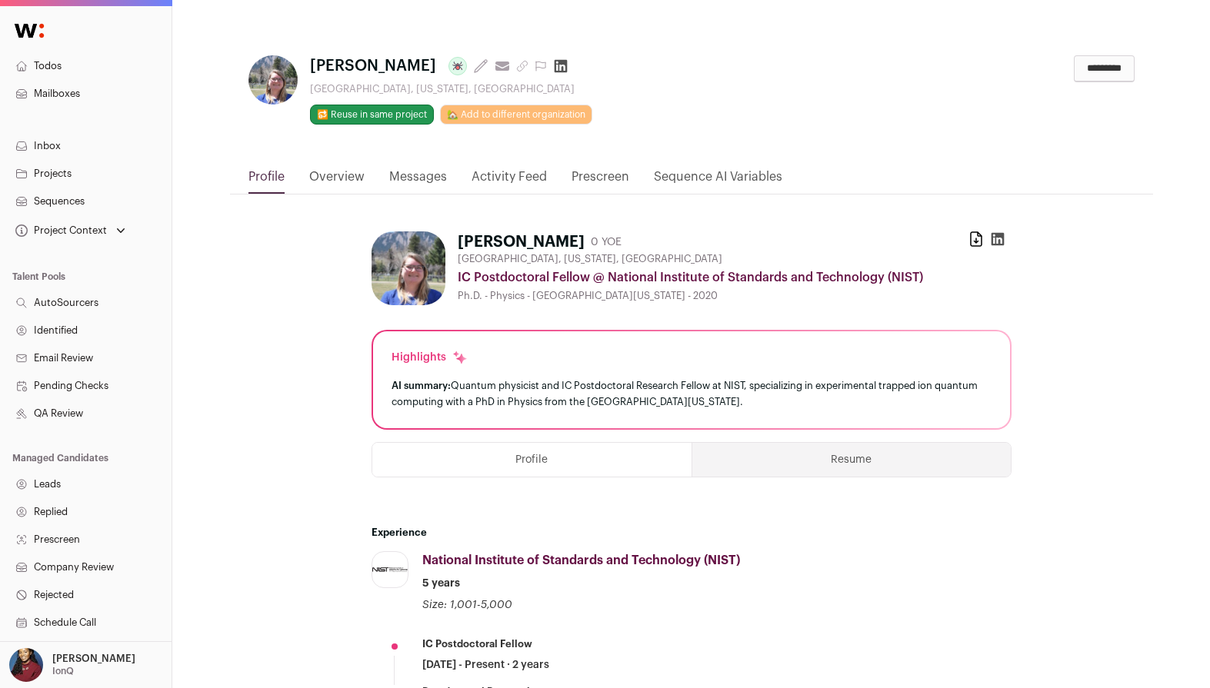
scroll to position [215, 0]
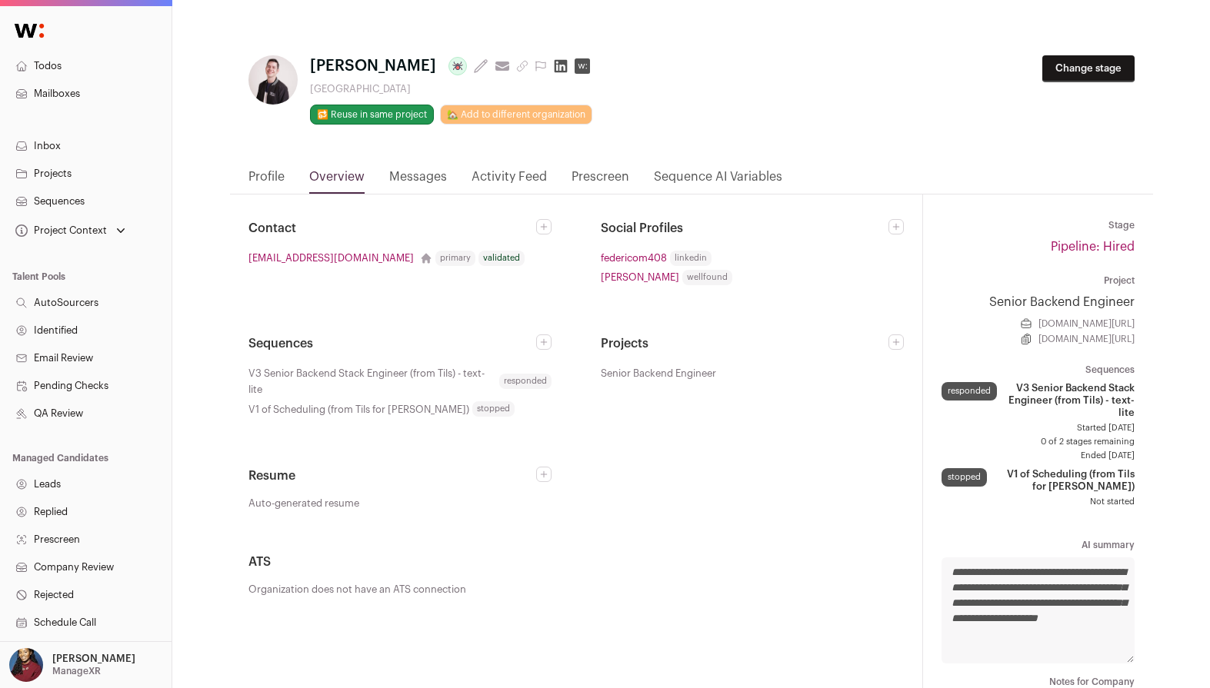
click at [278, 191] on link "Profile" at bounding box center [266, 181] width 36 height 26
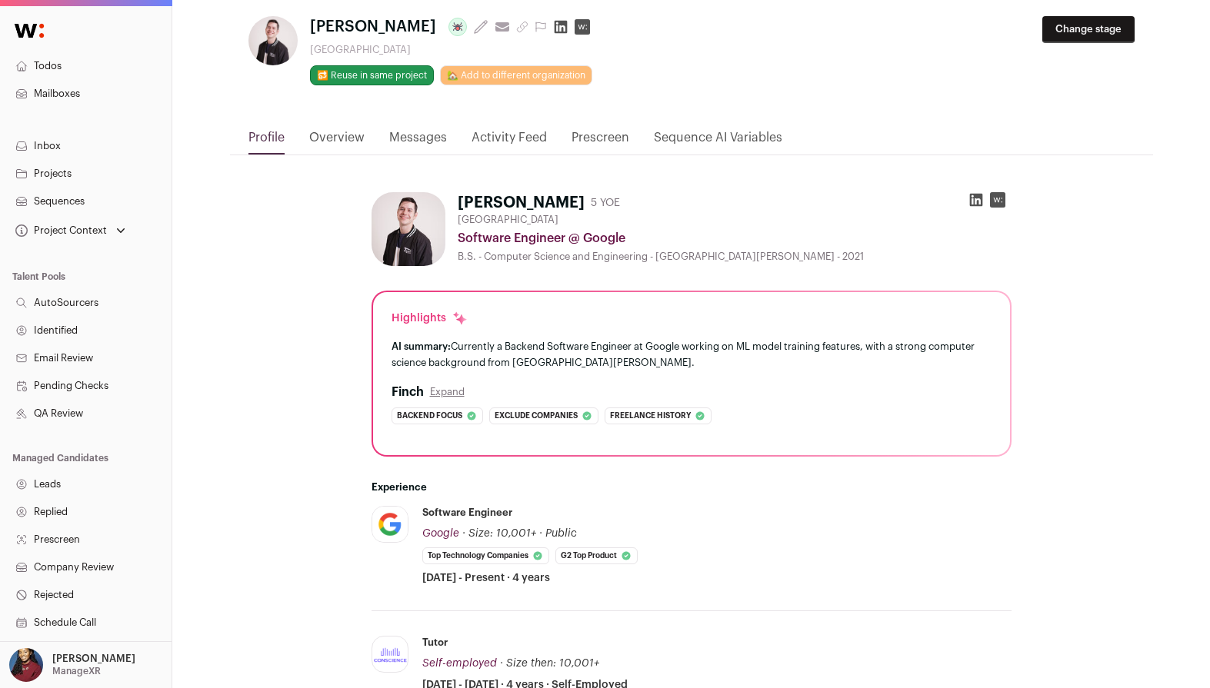
scroll to position [37, 0]
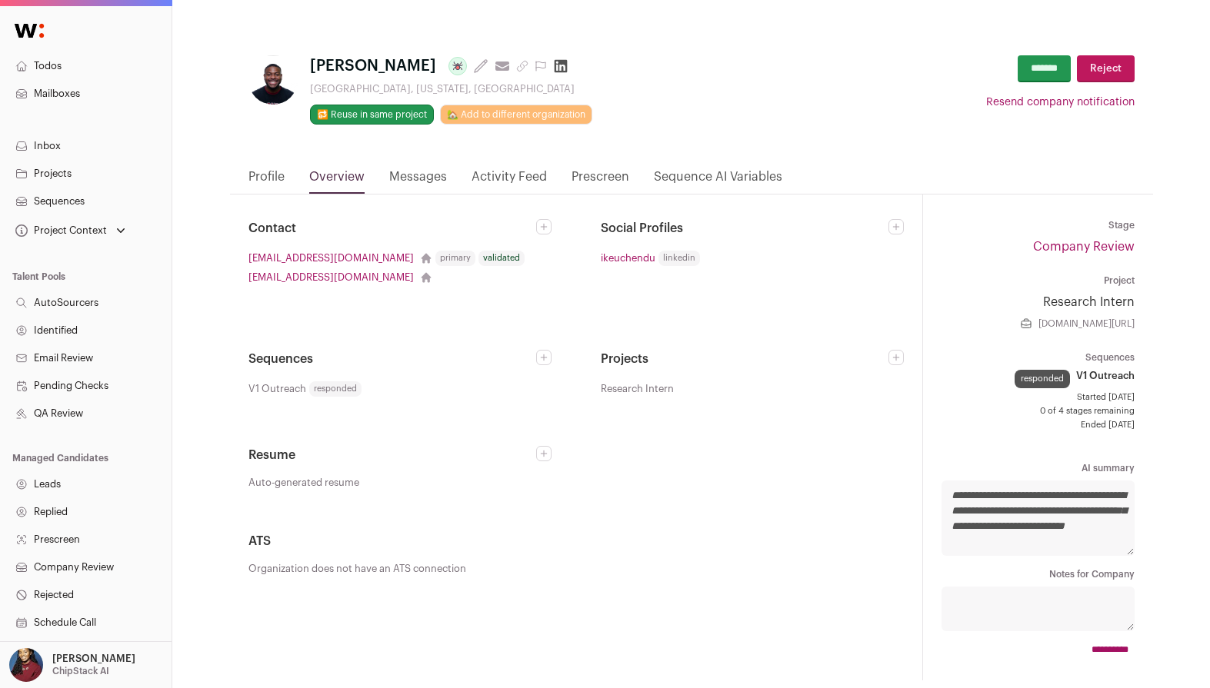
click at [271, 182] on link "Profile" at bounding box center [266, 181] width 36 height 26
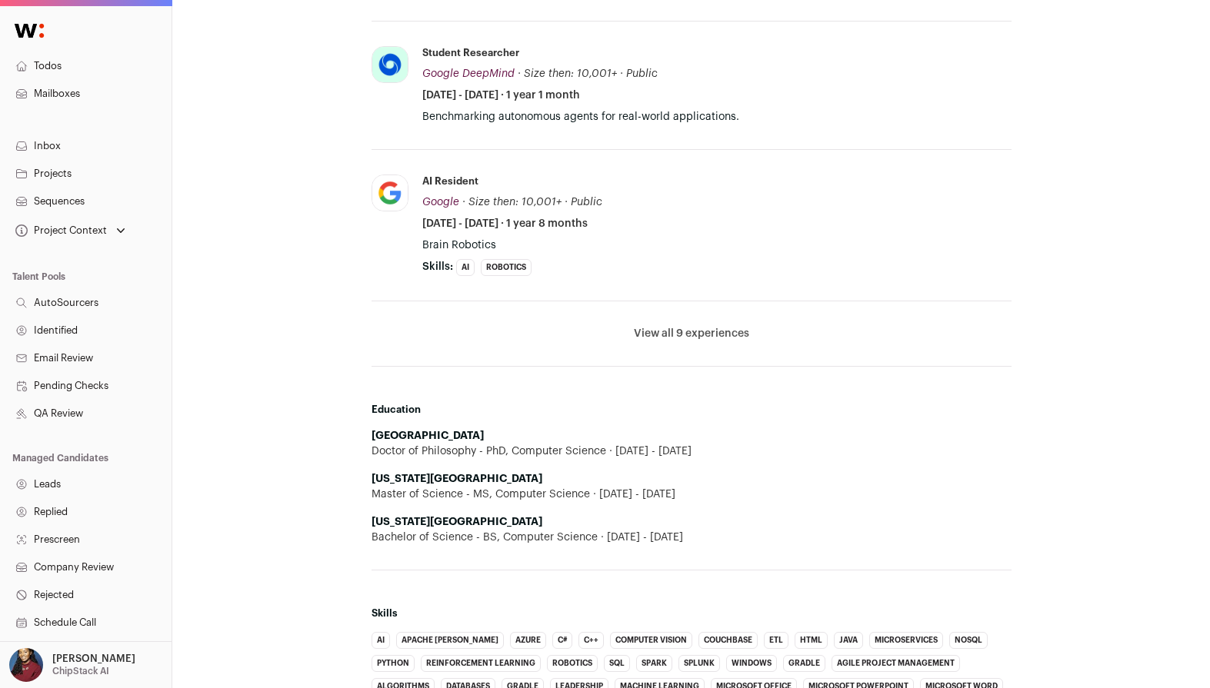
scroll to position [568, 0]
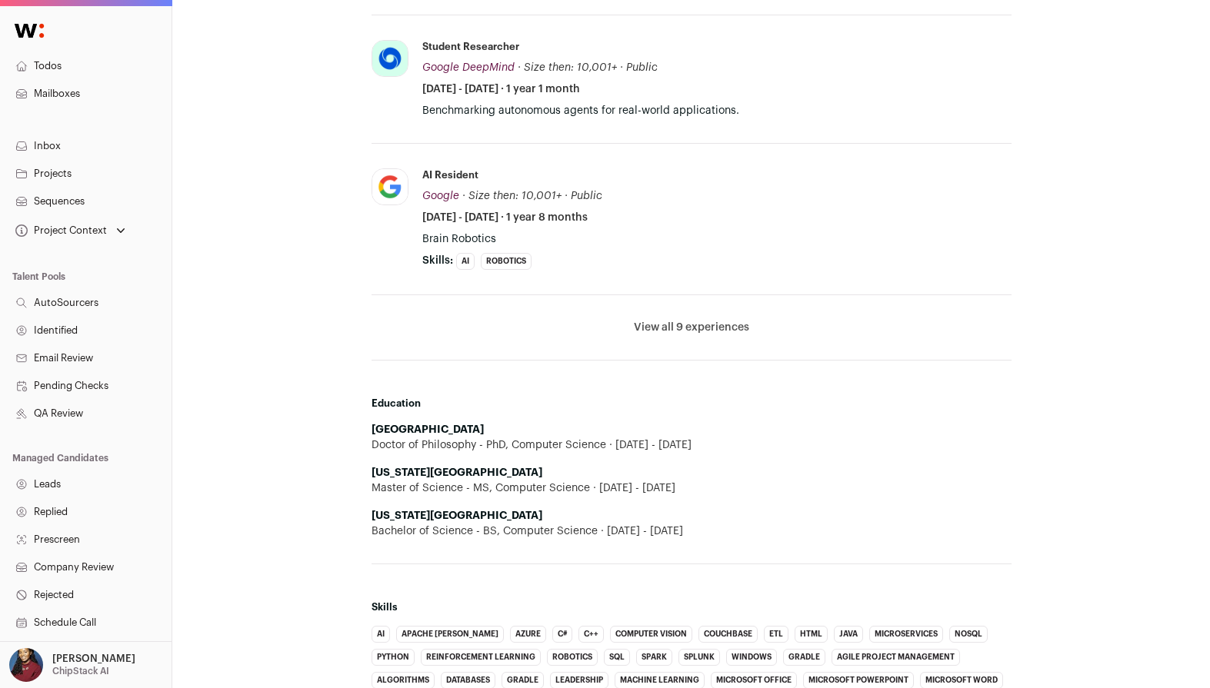
click at [714, 320] on button "View all 9 experiences" at bounding box center [691, 327] width 115 height 15
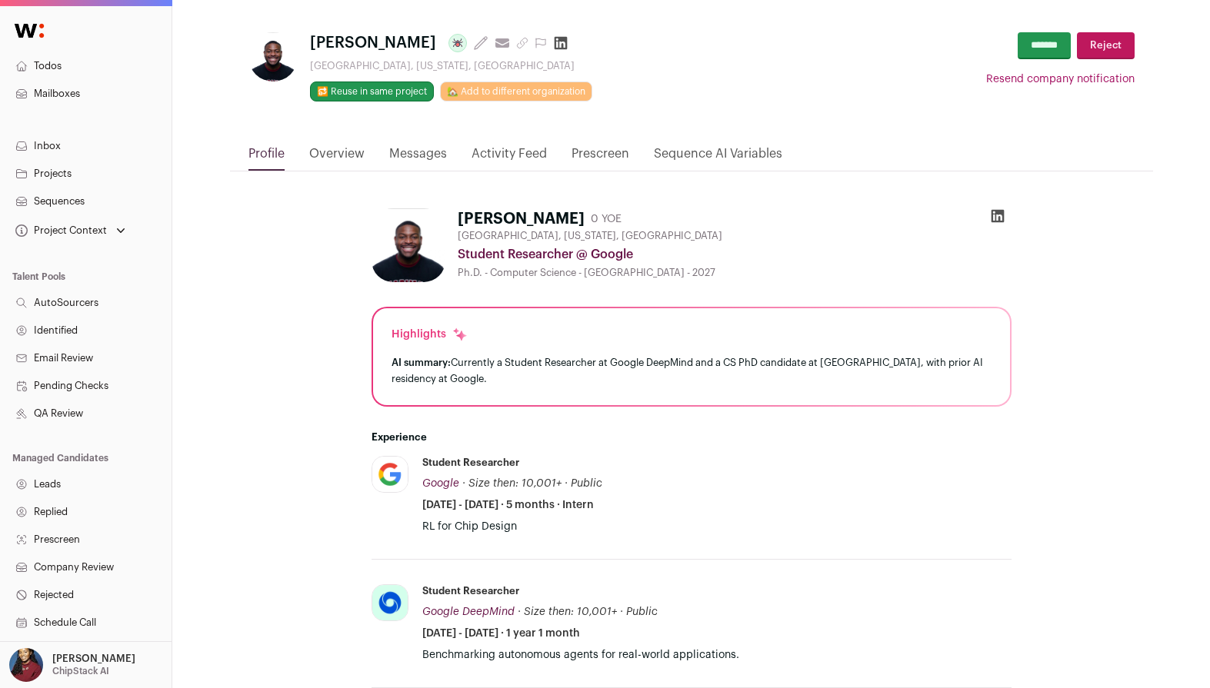
scroll to position [5, 0]
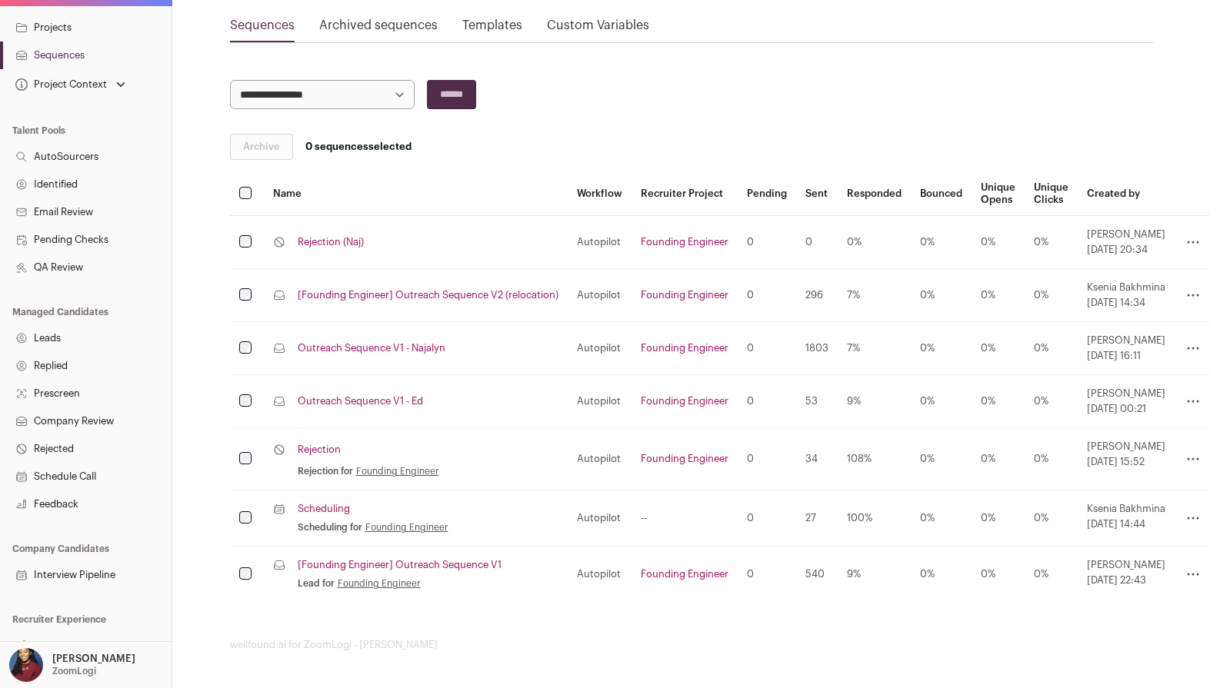
scroll to position [197, 0]
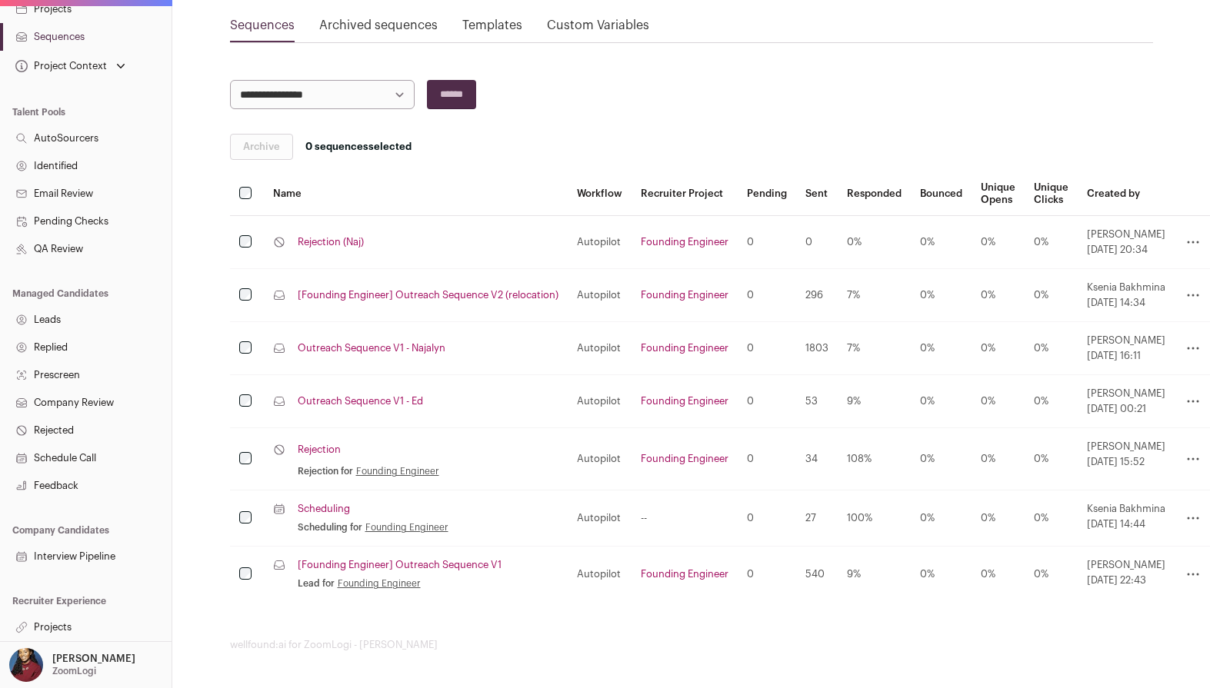
click at [49, 631] on link "Projects" at bounding box center [86, 628] width 172 height 28
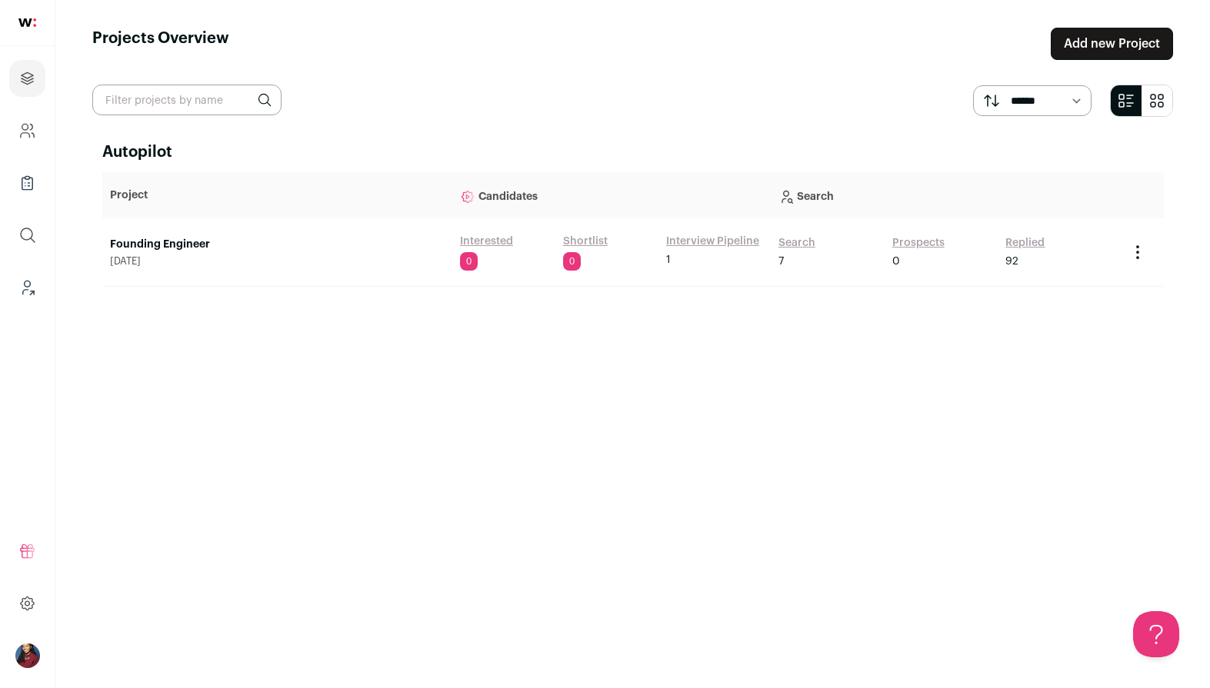
click at [158, 244] on link "Founding Engineer" at bounding box center [277, 244] width 335 height 15
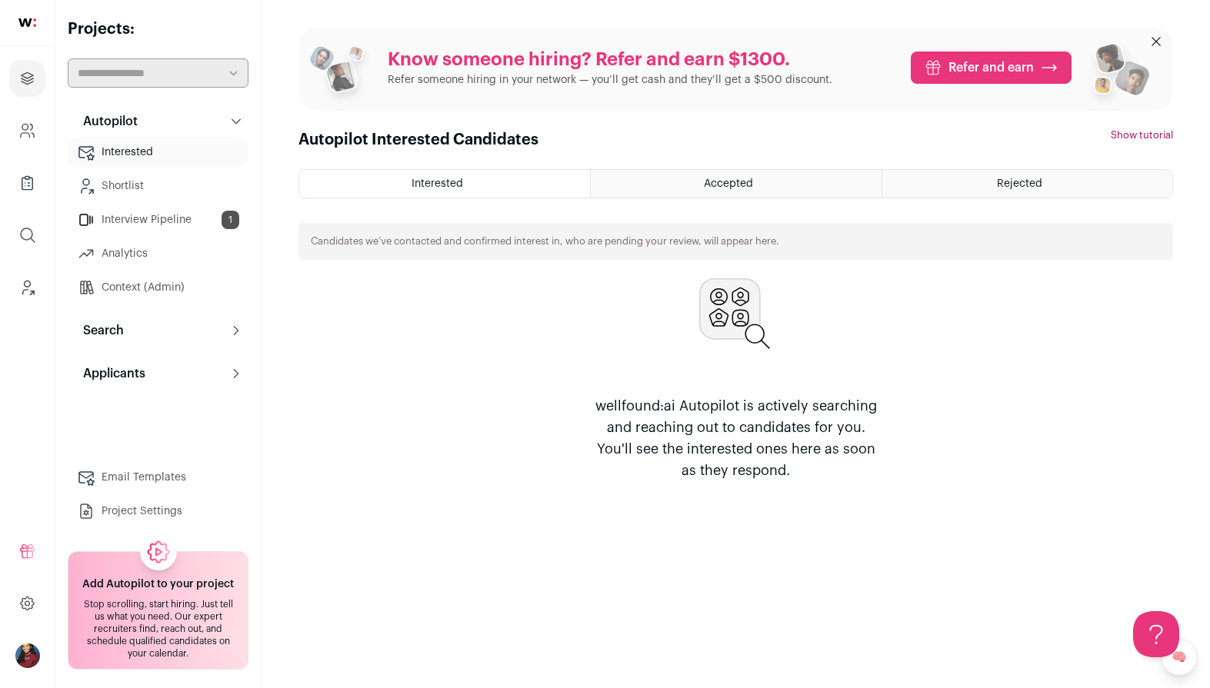
click at [153, 331] on button "Search" at bounding box center [158, 330] width 181 height 31
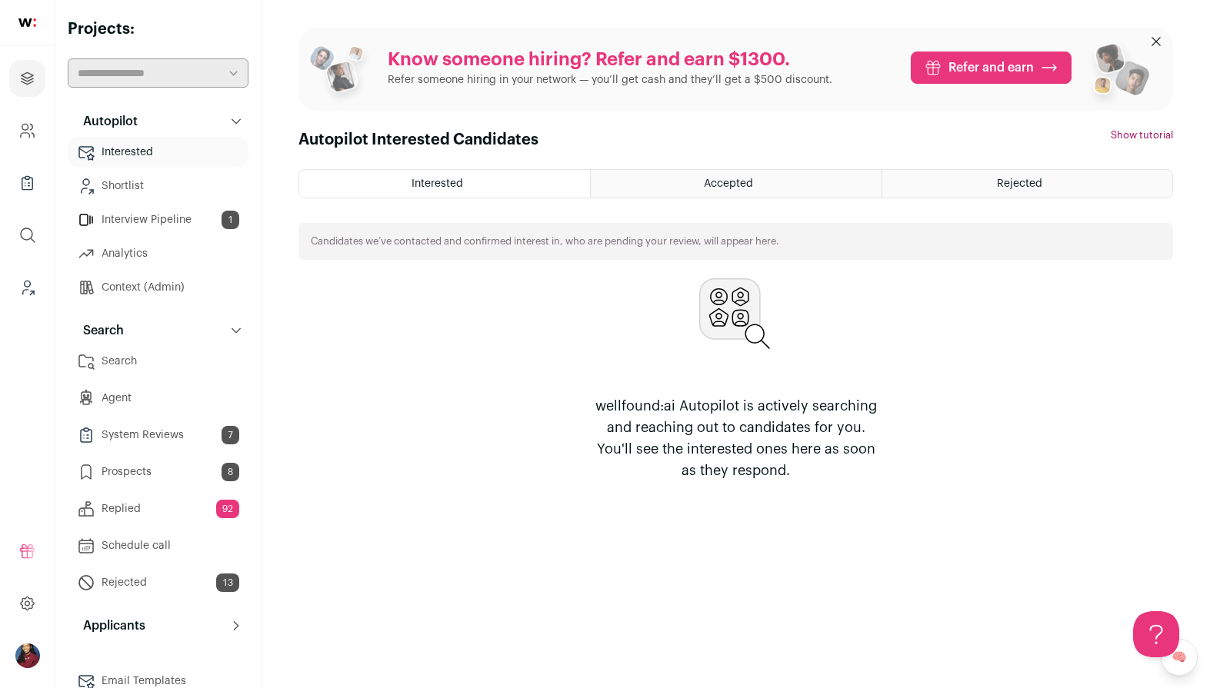
click at [153, 220] on link "Interview Pipeline 1" at bounding box center [158, 220] width 181 height 31
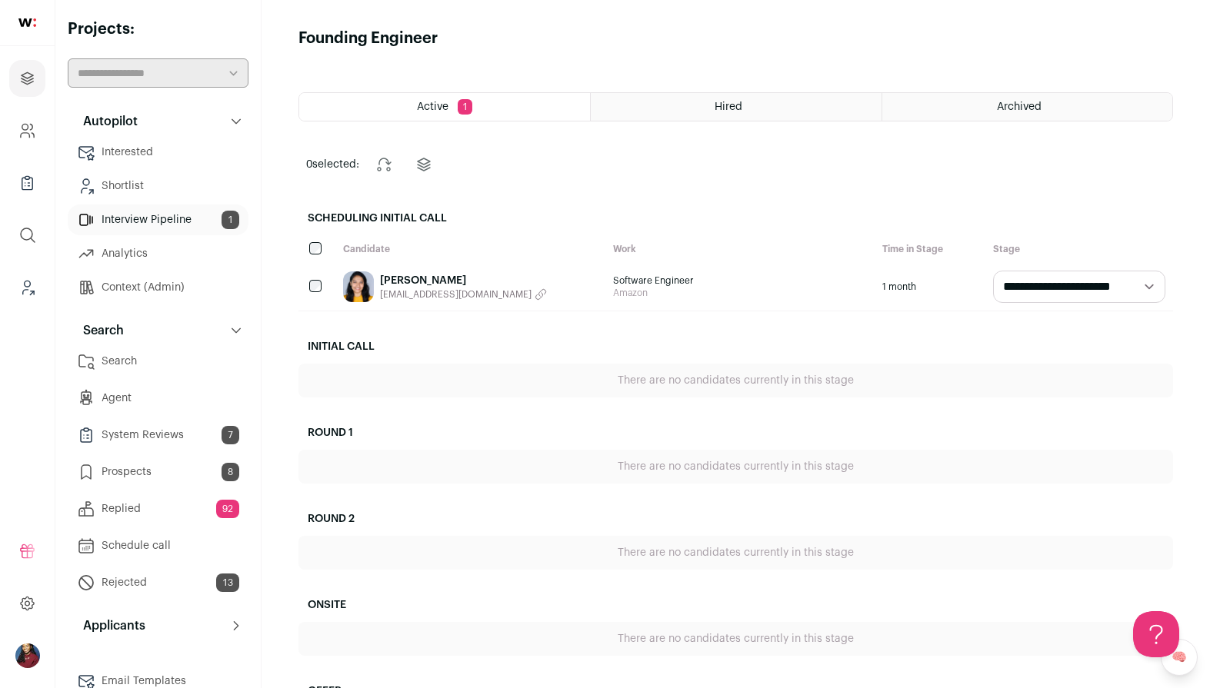
click at [163, 361] on link "Search" at bounding box center [158, 361] width 181 height 31
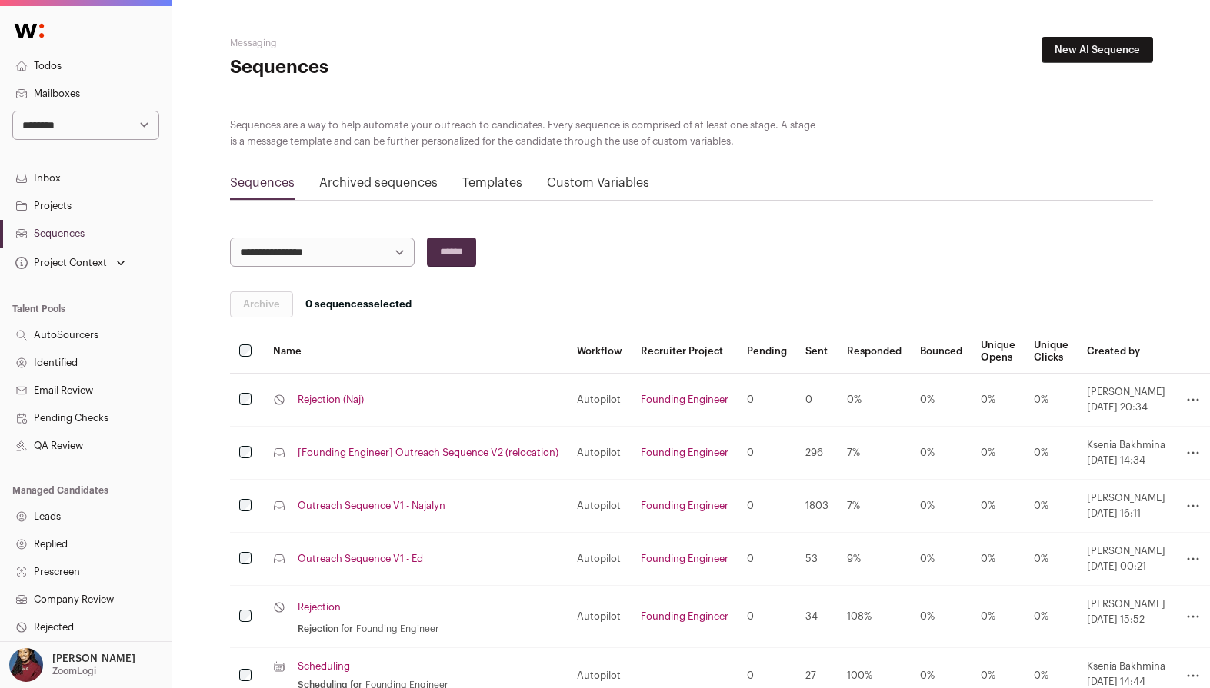
scroll to position [158, 0]
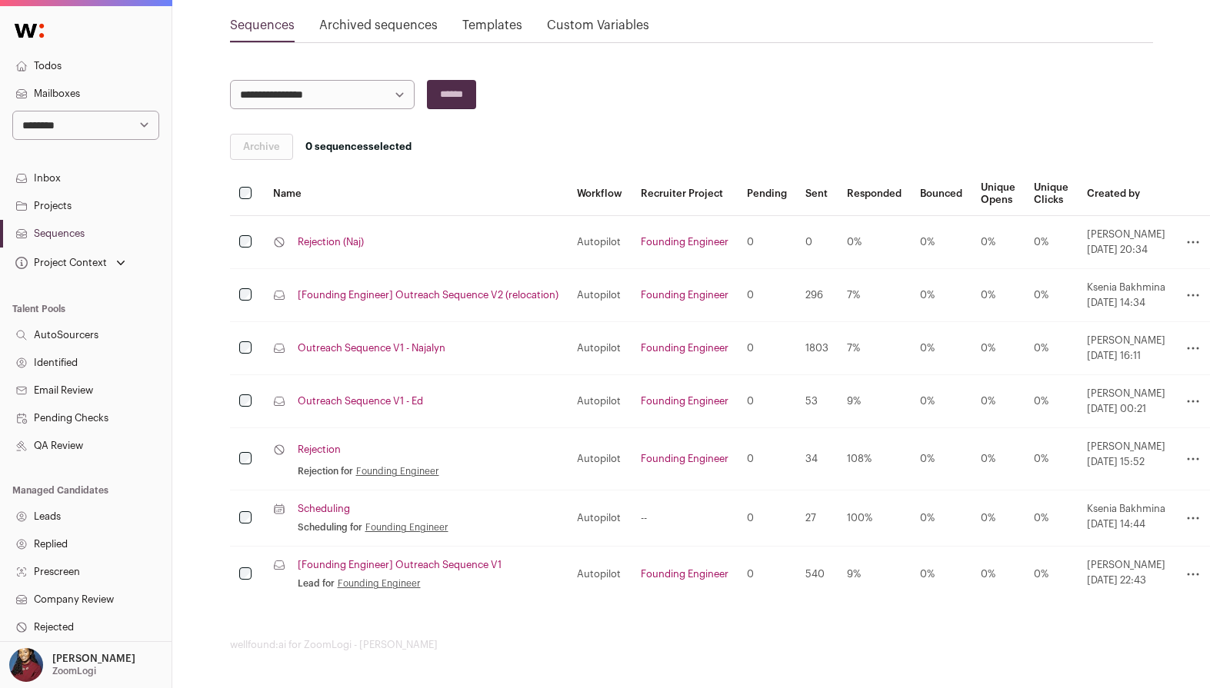
click at [402, 569] on link "[Founding Engineer] Outreach Sequence V1" at bounding box center [400, 565] width 204 height 12
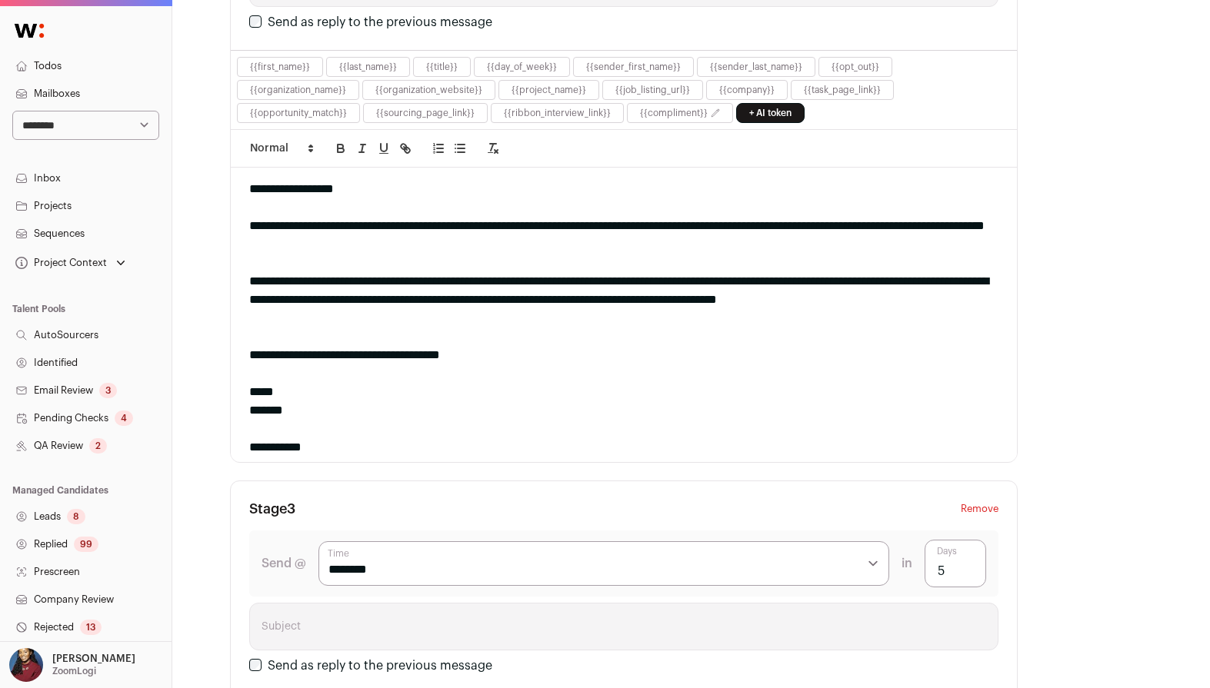
scroll to position [1083, 0]
